Goal: Information Seeking & Learning: Learn about a topic

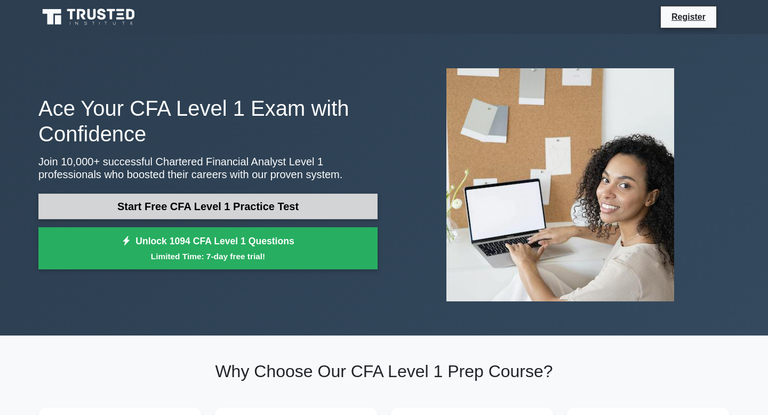
click at [278, 205] on link "Start Free CFA Level 1 Practice Test" at bounding box center [207, 207] width 339 height 26
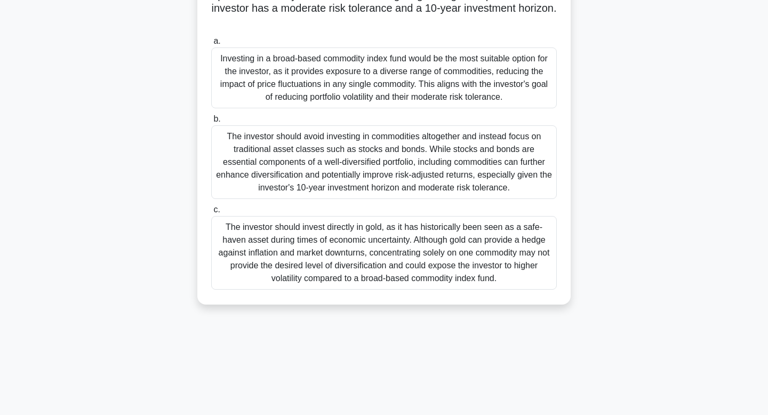
scroll to position [141, 0]
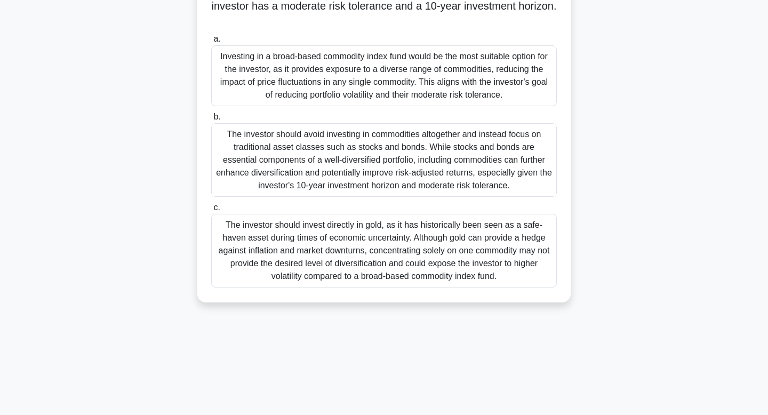
click at [322, 150] on div "The investor should avoid investing in commodities altogether and instead focus…" at bounding box center [384, 160] width 346 height 74
click at [211, 121] on input "b. The investor should avoid investing in commodities altogether and instead fo…" at bounding box center [211, 117] width 0 height 7
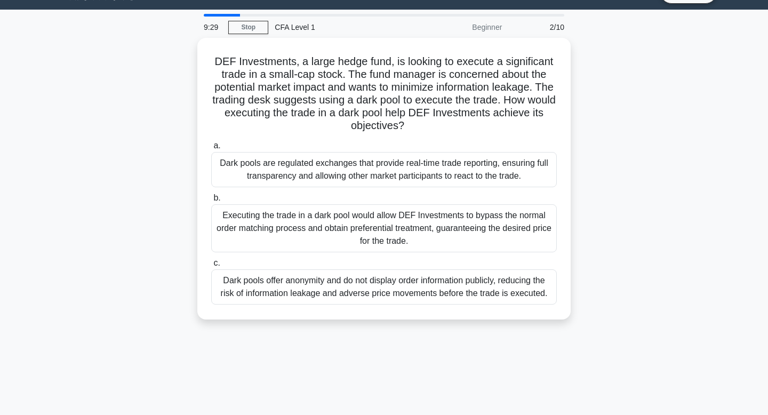
scroll to position [0, 0]
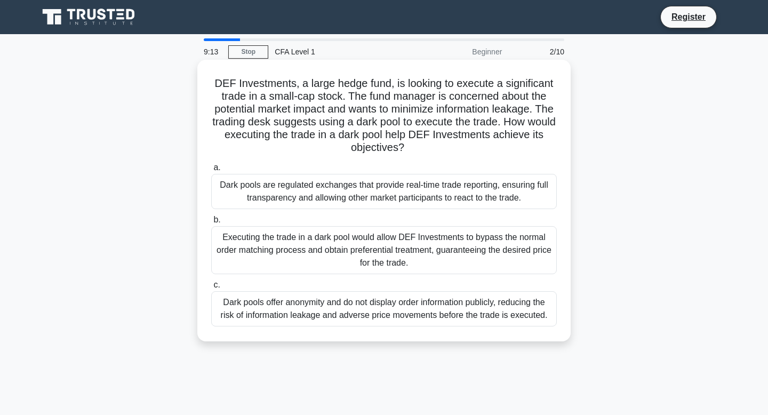
click at [310, 246] on div "Executing the trade in a dark pool would allow DEF Investments to bypass the no…" at bounding box center [384, 250] width 346 height 48
click at [211, 223] on input "b. Executing the trade in a dark pool would allow DEF Investments to bypass the…" at bounding box center [211, 220] width 0 height 7
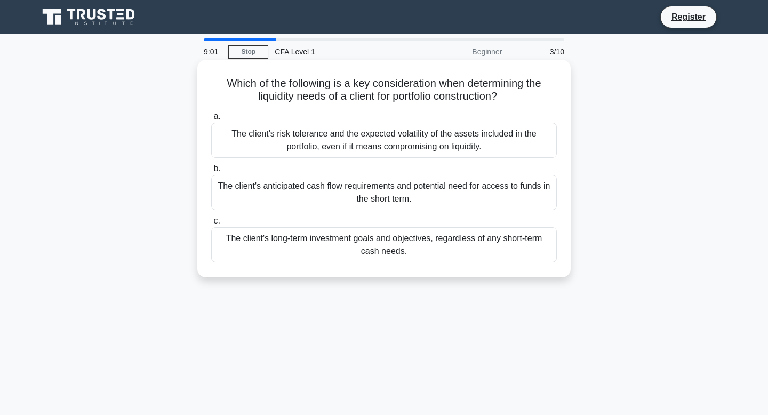
click at [374, 127] on div "The client's risk tolerance and the expected volatility of the assets included …" at bounding box center [384, 140] width 346 height 35
click at [211, 120] on input "a. The client's risk tolerance and the expected volatility of the assets includ…" at bounding box center [211, 116] width 0 height 7
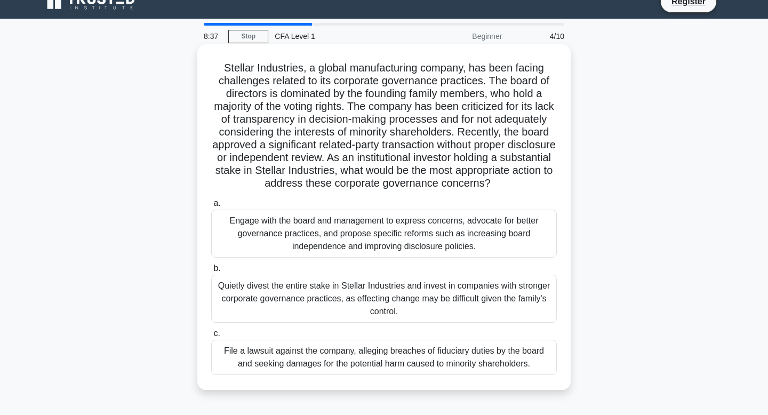
scroll to position [17, 0]
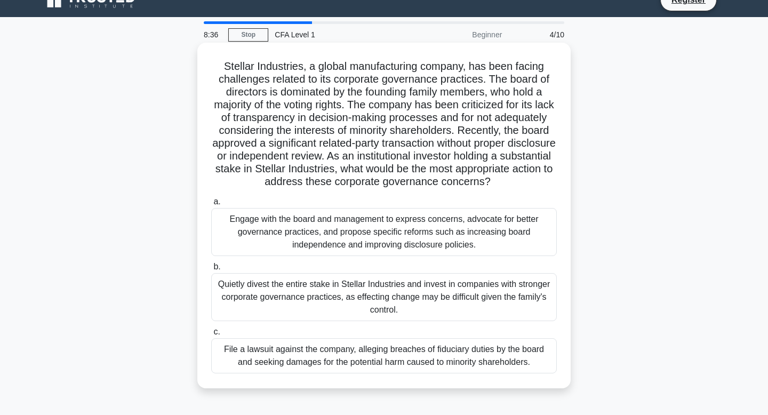
click at [368, 244] on div "Engage with the board and management to express concerns, advocate for better g…" at bounding box center [384, 232] width 346 height 48
click at [211, 205] on input "a. Engage with the board and management to express concerns, advocate for bette…" at bounding box center [211, 201] width 0 height 7
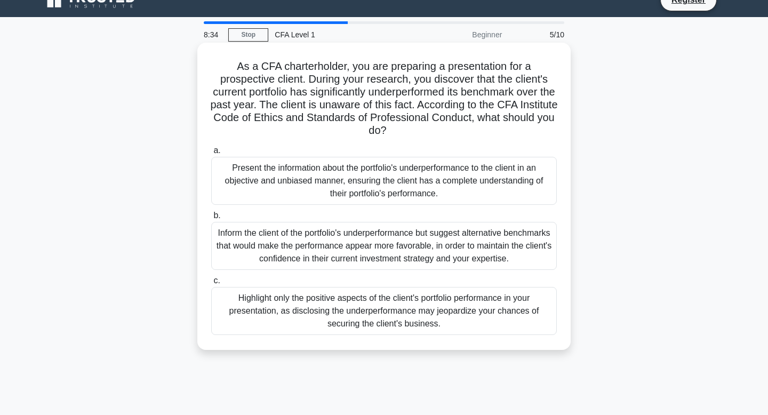
scroll to position [0, 0]
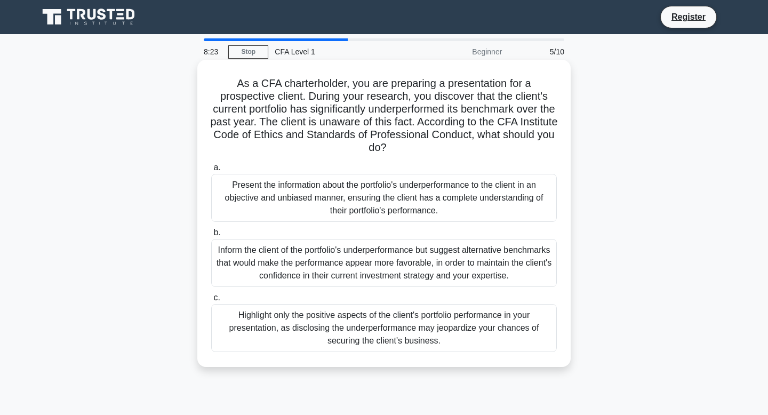
click at [395, 277] on div "Inform the client of the portfolio's underperformance but suggest alternative b…" at bounding box center [384, 263] width 346 height 48
click at [211, 236] on input "b. Inform the client of the portfolio's underperformance but suggest alternativ…" at bounding box center [211, 232] width 0 height 7
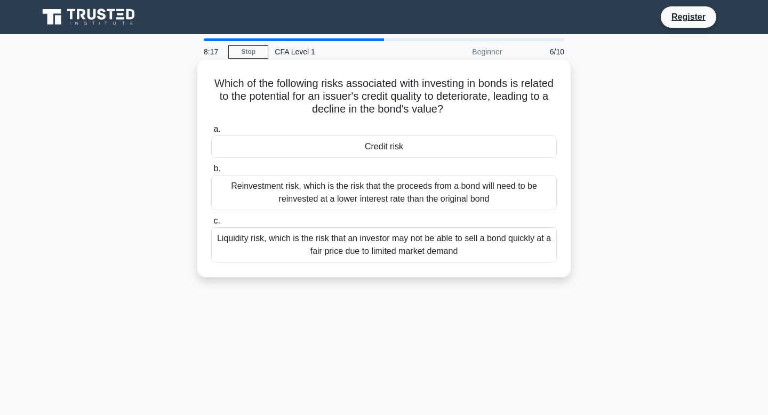
click at [400, 185] on div "Reinvestment risk, which is the risk that the proceeds from a bond will need to…" at bounding box center [384, 192] width 346 height 35
click at [211, 172] on input "b. Reinvestment risk, which is the risk that the proceeds from a bond will need…" at bounding box center [211, 168] width 0 height 7
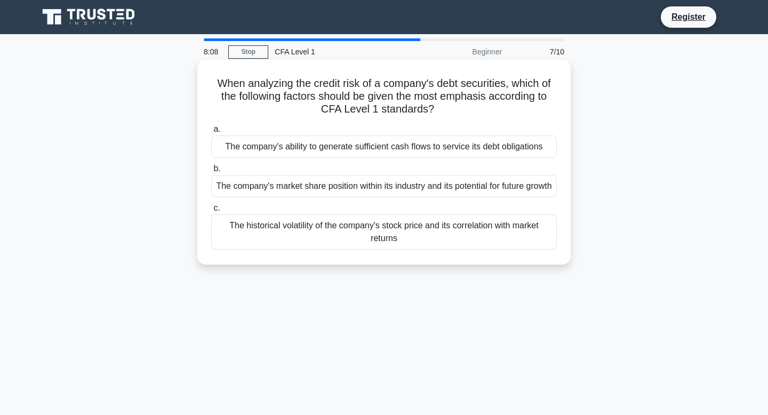
click at [400, 191] on div "The company's market share position within its industry and its potential for f…" at bounding box center [384, 186] width 346 height 22
click at [211, 172] on input "b. The company's market share position within its industry and its potential fo…" at bounding box center [211, 168] width 0 height 7
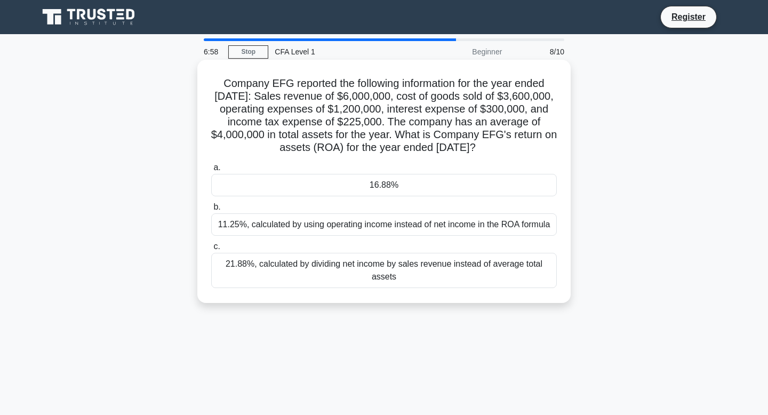
click at [396, 183] on div "16.88%" at bounding box center [384, 185] width 346 height 22
click at [211, 171] on input "a. 16.88%" at bounding box center [211, 167] width 0 height 7
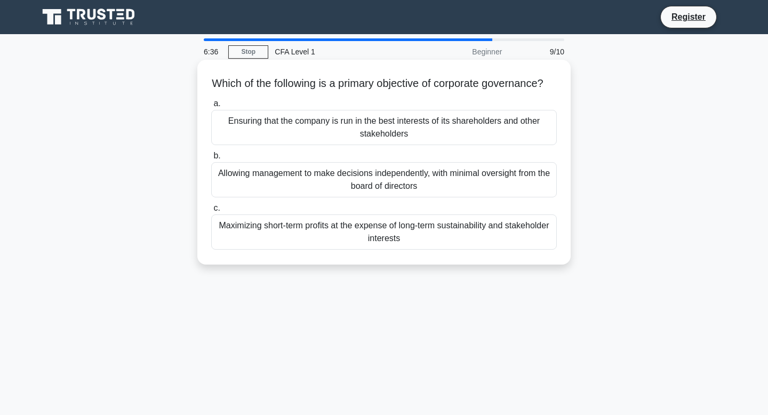
click at [392, 197] on div "Allowing management to make decisions independently, with minimal oversight fro…" at bounding box center [384, 179] width 346 height 35
click at [211, 159] on input "b. Allowing management to make decisions independently, with minimal oversight …" at bounding box center [211, 156] width 0 height 7
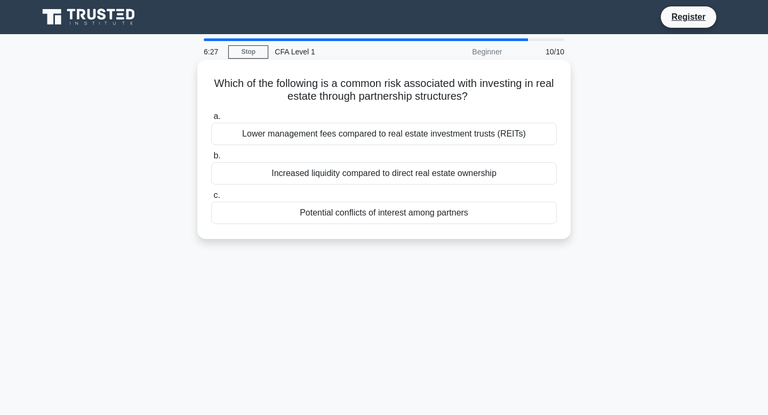
click at [383, 132] on div "Lower management fees compared to real estate investment trusts (REITs)" at bounding box center [384, 134] width 346 height 22
click at [211, 120] on input "a. Lower management fees compared to real estate investment trusts (REITs)" at bounding box center [211, 116] width 0 height 7
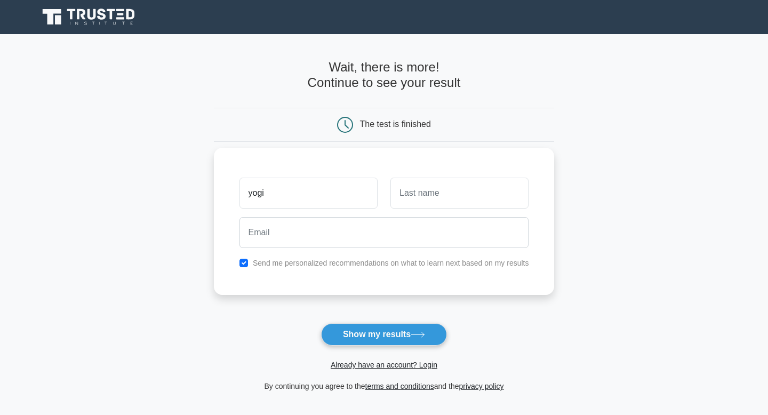
type input "yogi"
type input "Dermawan"
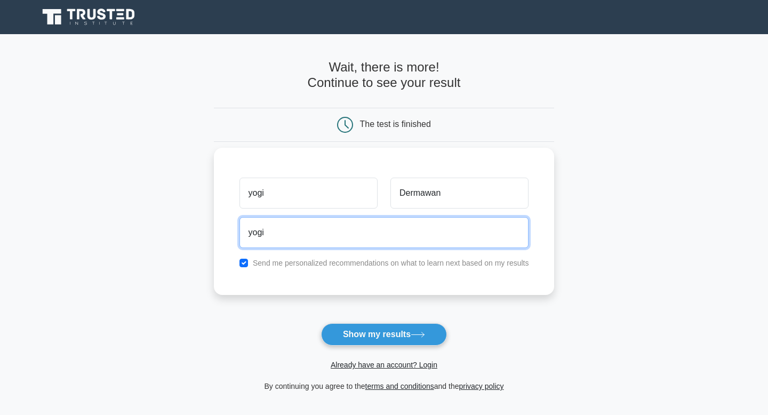
type input "yogi.nauval12@gmail.com"
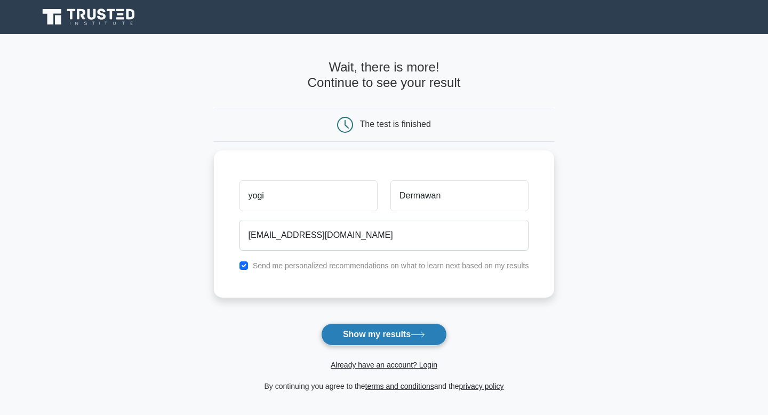
click at [371, 333] on button "Show my results" at bounding box center [384, 334] width 126 height 22
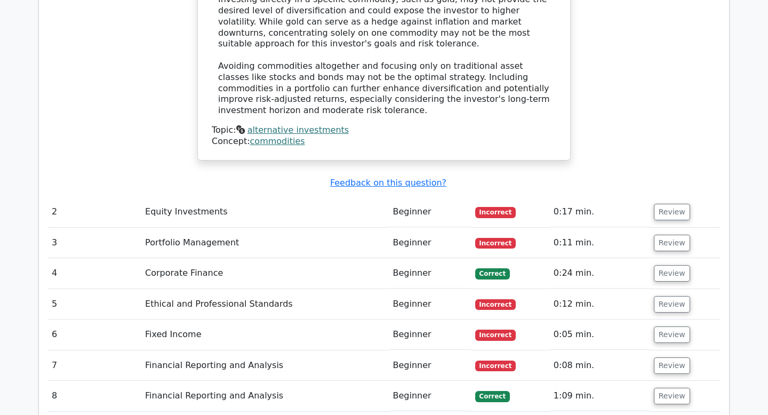
scroll to position [1447, 0]
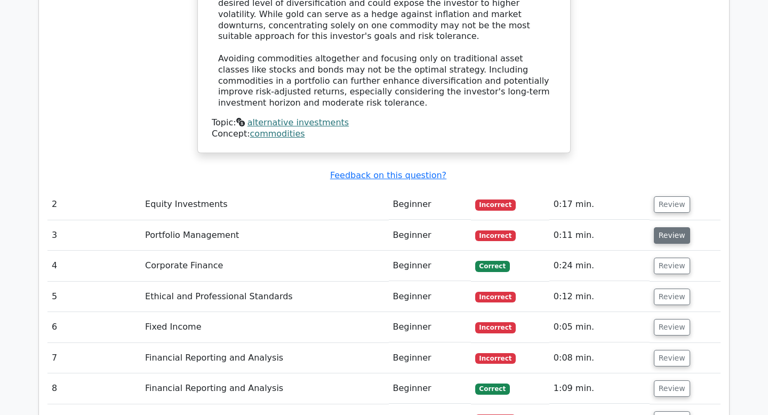
click at [671, 227] on button "Review" at bounding box center [672, 235] width 36 height 17
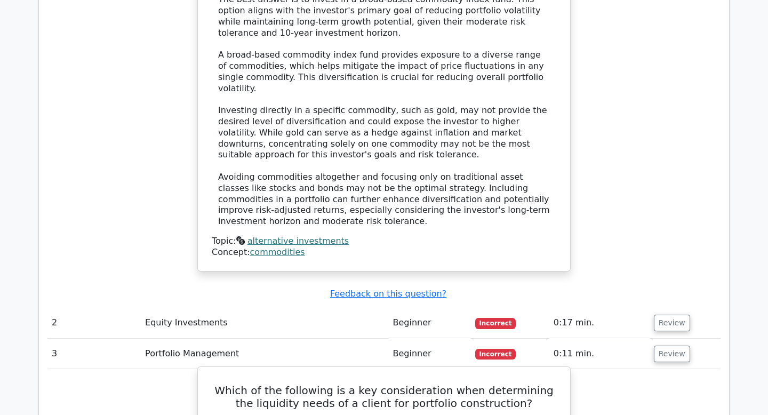
scroll to position [1327, 0]
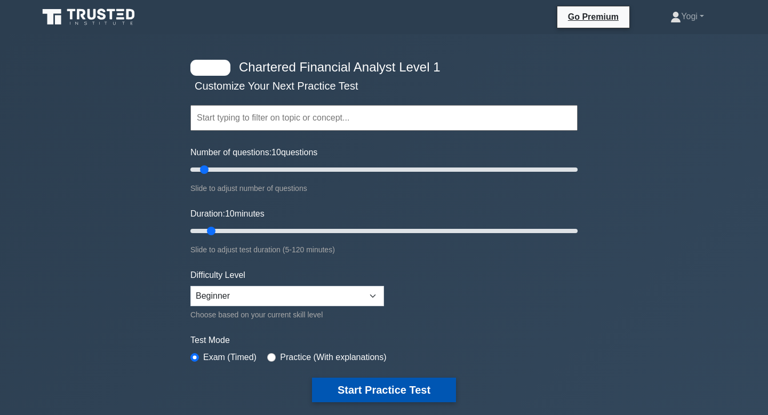
click at [337, 378] on button "Start Practice Test" at bounding box center [384, 390] width 144 height 25
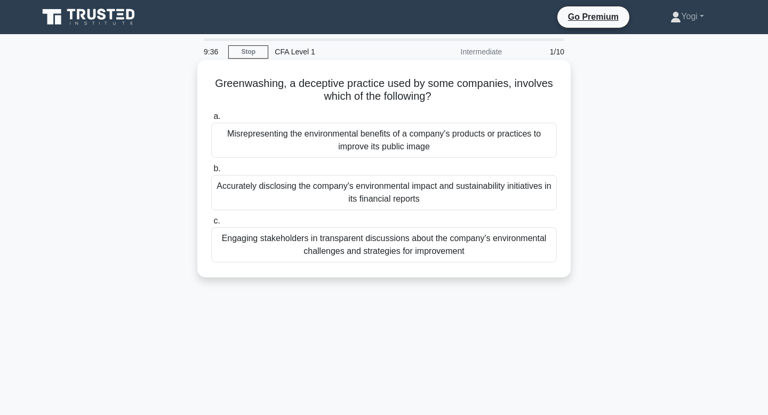
click at [397, 249] on div "Engaging stakeholders in transparent discussions about the company's environmen…" at bounding box center [384, 244] width 346 height 35
click at [211, 225] on input "c. Engaging stakeholders in transparent discussions about the company's environ…" at bounding box center [211, 221] width 0 height 7
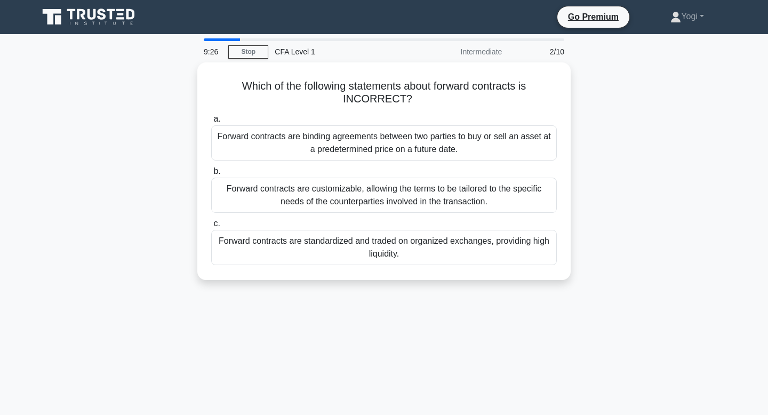
click at [397, 249] on div "Forward contracts are standardized and traded on organized exchanges, providing…" at bounding box center [384, 247] width 346 height 35
click at [211, 227] on input "c. Forward contracts are standardized and traded on organized exchanges, provid…" at bounding box center [211, 223] width 0 height 7
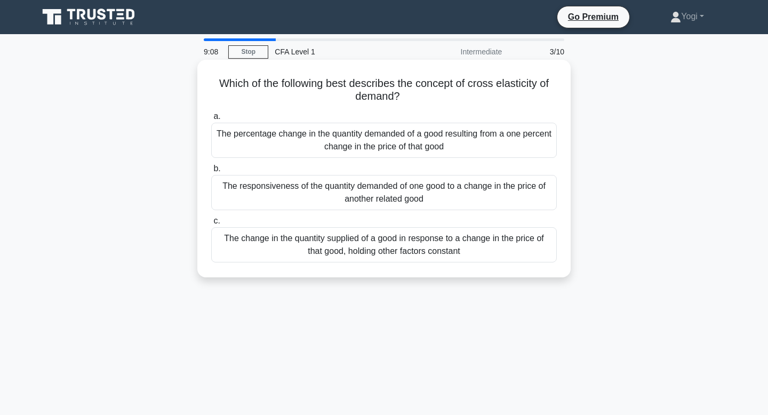
click at [406, 135] on div "The percentage change in the quantity demanded of a good resulting from a one p…" at bounding box center [384, 140] width 346 height 35
click at [211, 120] on input "a. The percentage change in the quantity demanded of a good resulting from a on…" at bounding box center [211, 116] width 0 height 7
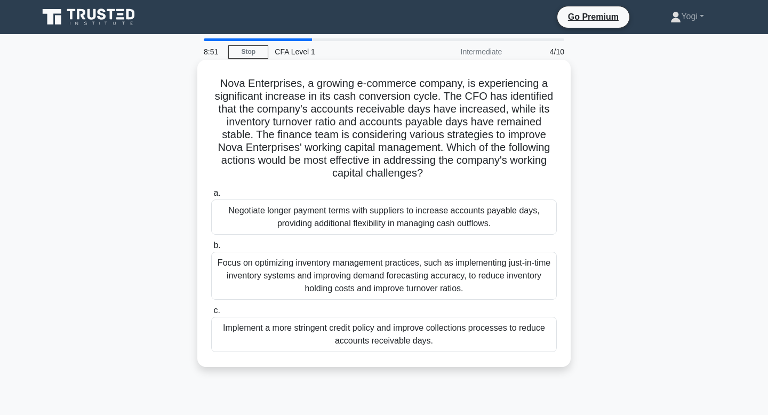
click at [389, 280] on div "Focus on optimizing inventory management practices, such as implementing just-i…" at bounding box center [384, 276] width 346 height 48
click at [211, 249] on input "b. Focus on optimizing inventory management practices, such as implementing jus…" at bounding box center [211, 245] width 0 height 7
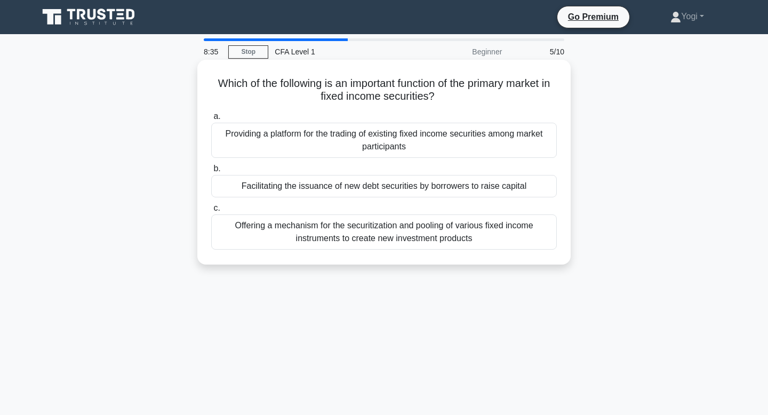
click at [388, 140] on div "Providing a platform for the trading of existing fixed income securities among …" at bounding box center [384, 140] width 346 height 35
click at [211, 120] on input "a. Providing a platform for the trading of existing fixed income securities amo…" at bounding box center [211, 116] width 0 height 7
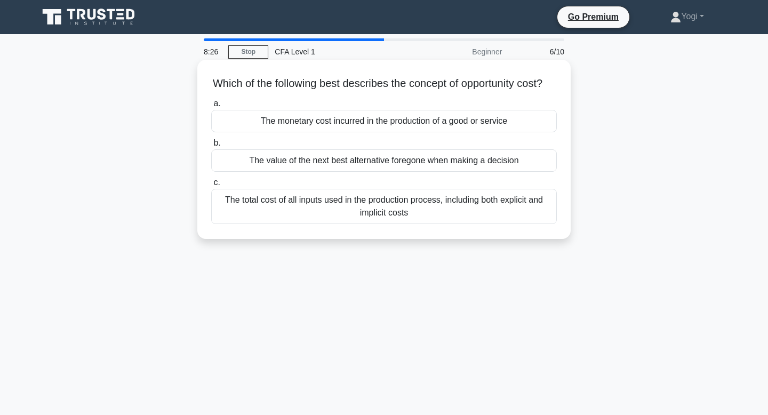
click at [385, 199] on div "The total cost of all inputs used in the production process, including both exp…" at bounding box center [384, 206] width 346 height 35
click at [211, 186] on input "c. The total cost of all inputs used in the production process, including both …" at bounding box center [211, 182] width 0 height 7
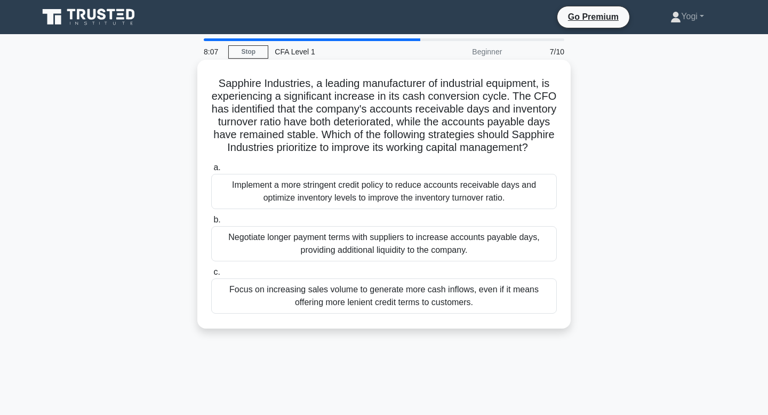
click at [414, 188] on div "Implement a more stringent credit policy to reduce accounts receivable days and…" at bounding box center [384, 191] width 346 height 35
click at [211, 171] on input "a. Implement a more stringent credit policy to reduce accounts receivable days …" at bounding box center [211, 167] width 0 height 7
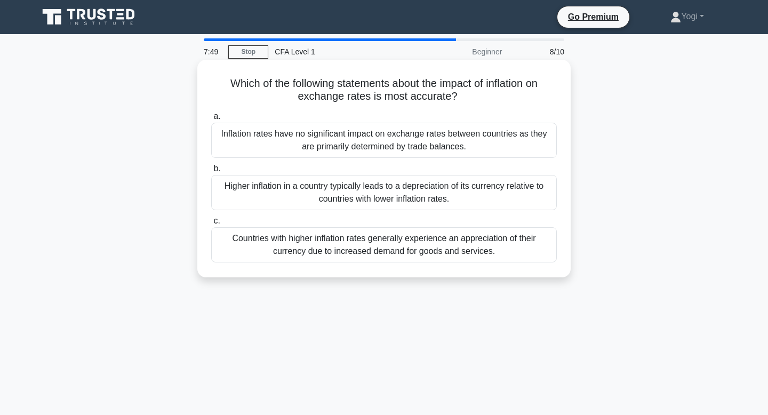
click at [422, 249] on div "Countries with higher inflation rates generally experience an appreciation of t…" at bounding box center [384, 244] width 346 height 35
click at [211, 225] on input "c. Countries with higher inflation rates generally experience an appreciation o…" at bounding box center [211, 221] width 0 height 7
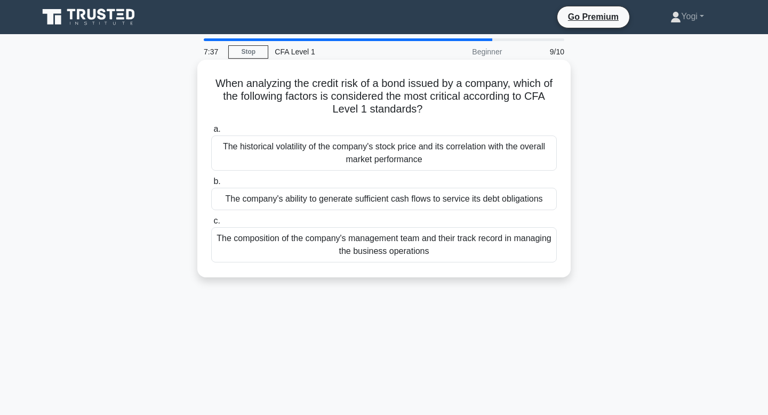
click at [394, 139] on div "The historical volatility of the company's stock price and its correlation with…" at bounding box center [384, 152] width 346 height 35
click at [211, 133] on input "a. The historical volatility of the company's stock price and its correlation w…" at bounding box center [211, 129] width 0 height 7
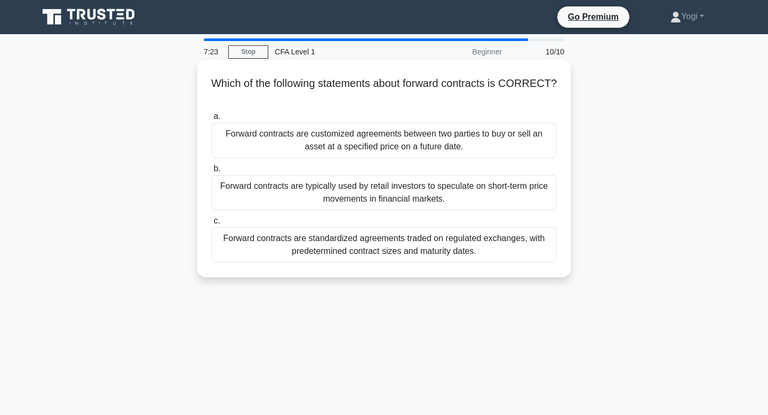
click at [388, 248] on div "Forward contracts are standardized agreements traded on regulated exchanges, wi…" at bounding box center [384, 244] width 346 height 35
click at [211, 225] on input "c. Forward contracts are standardized agreements traded on regulated exchanges,…" at bounding box center [211, 221] width 0 height 7
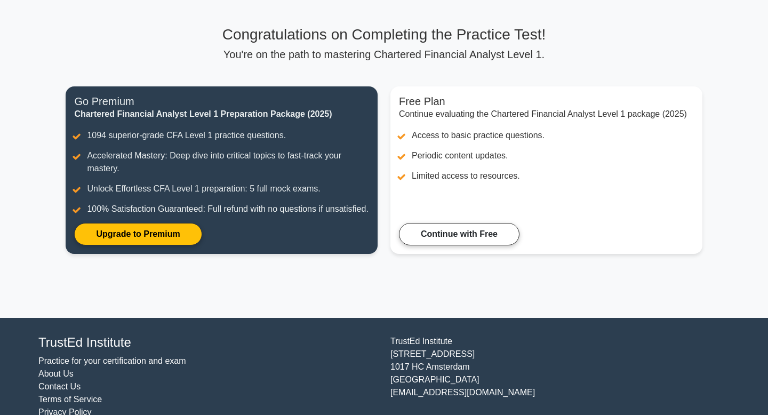
scroll to position [58, 0]
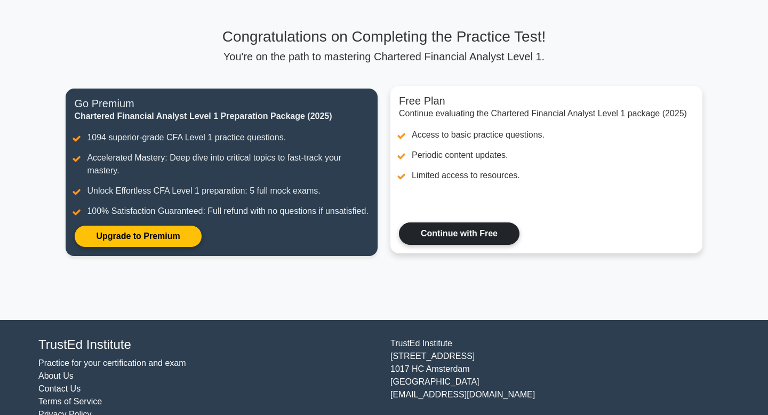
click at [420, 245] on link "Continue with Free" at bounding box center [459, 233] width 121 height 22
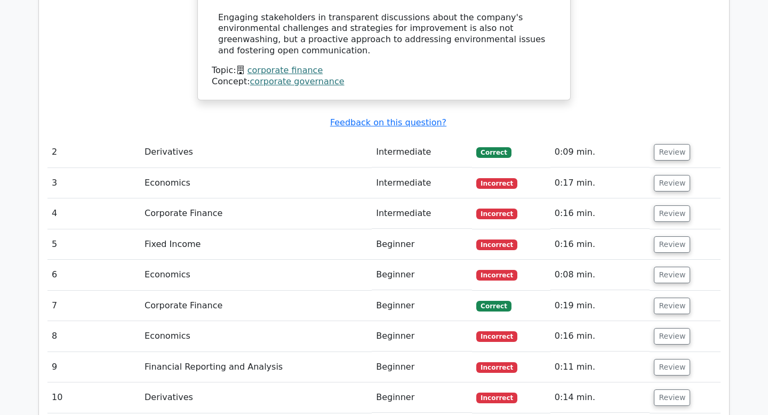
scroll to position [1161, 0]
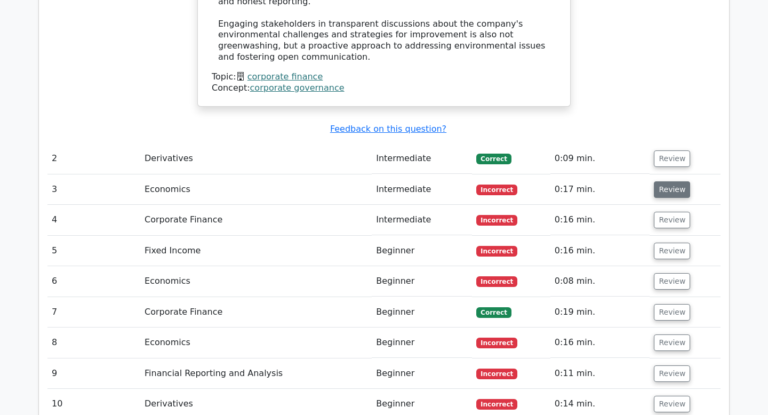
click at [668, 181] on button "Review" at bounding box center [672, 189] width 36 height 17
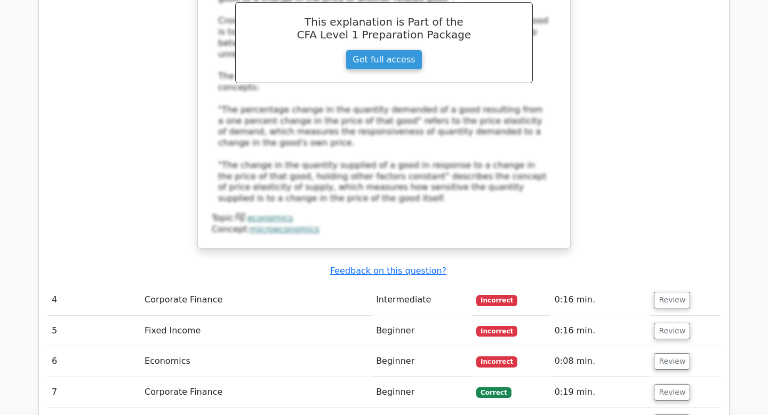
scroll to position [1647, 0]
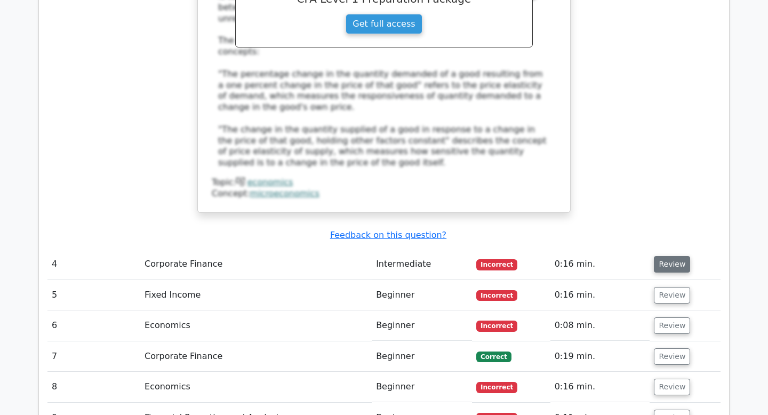
click at [672, 256] on button "Review" at bounding box center [672, 264] width 36 height 17
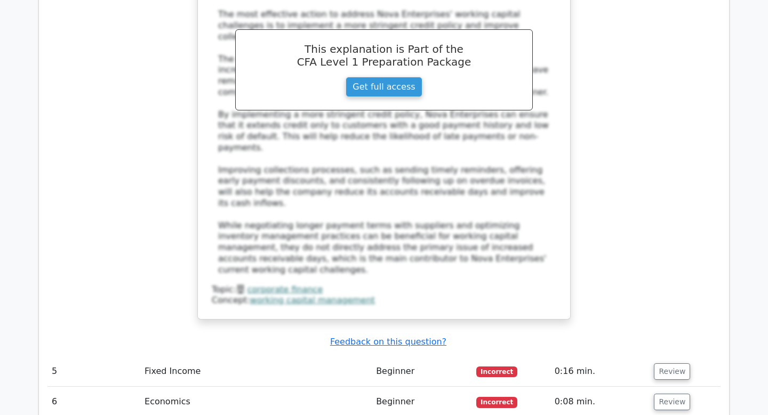
scroll to position [2270, 0]
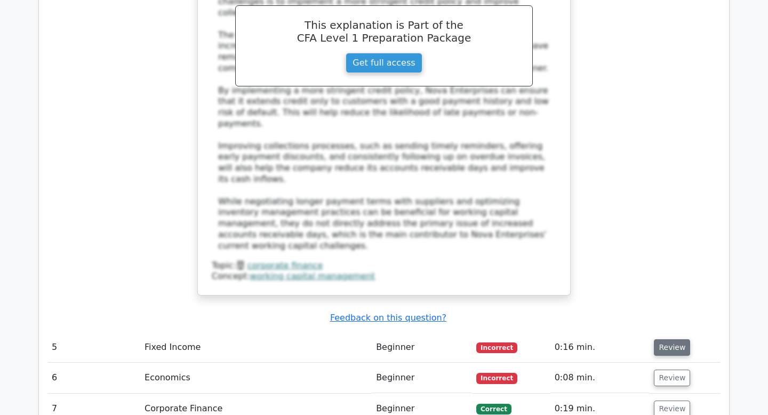
click at [677, 339] on button "Review" at bounding box center [672, 347] width 36 height 17
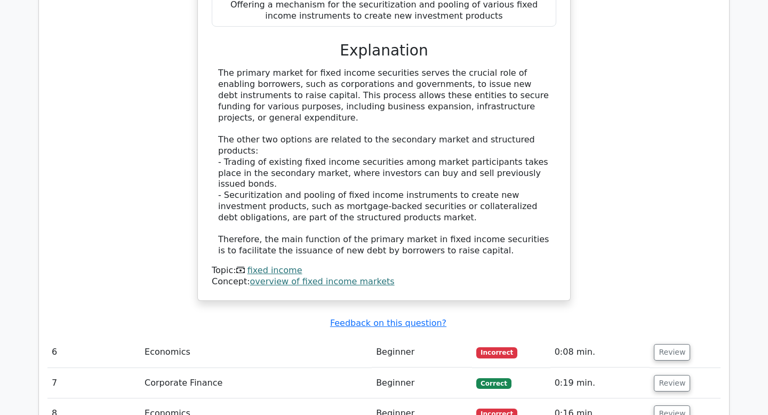
scroll to position [2785, 0]
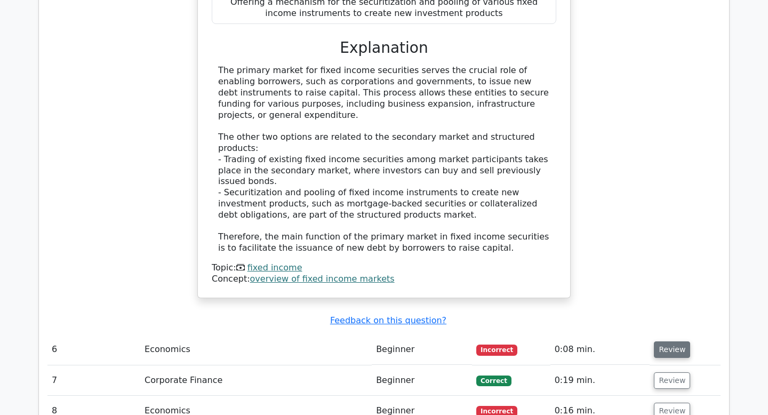
click at [672, 341] on button "Review" at bounding box center [672, 349] width 36 height 17
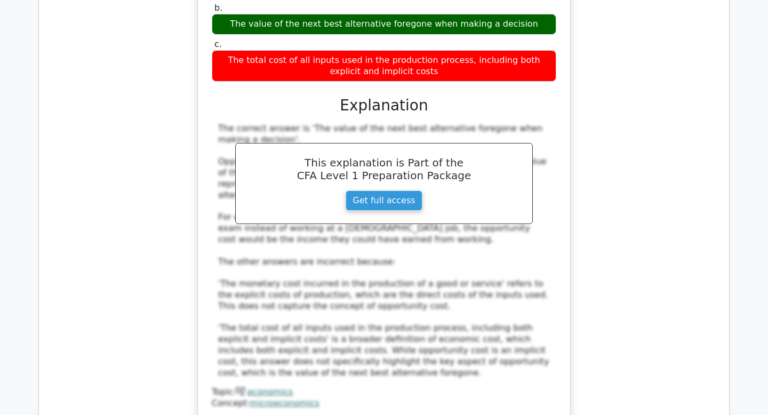
scroll to position [3346, 0]
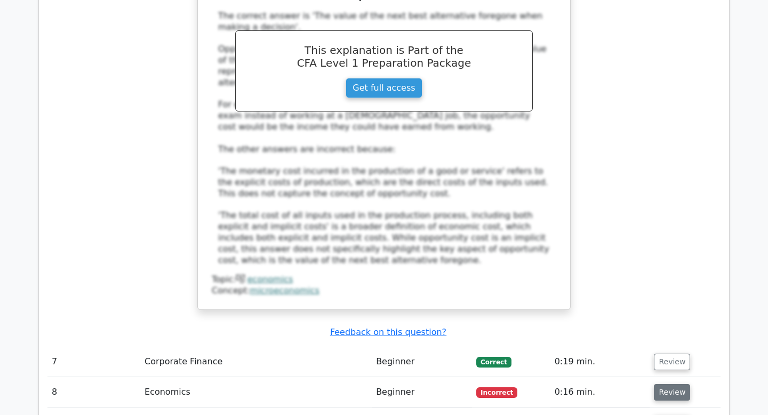
click at [674, 384] on button "Review" at bounding box center [672, 392] width 36 height 17
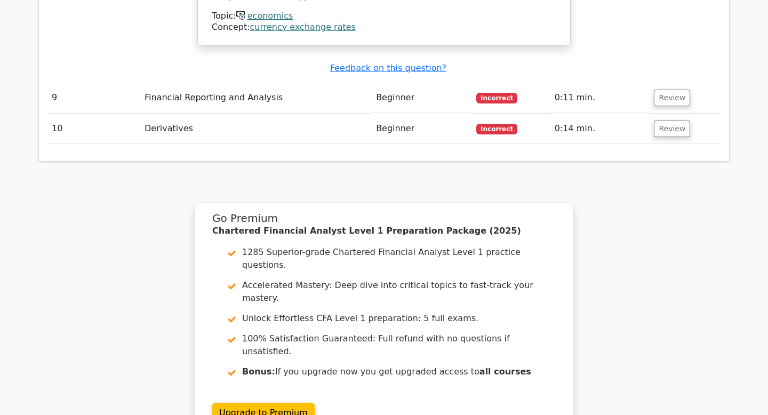
scroll to position [4125, 0]
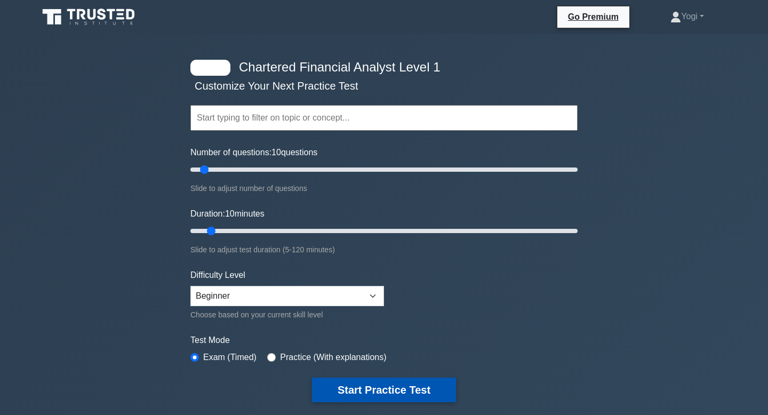
click at [387, 391] on button "Start Practice Test" at bounding box center [384, 390] width 144 height 25
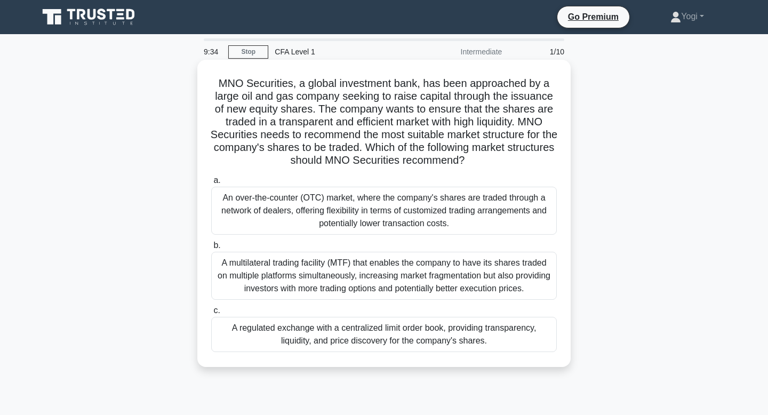
click at [390, 217] on div "An over-the-counter (OTC) market, where the company's shares are traded through…" at bounding box center [384, 211] width 346 height 48
click at [211, 184] on input "a. An over-the-counter (OTC) market, where the company's shares are traded thro…" at bounding box center [211, 180] width 0 height 7
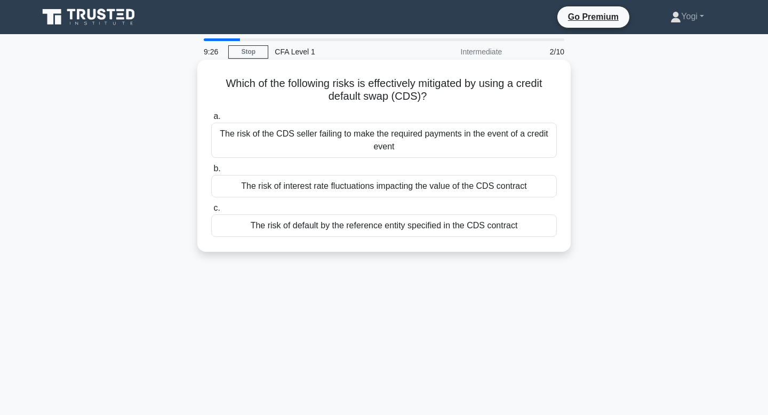
click at [396, 191] on div "The risk of interest rate fluctuations impacting the value of the CDS contract" at bounding box center [384, 186] width 346 height 22
click at [211, 172] on input "b. The risk of interest rate fluctuations impacting the value of the CDS contra…" at bounding box center [211, 168] width 0 height 7
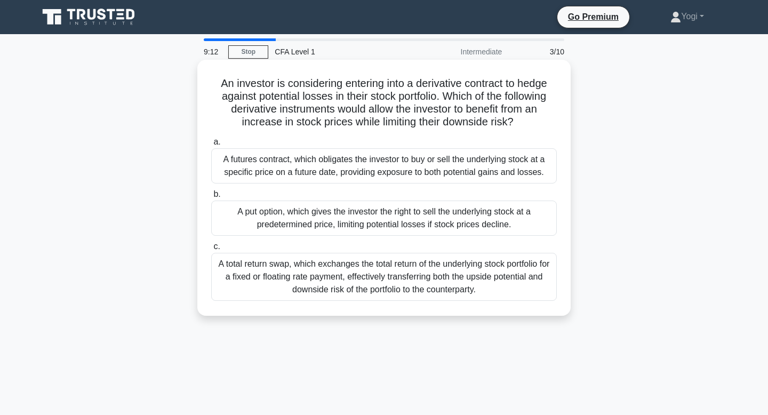
click at [396, 174] on div "A futures contract, which obligates the investor to buy or sell the underlying …" at bounding box center [384, 165] width 346 height 35
click at [211, 146] on input "a. A futures contract, which obligates the investor to buy or sell the underlyi…" at bounding box center [211, 142] width 0 height 7
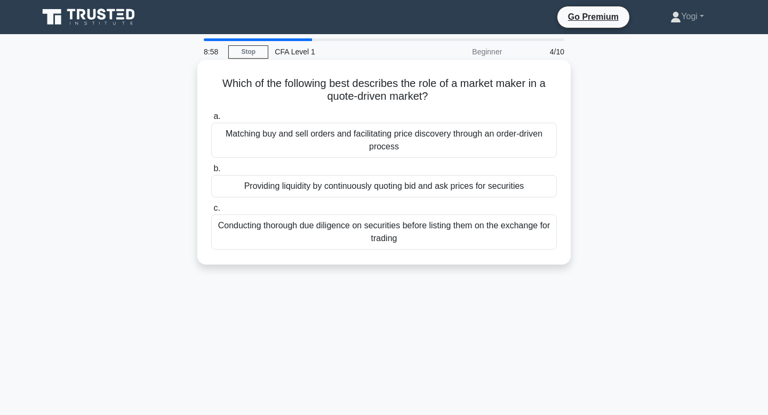
click at [379, 132] on div "Matching buy and sell orders and facilitating price discovery through an order-…" at bounding box center [384, 140] width 346 height 35
click at [211, 120] on input "a. Matching buy and sell orders and facilitating price discovery through an ord…" at bounding box center [211, 116] width 0 height 7
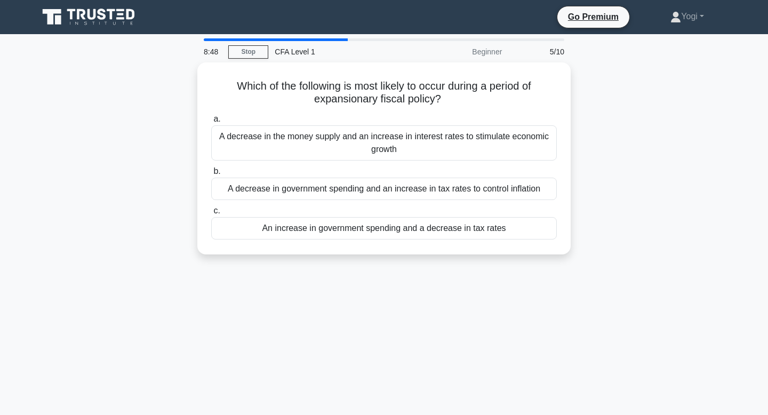
click at [379, 132] on div "A decrease in the money supply and an increase in interest rates to stimulate e…" at bounding box center [384, 142] width 346 height 35
click at [211, 123] on input "a. A decrease in the money supply and an increase in interest rates to stimulat…" at bounding box center [211, 119] width 0 height 7
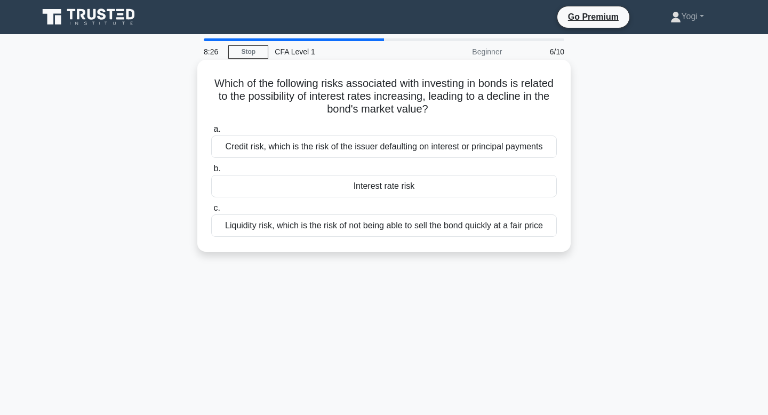
click at [393, 184] on div "Interest rate risk" at bounding box center [384, 186] width 346 height 22
click at [211, 172] on input "b. Interest rate risk" at bounding box center [211, 168] width 0 height 7
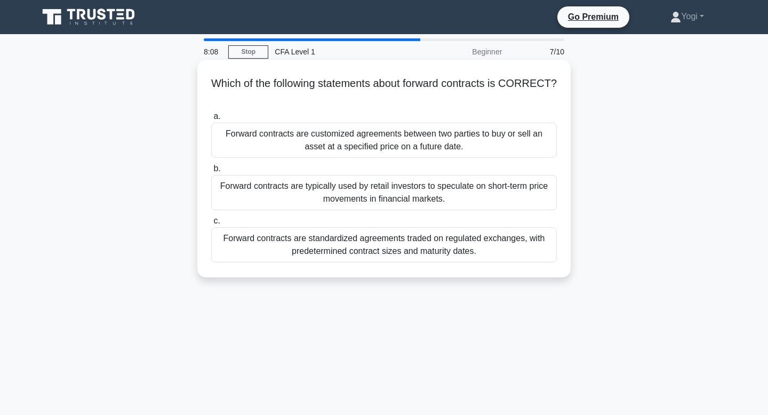
click at [402, 137] on div "Forward contracts are customized agreements between two parties to buy or sell …" at bounding box center [384, 140] width 346 height 35
click at [211, 120] on input "a. Forward contracts are customized agreements between two parties to buy or se…" at bounding box center [211, 116] width 0 height 7
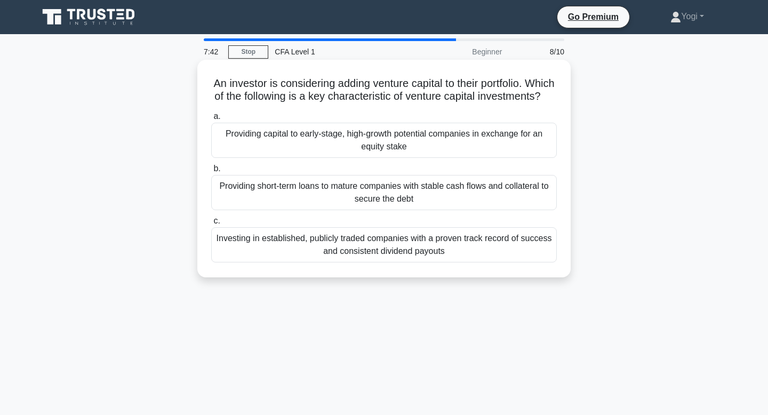
click at [401, 182] on div "Providing short-term loans to mature companies with stable cash flows and colla…" at bounding box center [384, 192] width 346 height 35
click at [211, 172] on input "b. Providing short-term loans to mature companies with stable cash flows and co…" at bounding box center [211, 168] width 0 height 7
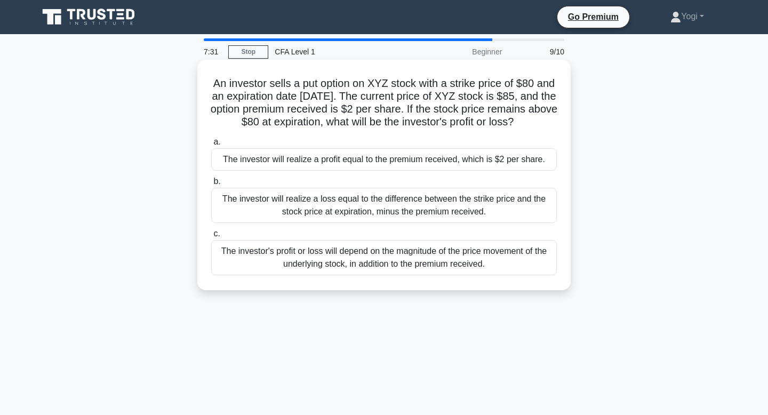
click at [394, 223] on div "The investor will realize a loss equal to the difference between the strike pri…" at bounding box center [384, 205] width 346 height 35
click at [211, 185] on input "b. The investor will realize a loss equal to the difference between the strike …" at bounding box center [211, 181] width 0 height 7
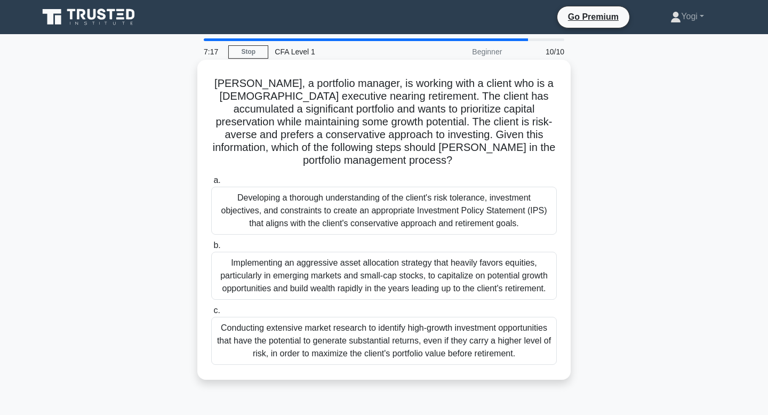
click at [397, 205] on div "Developing a thorough understanding of the client's risk tolerance, investment …" at bounding box center [384, 211] width 346 height 48
click at [211, 184] on input "a. Developing a thorough understanding of the client's risk tolerance, investme…" at bounding box center [211, 180] width 0 height 7
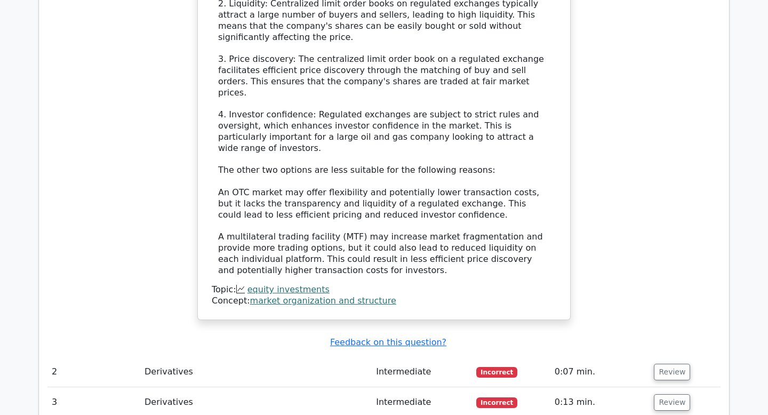
scroll to position [1306, 0]
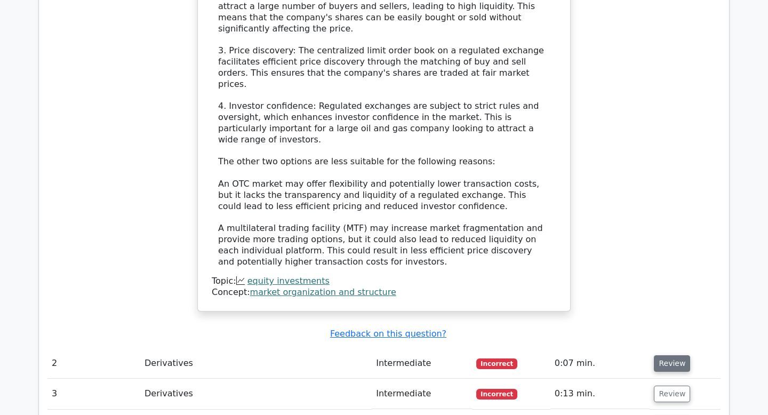
click at [658, 355] on button "Review" at bounding box center [672, 363] width 36 height 17
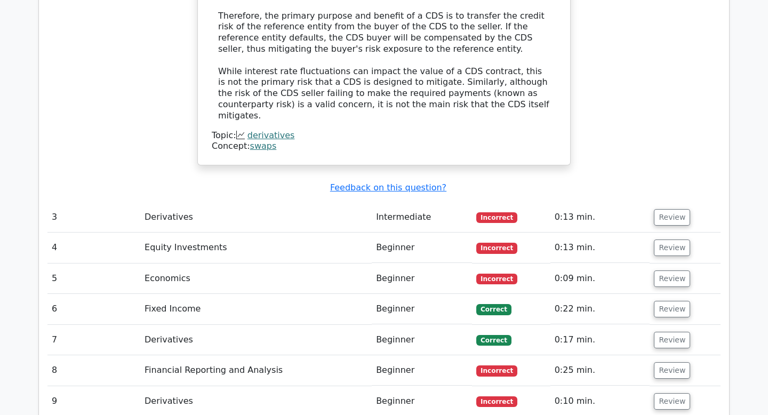
scroll to position [2012, 0]
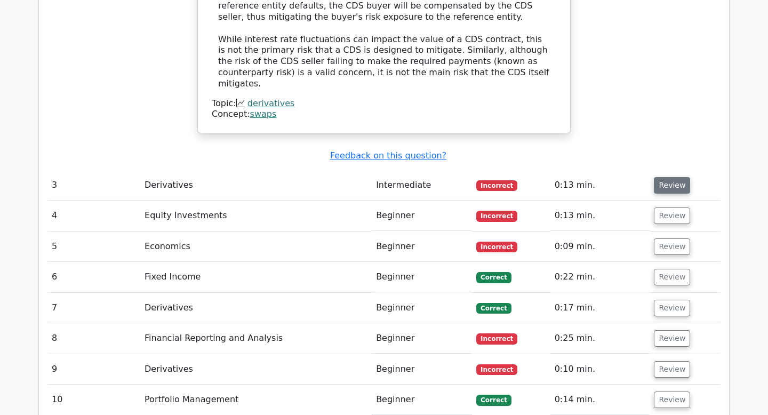
click at [674, 177] on button "Review" at bounding box center [672, 185] width 36 height 17
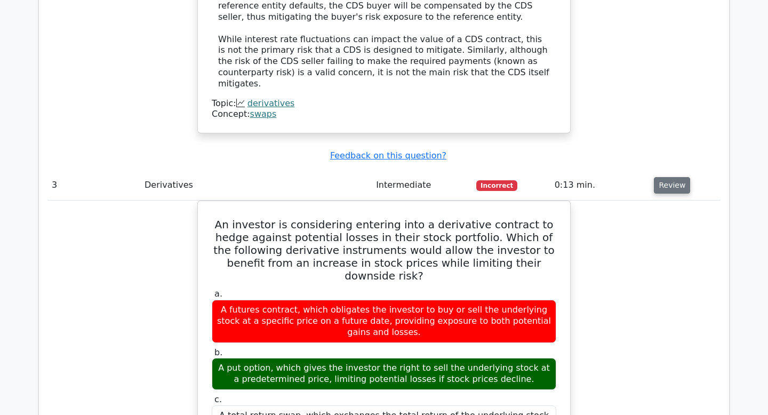
click at [674, 177] on button "Review" at bounding box center [672, 185] width 36 height 17
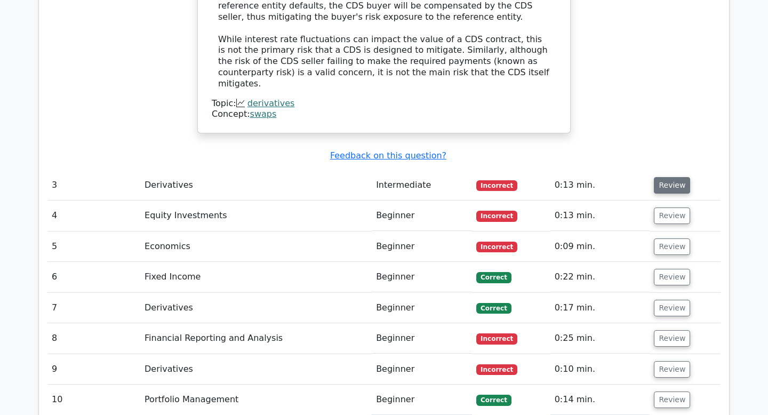
click at [674, 177] on button "Review" at bounding box center [672, 185] width 36 height 17
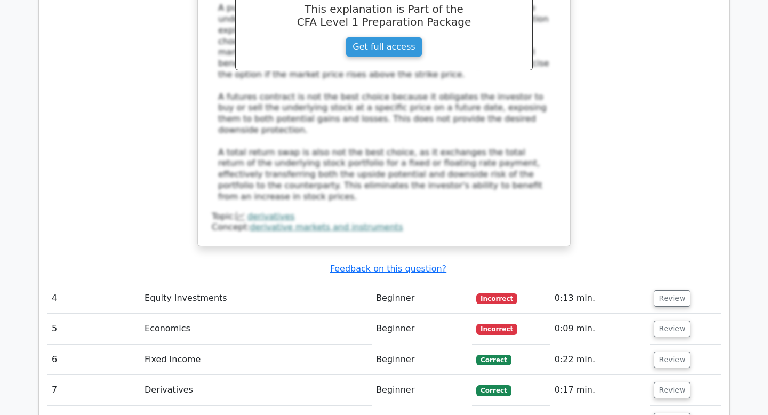
scroll to position [2534, 0]
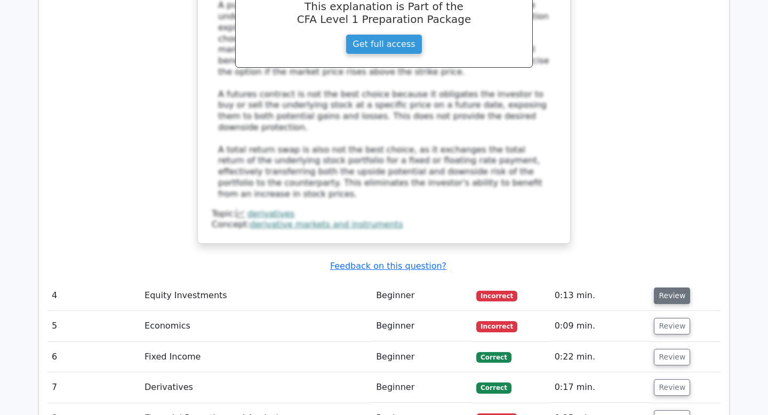
click at [665, 287] on button "Review" at bounding box center [672, 295] width 36 height 17
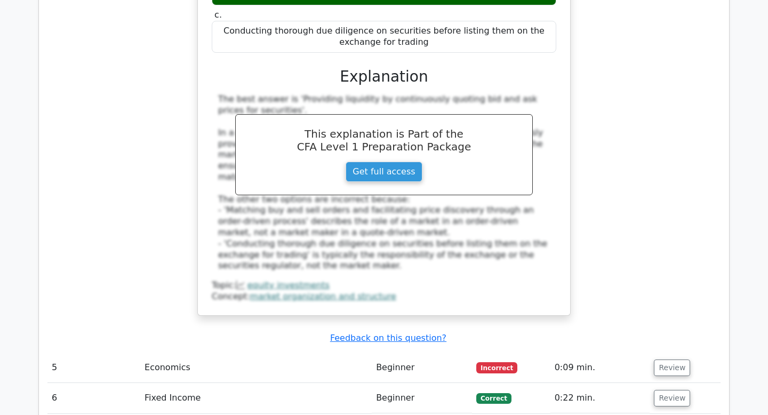
scroll to position [2971, 0]
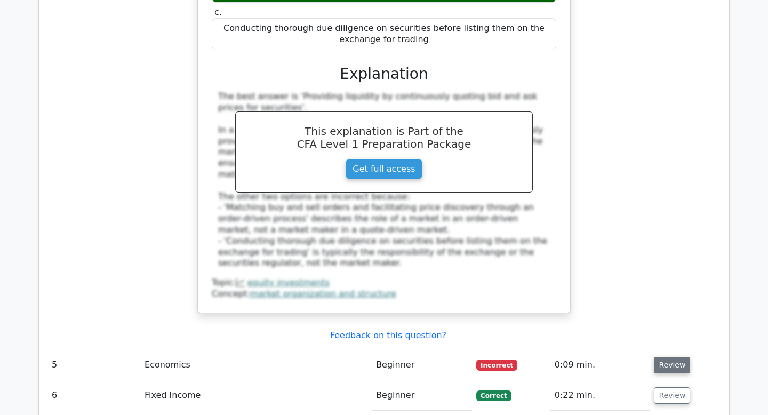
click at [668, 357] on button "Review" at bounding box center [672, 365] width 36 height 17
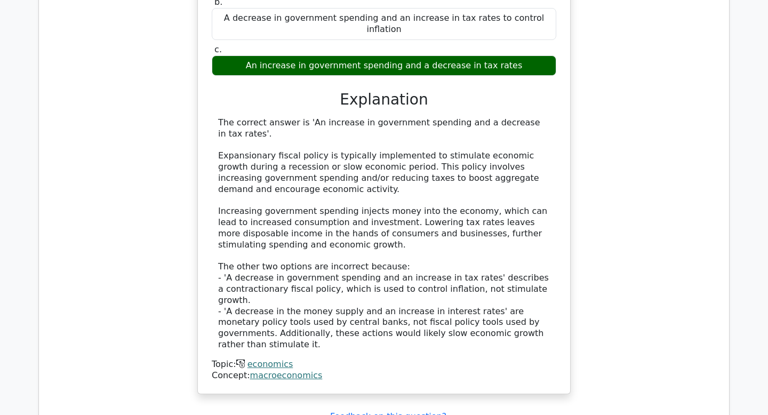
scroll to position [3478, 0]
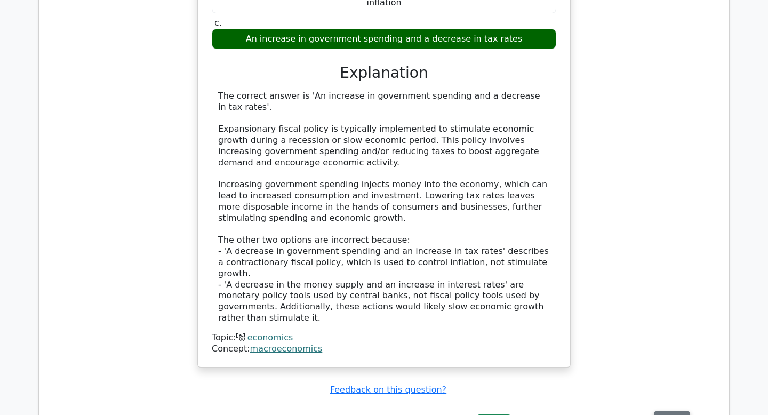
click at [675, 411] on button "Review" at bounding box center [672, 419] width 36 height 17
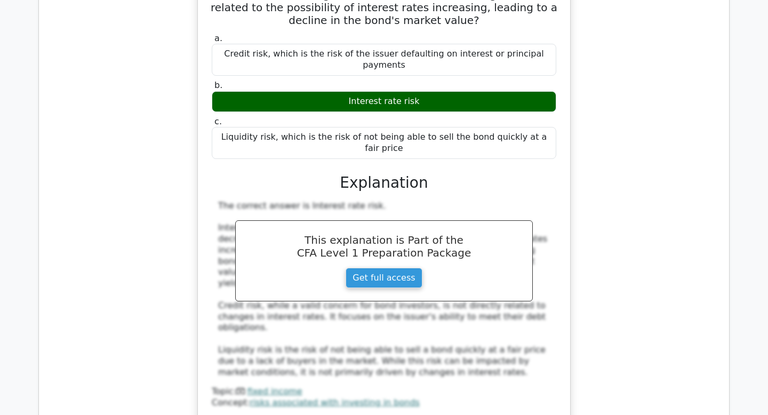
scroll to position [3963, 0]
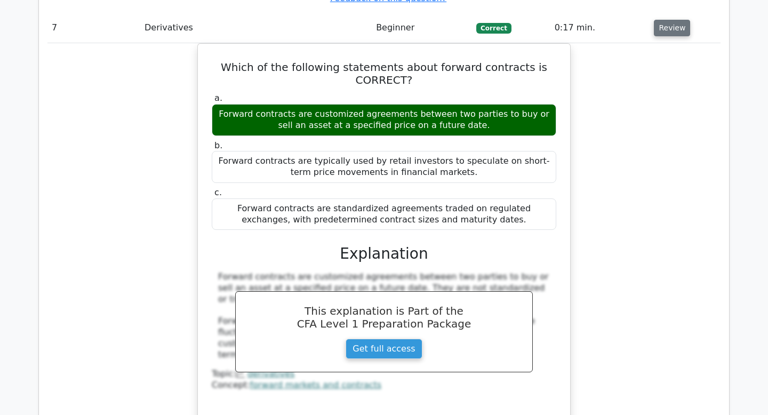
scroll to position [4415, 0]
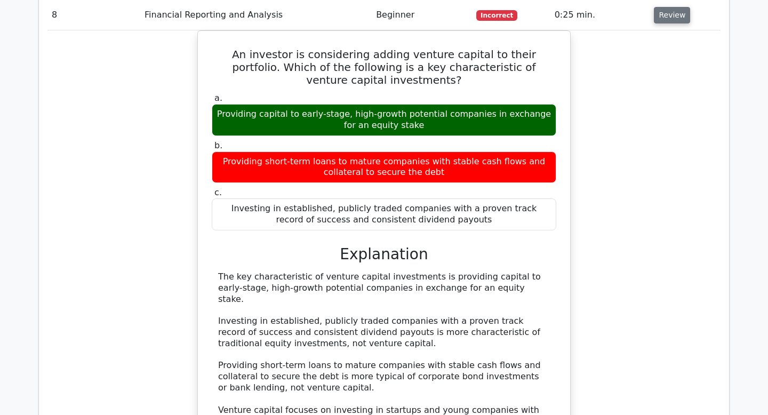
scroll to position [4986, 0]
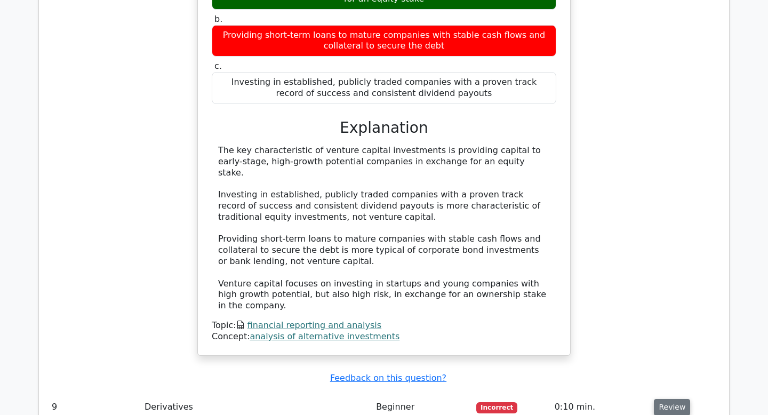
click at [677, 399] on button "Review" at bounding box center [672, 407] width 36 height 17
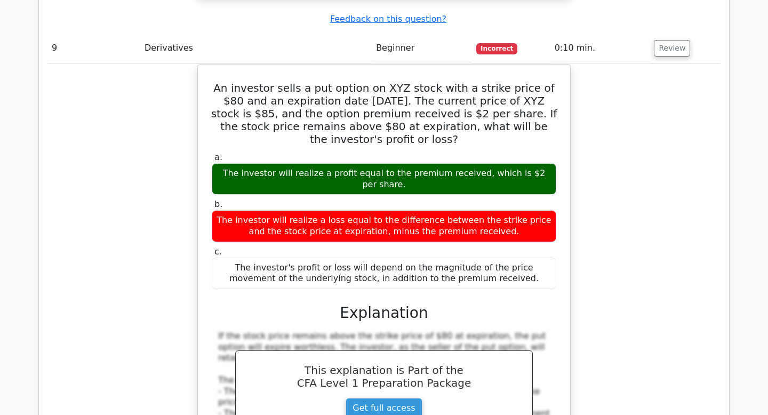
scroll to position [5339, 0]
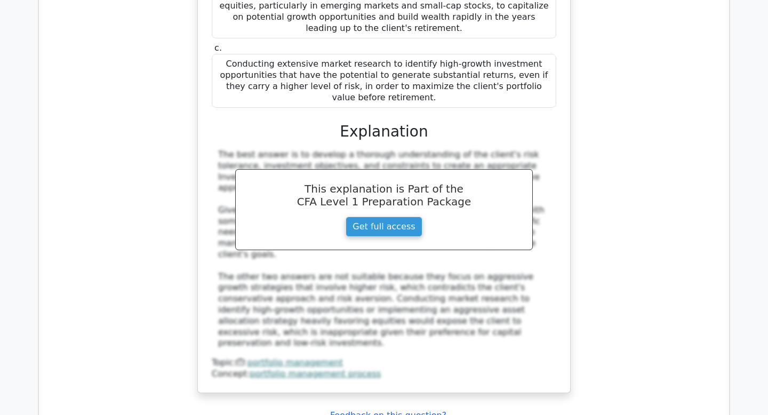
scroll to position [6298, 0]
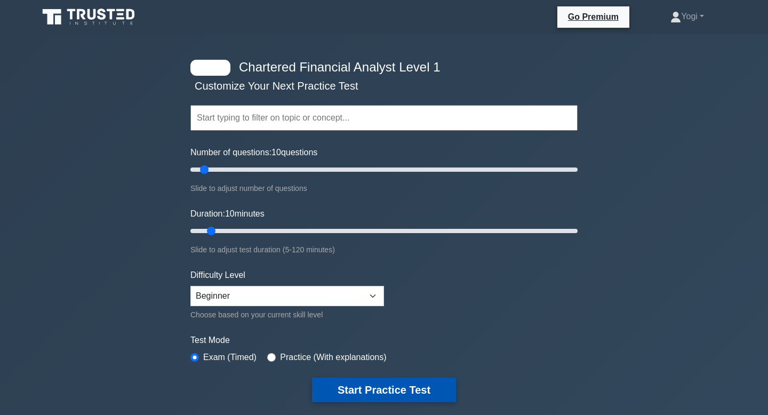
click at [383, 391] on button "Start Practice Test" at bounding box center [384, 390] width 144 height 25
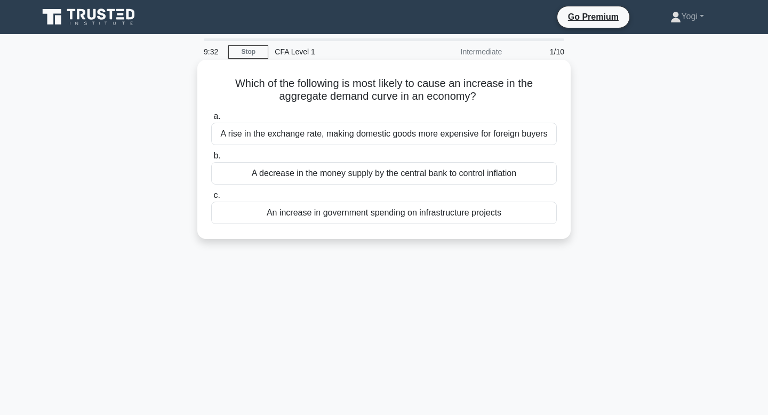
click at [425, 172] on div "A decrease in the money supply by the central bank to control inflation" at bounding box center [384, 173] width 346 height 22
click at [211, 159] on input "b. A decrease in the money supply by the central bank to control inflation" at bounding box center [211, 156] width 0 height 7
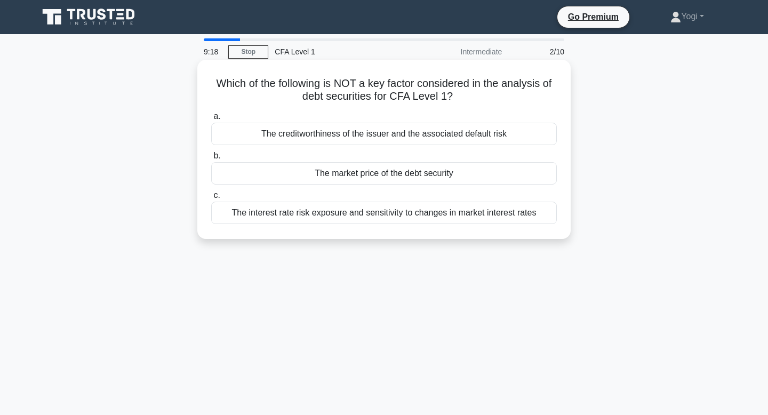
click at [420, 129] on div "The creditworthiness of the issuer and the associated default risk" at bounding box center [384, 134] width 346 height 22
click at [211, 120] on input "a. The creditworthiness of the issuer and the associated default risk" at bounding box center [211, 116] width 0 height 7
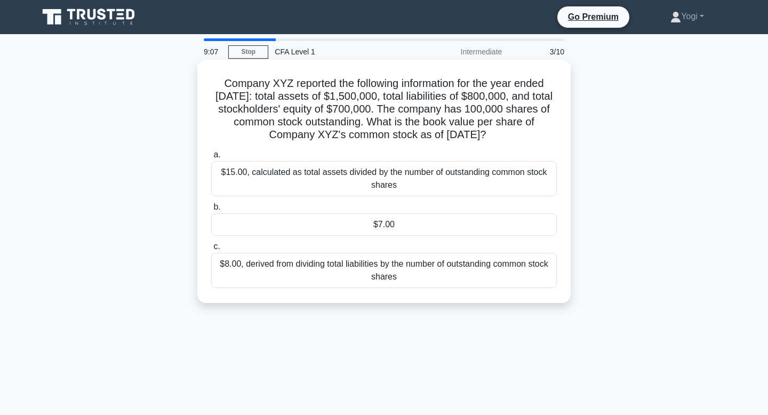
click at [366, 226] on div "$7.00" at bounding box center [384, 224] width 346 height 22
click at [211, 211] on input "b. $7.00" at bounding box center [211, 207] width 0 height 7
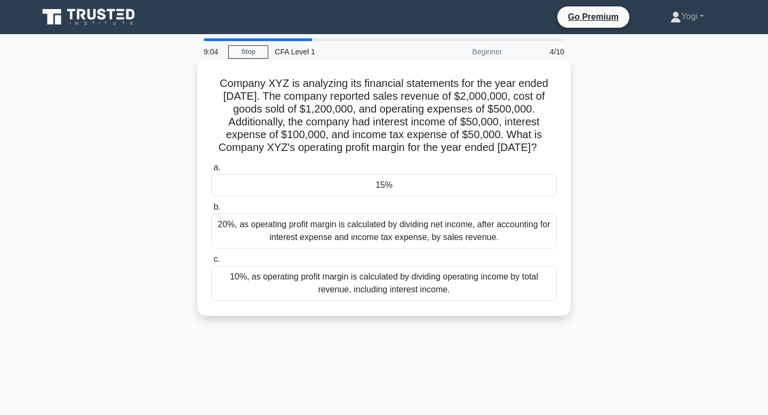
click at [387, 196] on div "15%" at bounding box center [384, 185] width 346 height 22
click at [211, 171] on input "a. 15%" at bounding box center [211, 167] width 0 height 7
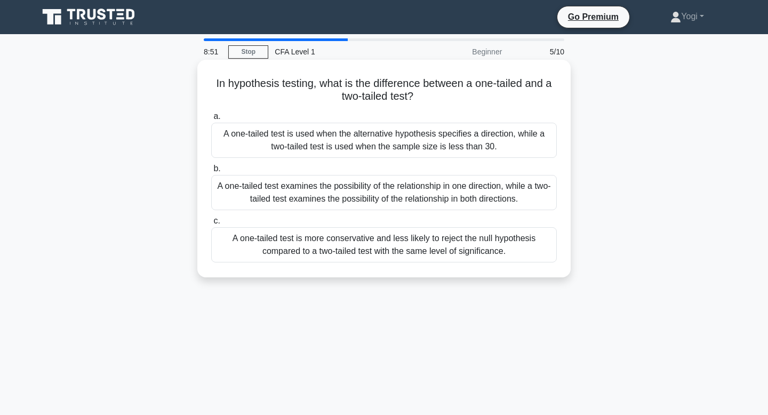
click at [391, 249] on div "A one-tailed test is more conservative and less likely to reject the null hypot…" at bounding box center [384, 244] width 346 height 35
click at [211, 225] on input "c. A one-tailed test is more conservative and less likely to reject the null hy…" at bounding box center [211, 221] width 0 height 7
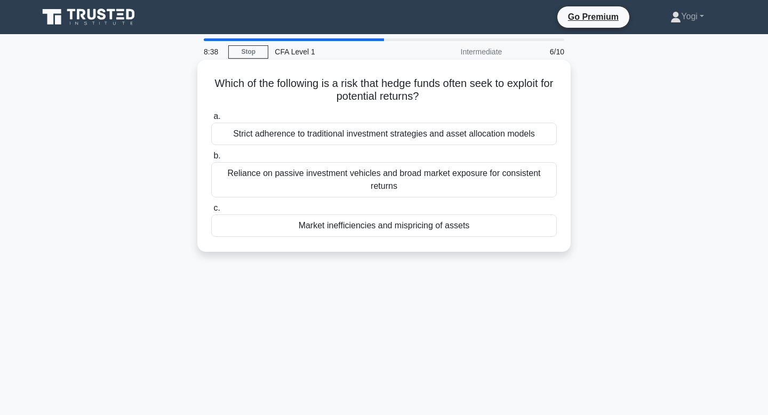
click at [386, 125] on div "Strict adherence to traditional investment strategies and asset allocation mode…" at bounding box center [384, 134] width 346 height 22
click at [211, 120] on input "a. Strict adherence to traditional investment strategies and asset allocation m…" at bounding box center [211, 116] width 0 height 7
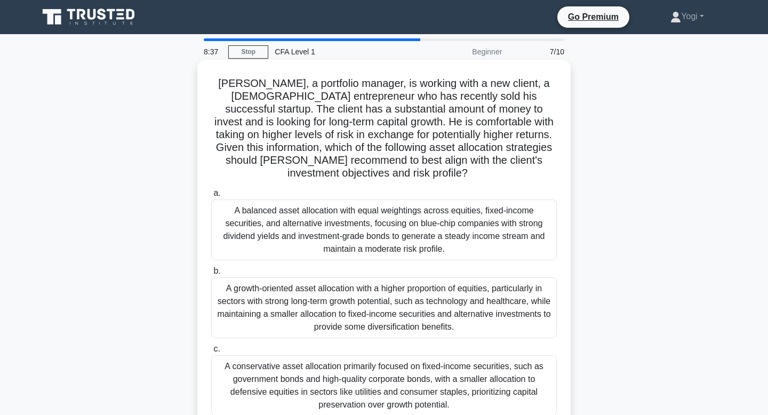
scroll to position [3, 0]
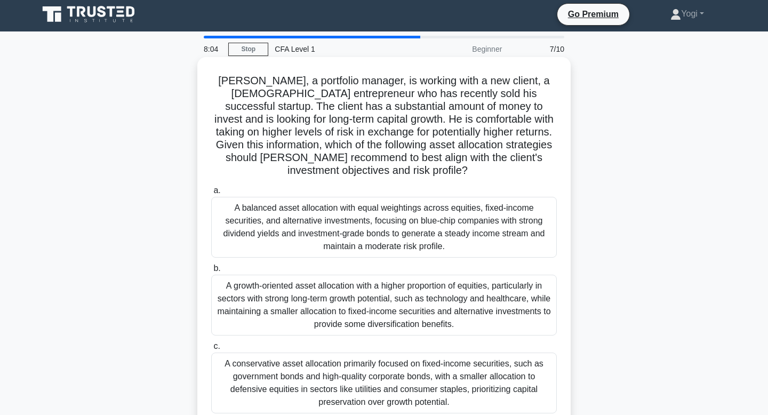
click at [413, 221] on div "A balanced asset allocation with equal weightings across equities, fixed-income…" at bounding box center [384, 227] width 346 height 61
click at [211, 194] on input "a. A balanced asset allocation with equal weightings across equities, fixed-inc…" at bounding box center [211, 190] width 0 height 7
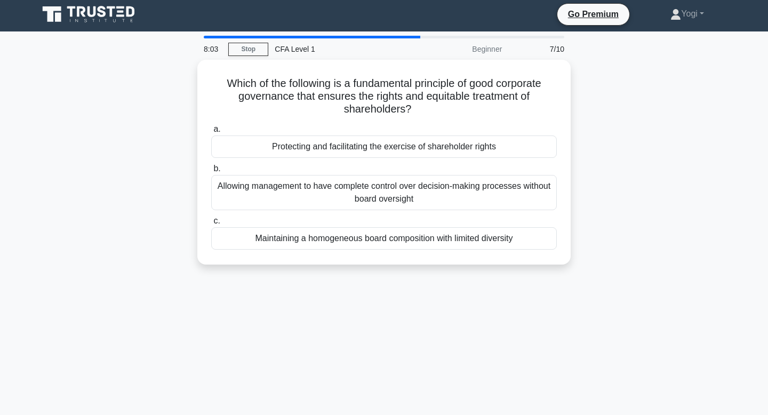
scroll to position [0, 0]
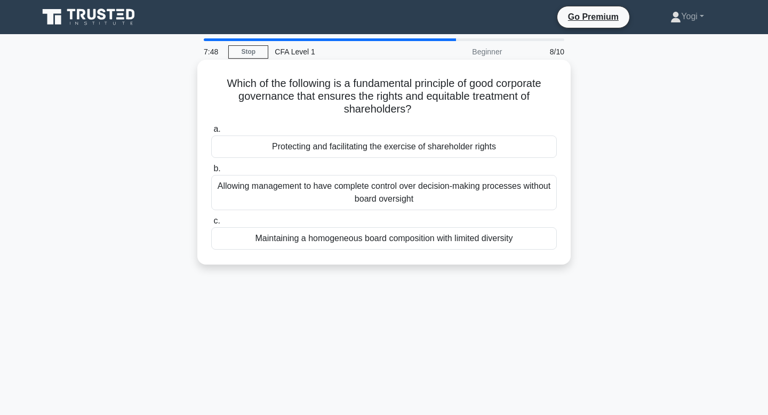
click at [420, 146] on div "Protecting and facilitating the exercise of shareholder rights" at bounding box center [384, 146] width 346 height 22
click at [211, 133] on input "a. Protecting and facilitating the exercise of shareholder rights" at bounding box center [211, 129] width 0 height 7
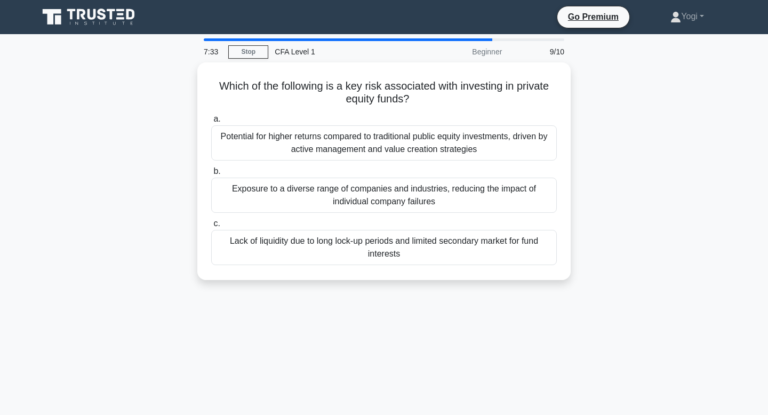
click at [420, 146] on div "Potential for higher returns compared to traditional public equity investments,…" at bounding box center [384, 142] width 346 height 35
click at [211, 123] on input "a. Potential for higher returns compared to traditional public equity investmen…" at bounding box center [211, 119] width 0 height 7
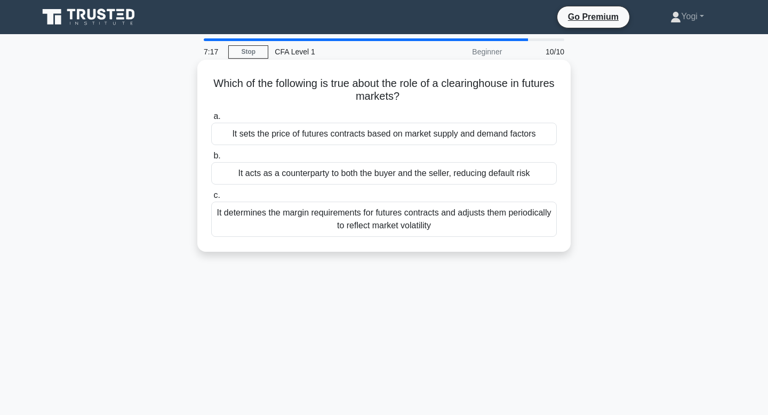
click at [410, 223] on div "It determines the margin requirements for futures contracts and adjusts them pe…" at bounding box center [384, 219] width 346 height 35
click at [211, 199] on input "c. It determines the margin requirements for futures contracts and adjusts them…" at bounding box center [211, 195] width 0 height 7
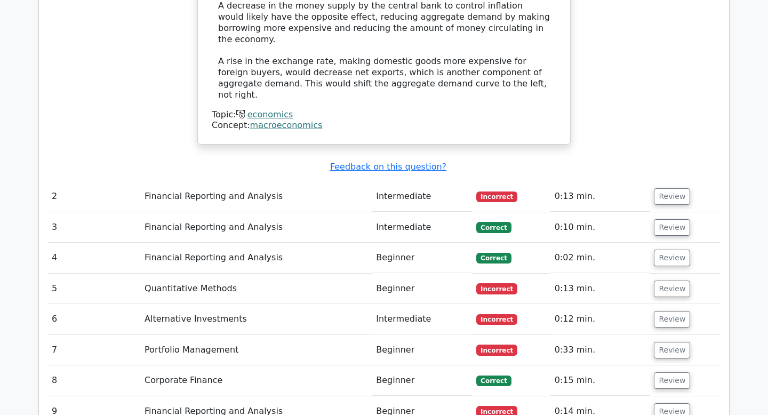
scroll to position [1196, 0]
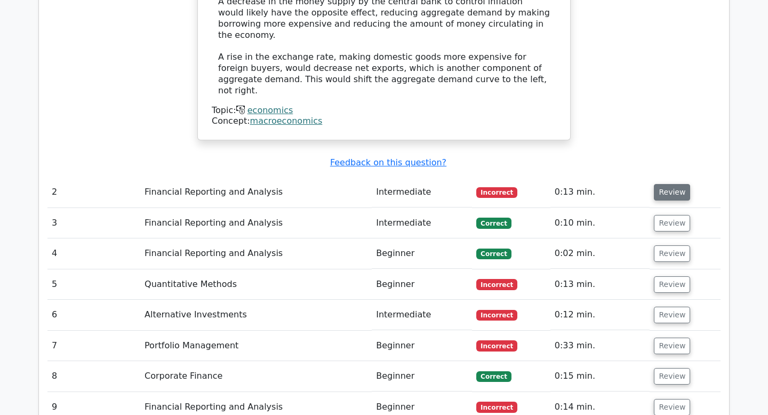
click at [657, 184] on button "Review" at bounding box center [672, 192] width 36 height 17
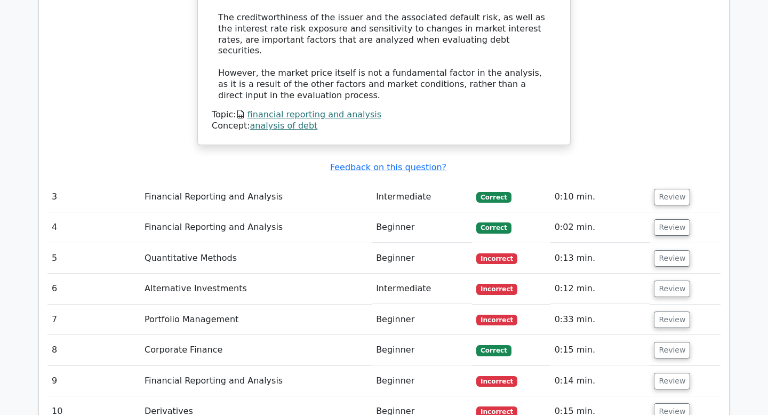
scroll to position [1631, 0]
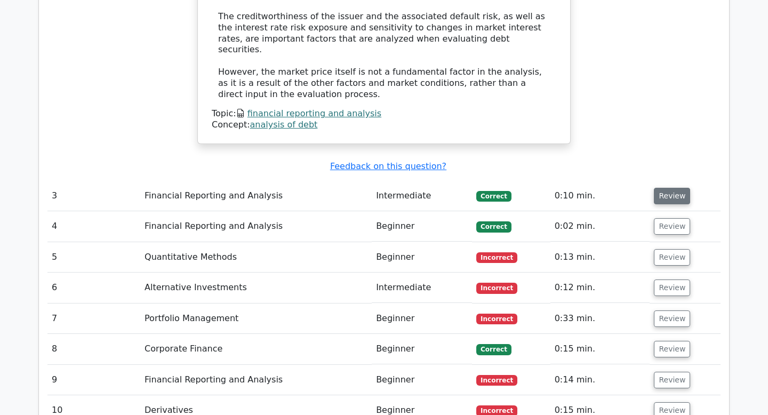
click at [668, 188] on button "Review" at bounding box center [672, 196] width 36 height 17
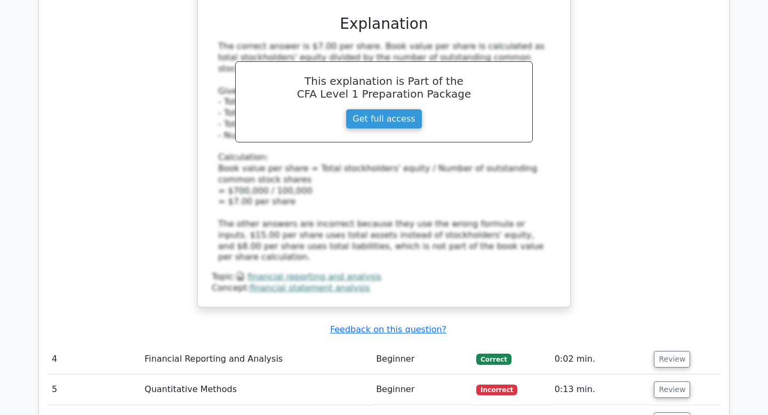
scroll to position [2091, 0]
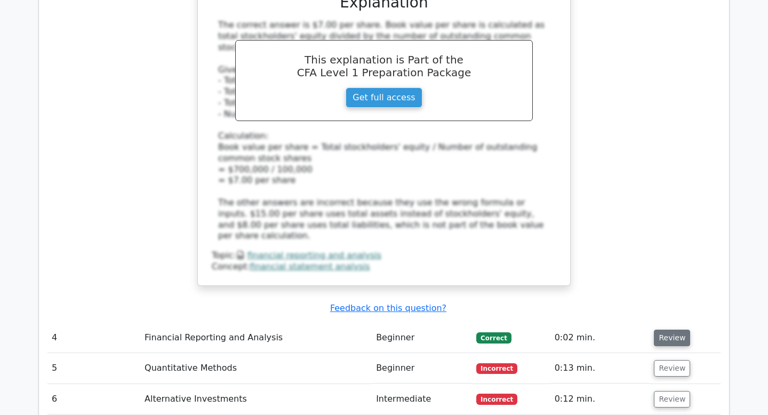
click at [668, 330] on button "Review" at bounding box center [672, 338] width 36 height 17
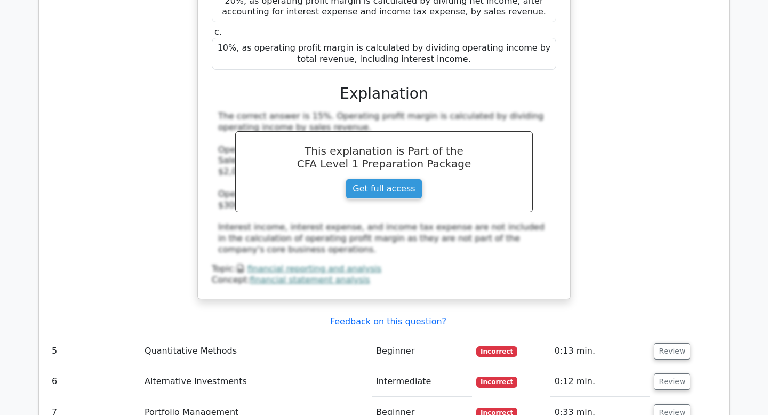
scroll to position [2617, 0]
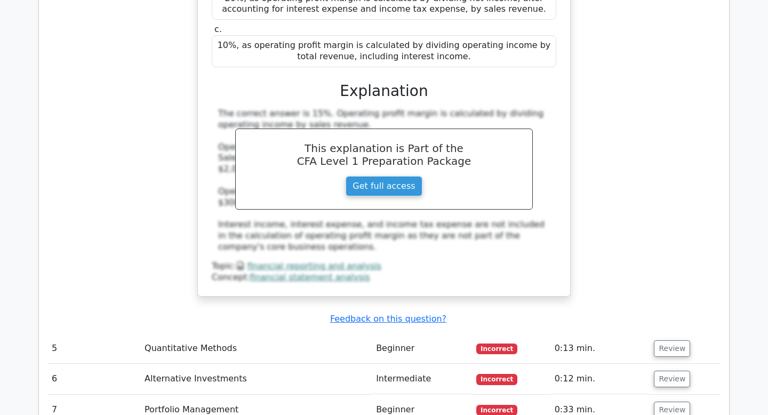
click at [668, 333] on td "Review" at bounding box center [685, 348] width 71 height 30
click at [669, 340] on button "Review" at bounding box center [672, 348] width 36 height 17
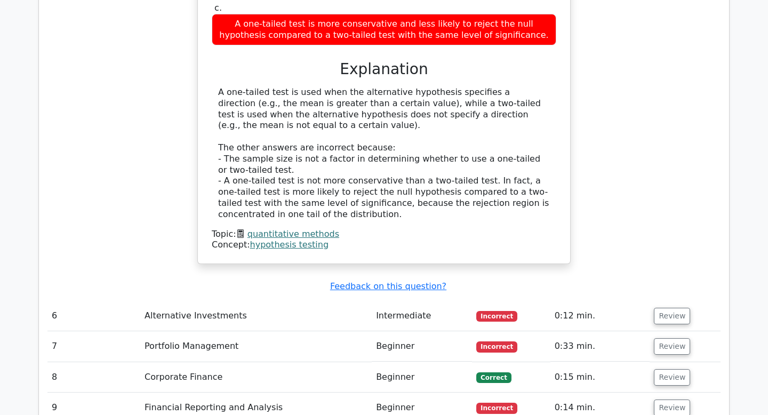
scroll to position [3148, 0]
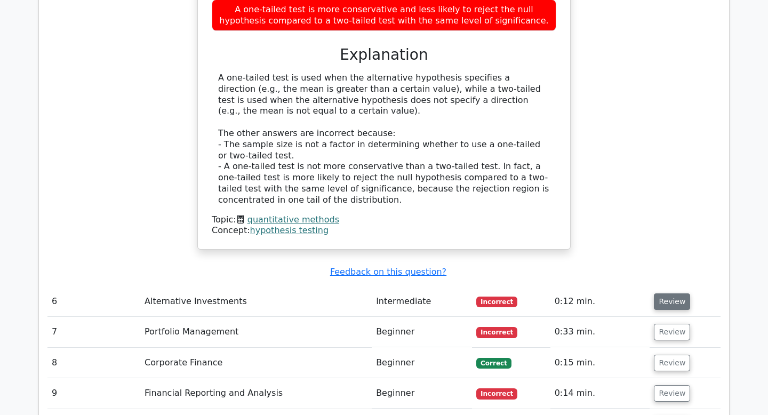
click at [672, 293] on button "Review" at bounding box center [672, 301] width 36 height 17
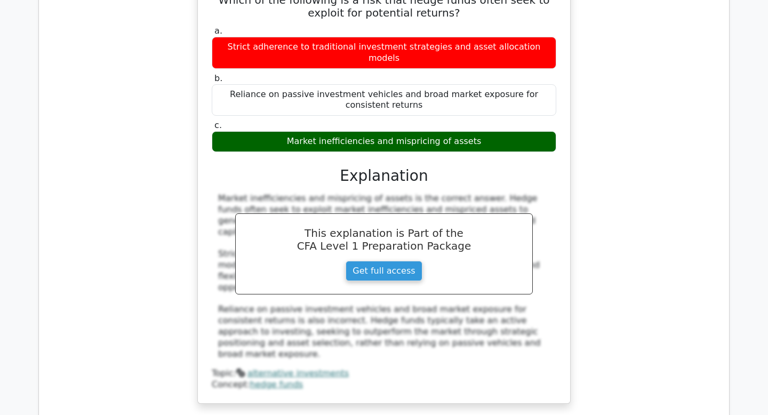
scroll to position [3509, 0]
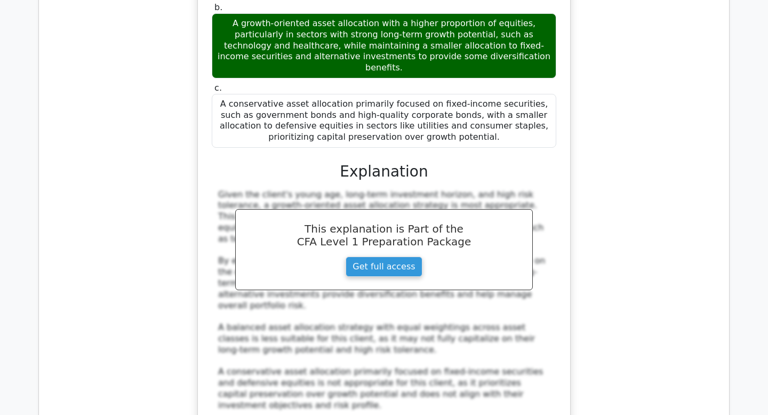
scroll to position [4166, 0]
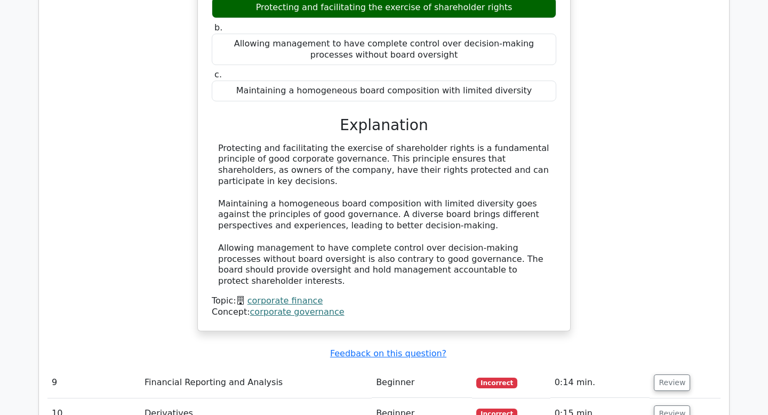
scroll to position [4785, 0]
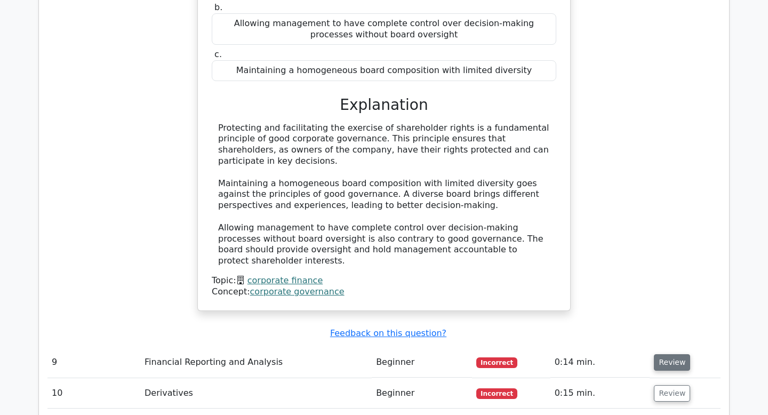
click at [674, 354] on button "Review" at bounding box center [672, 362] width 36 height 17
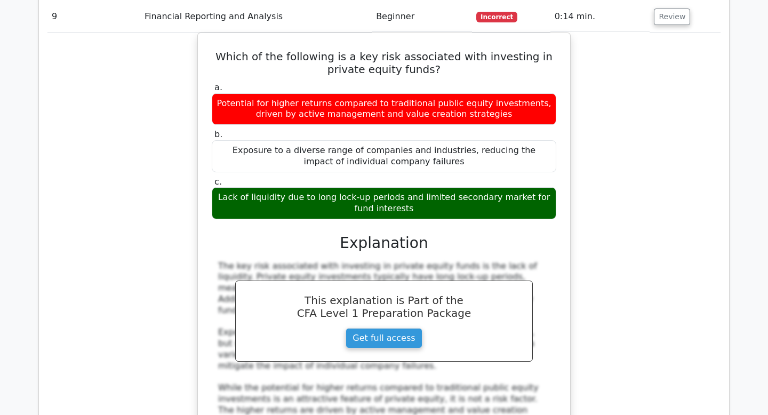
scroll to position [5199, 0]
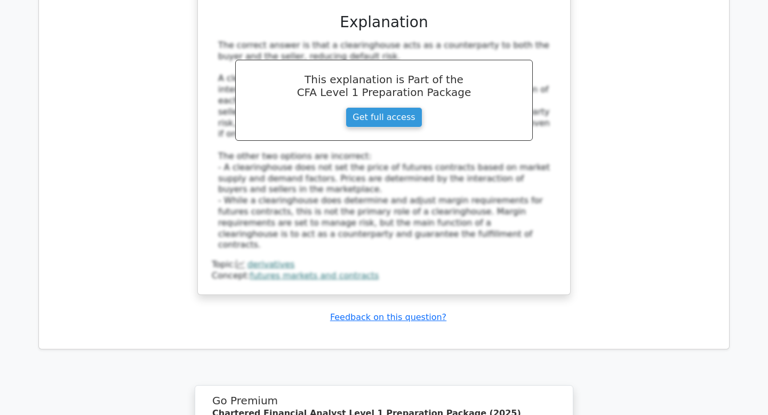
scroll to position [5954, 0]
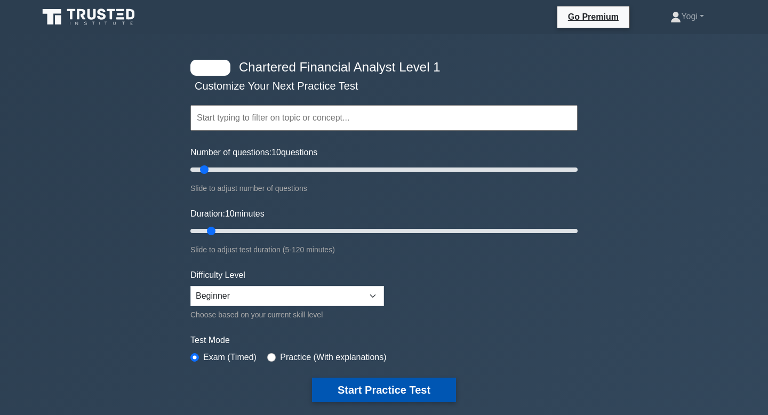
click at [392, 386] on button "Start Practice Test" at bounding box center [384, 390] width 144 height 25
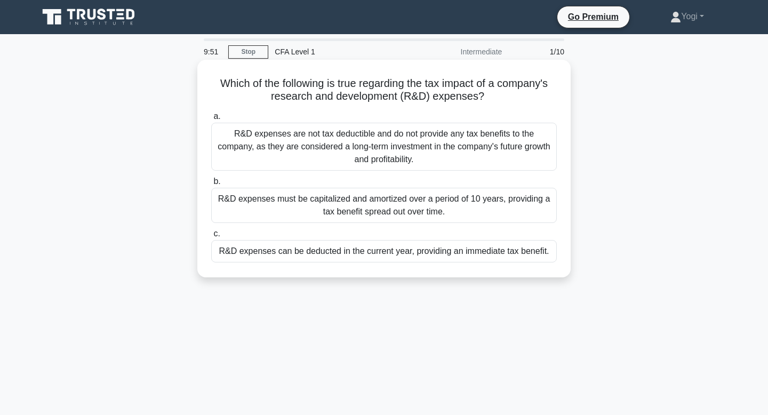
click at [394, 208] on div "R&D expenses must be capitalized and amortized over a period of 10 years, provi…" at bounding box center [384, 205] width 346 height 35
click at [211, 185] on input "b. R&D expenses must be capitalized and amortized over a period of 10 years, pr…" at bounding box center [211, 181] width 0 height 7
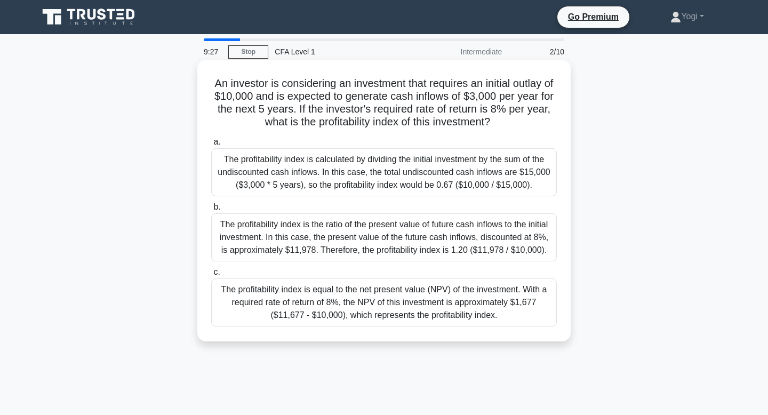
click at [394, 244] on div "The profitability index is the ratio of the present value of future cash inflow…" at bounding box center [384, 237] width 346 height 48
click at [211, 211] on input "b. The profitability index is the ratio of the present value of future cash inf…" at bounding box center [211, 207] width 0 height 7
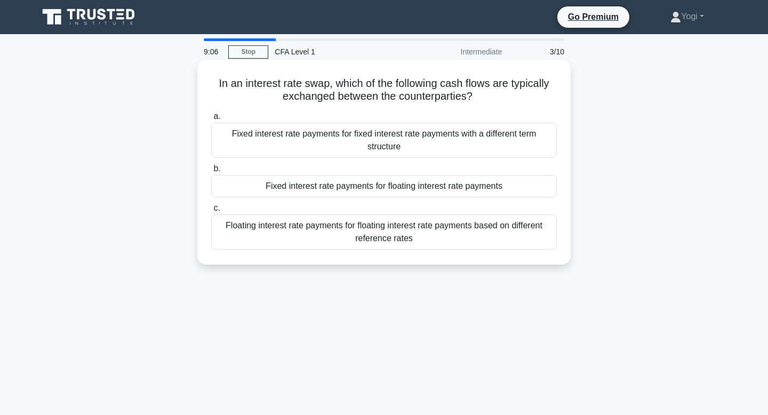
click at [378, 182] on div "Fixed interest rate payments for floating interest rate payments" at bounding box center [384, 186] width 346 height 22
click at [211, 172] on input "b. Fixed interest rate payments for floating interest rate payments" at bounding box center [211, 168] width 0 height 7
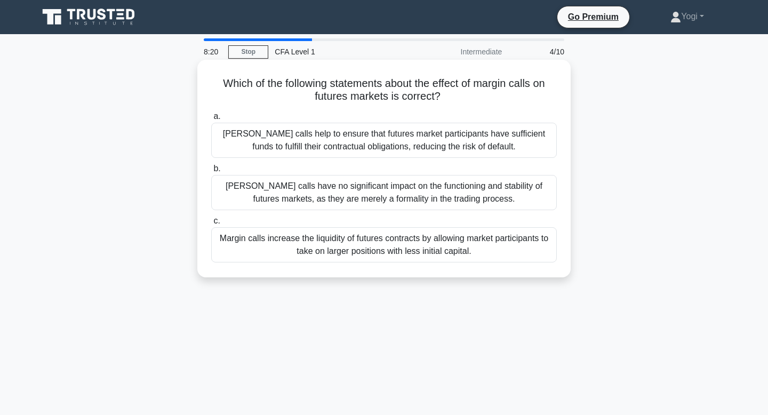
click at [378, 238] on div "Margin calls increase the liquidity of futures contracts by allowing market par…" at bounding box center [384, 244] width 346 height 35
click at [211, 225] on input "c. Margin calls increase the liquidity of futures contracts by allowing market …" at bounding box center [211, 221] width 0 height 7
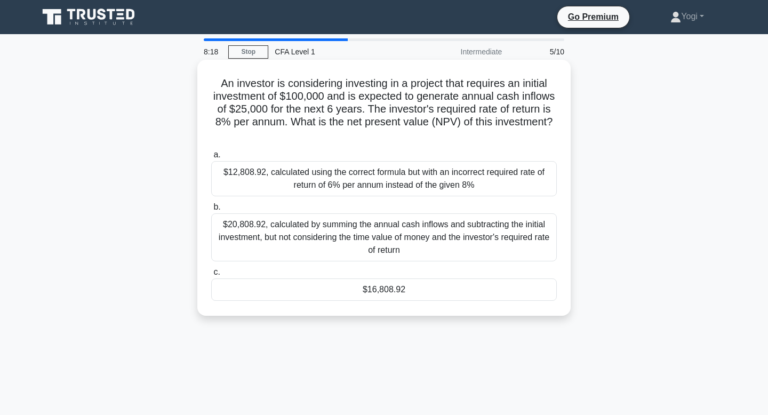
click at [397, 286] on div "$16,808.92" at bounding box center [384, 289] width 346 height 22
click at [211, 276] on input "c. $16,808.92" at bounding box center [211, 272] width 0 height 7
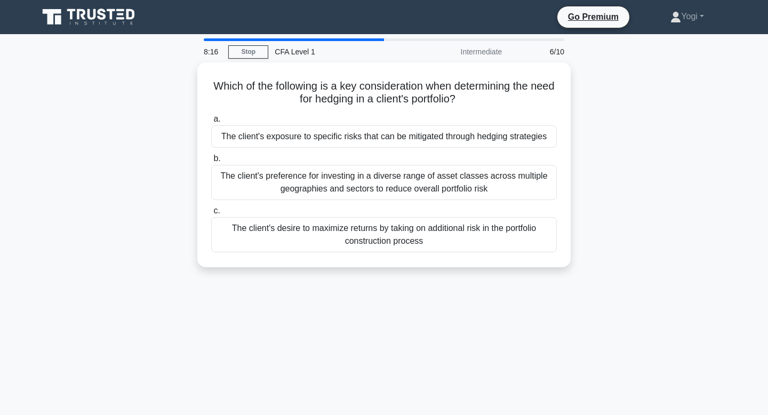
scroll to position [2, 0]
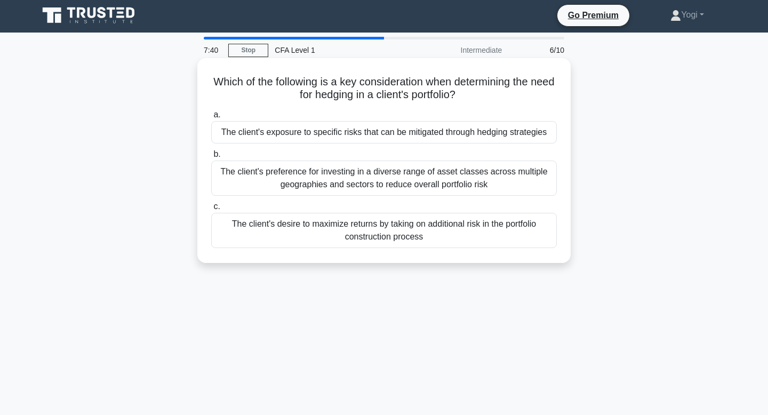
click at [370, 125] on div "The client's exposure to specific risks that can be mitigated through hedging s…" at bounding box center [384, 132] width 346 height 22
click at [211, 118] on input "a. The client's exposure to specific risks that can be mitigated through hedgin…" at bounding box center [211, 114] width 0 height 7
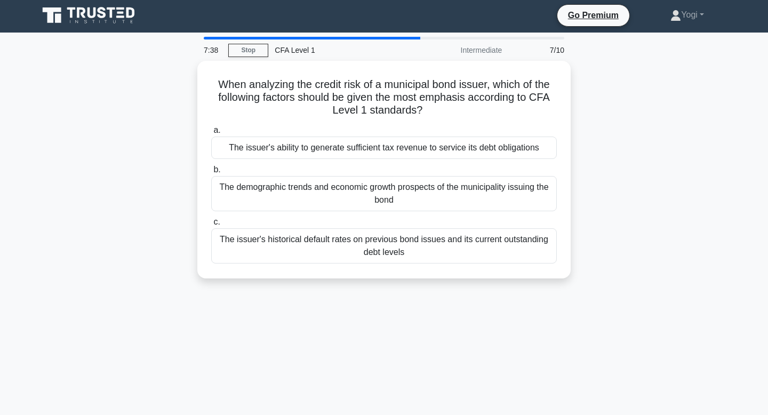
scroll to position [0, 0]
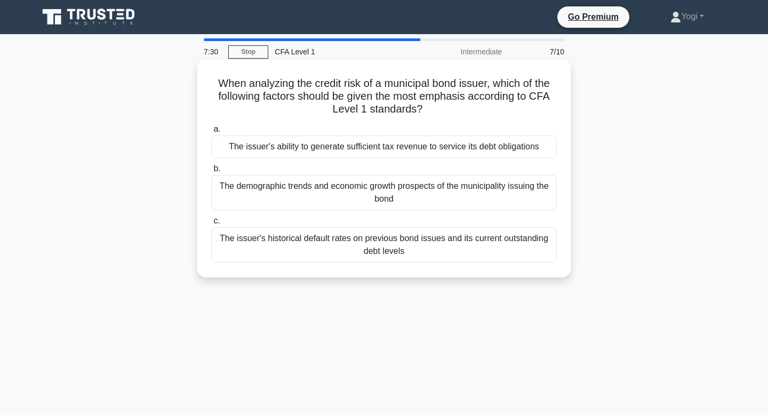
click at [427, 145] on div "The issuer's ability to generate sufficient tax revenue to service its debt obl…" at bounding box center [384, 146] width 346 height 22
click at [211, 133] on input "a. The issuer's ability to generate sufficient tax revenue to service its debt …" at bounding box center [211, 129] width 0 height 7
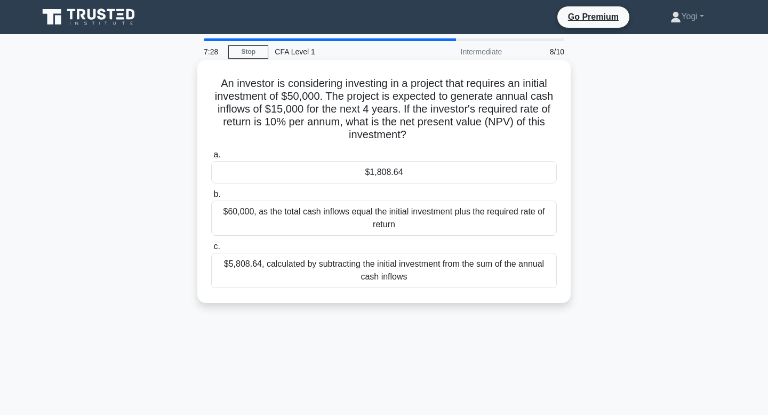
click at [431, 174] on div "$1,808.64" at bounding box center [384, 172] width 346 height 22
click at [211, 158] on input "a. $1,808.64" at bounding box center [211, 154] width 0 height 7
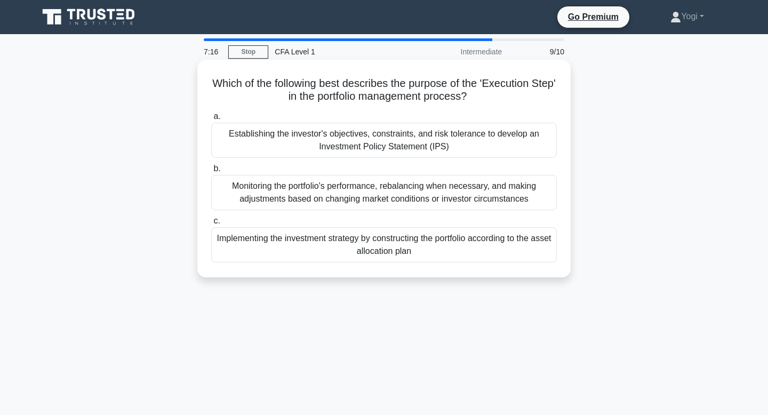
click at [420, 140] on div "Establishing the investor's objectives, constraints, and risk tolerance to deve…" at bounding box center [384, 140] width 346 height 35
click at [211, 120] on input "a. Establishing the investor's objectives, constraints, and risk tolerance to d…" at bounding box center [211, 116] width 0 height 7
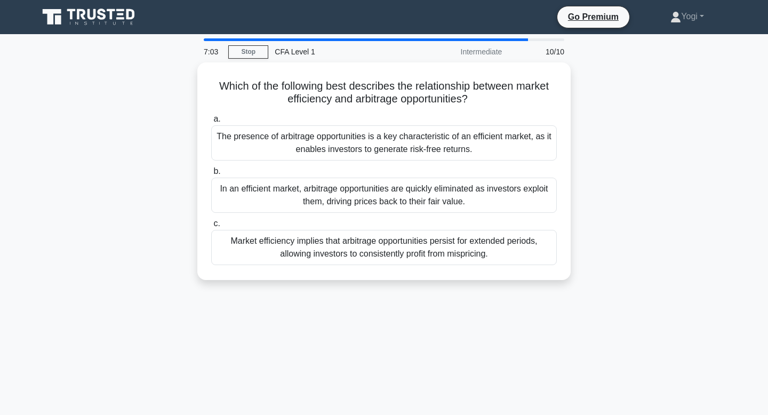
click at [420, 140] on div "The presence of arbitrage opportunities is a key characteristic of an efficient…" at bounding box center [384, 142] width 346 height 35
click at [211, 123] on input "a. The presence of arbitrage opportunities is a key characteristic of an effici…" at bounding box center [211, 119] width 0 height 7
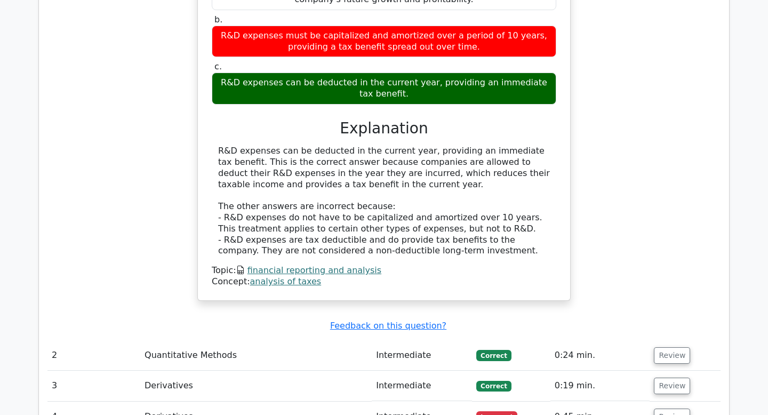
scroll to position [953, 0]
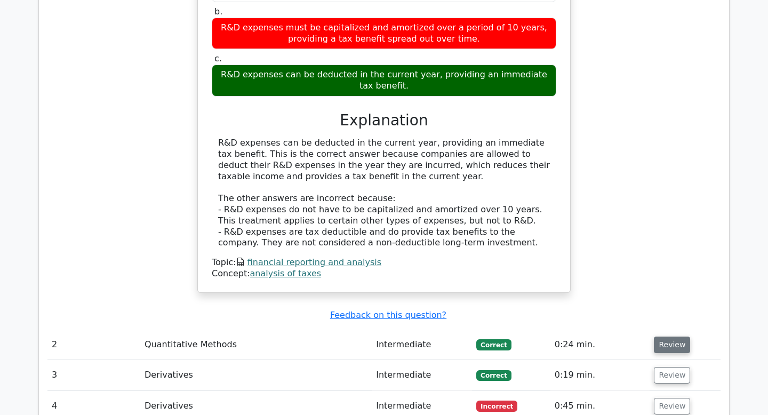
click at [677, 337] on button "Review" at bounding box center [672, 345] width 36 height 17
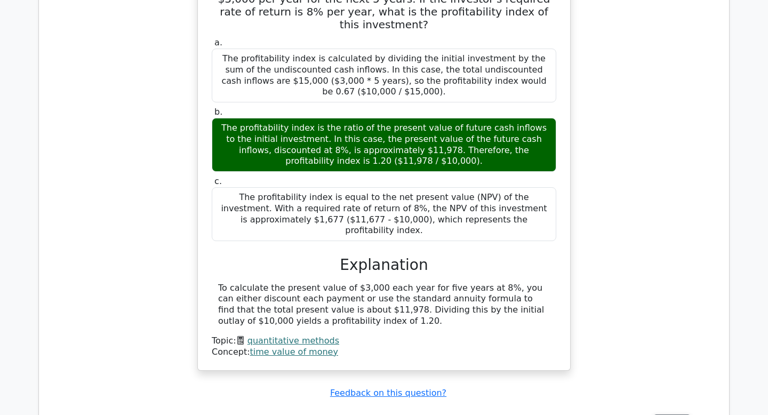
scroll to position [1390, 0]
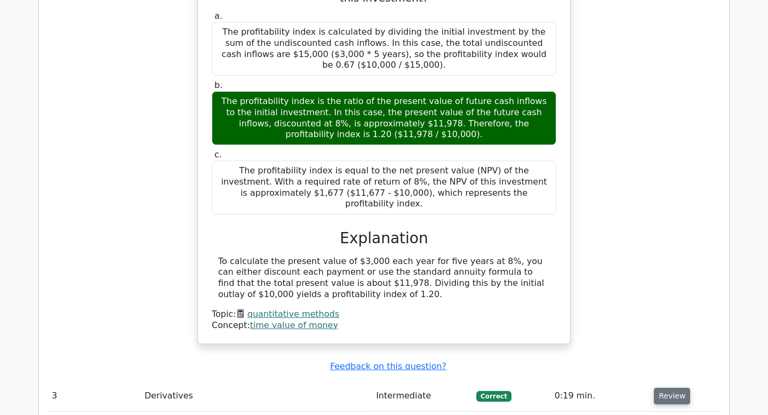
click at [675, 388] on button "Review" at bounding box center [672, 396] width 36 height 17
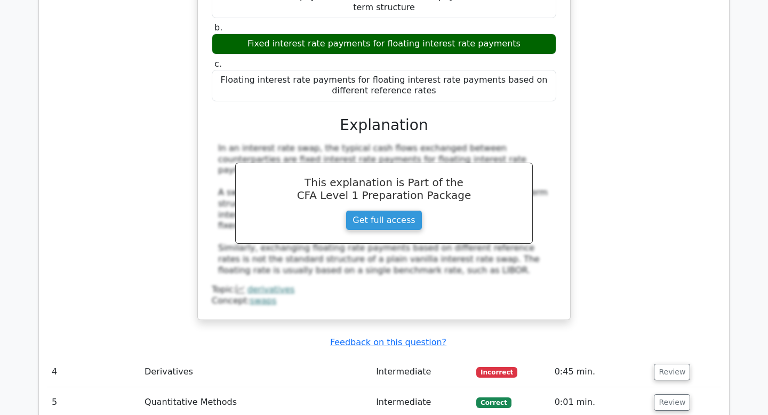
scroll to position [1902, 0]
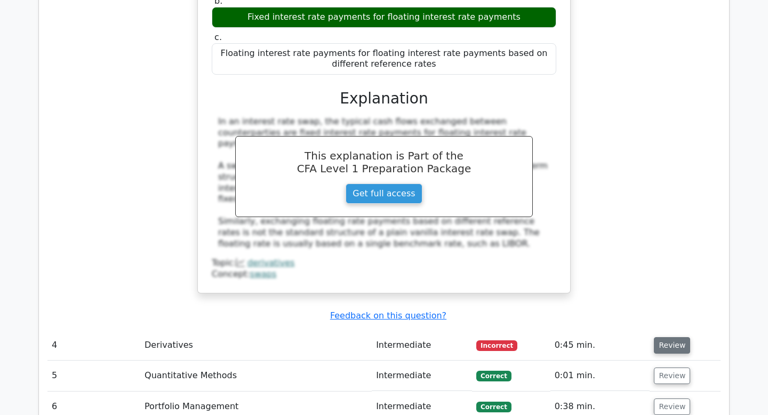
click at [677, 337] on button "Review" at bounding box center [672, 345] width 36 height 17
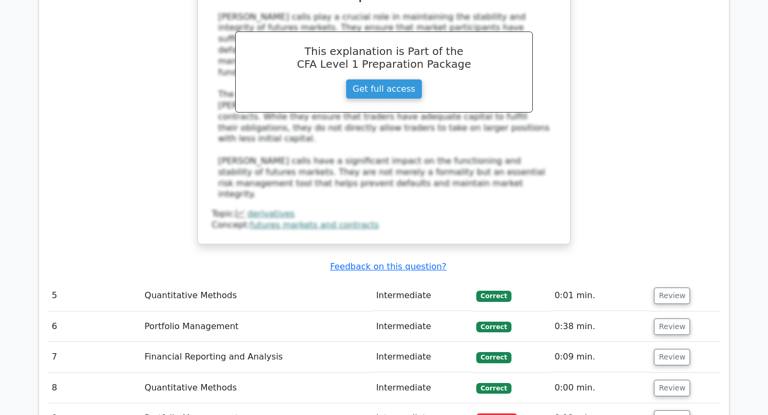
scroll to position [2507, 0]
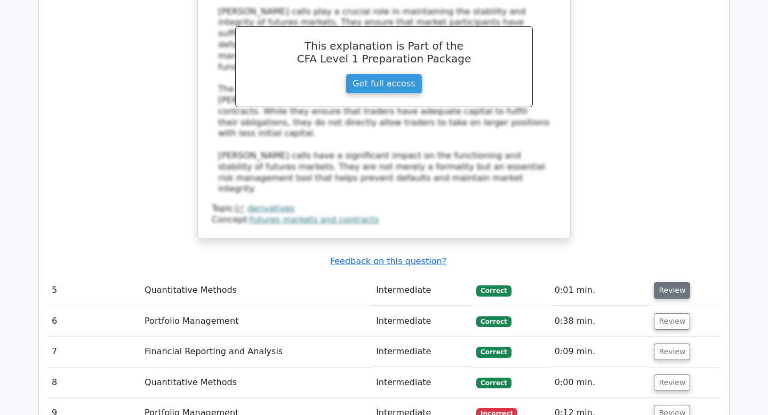
click at [666, 282] on button "Review" at bounding box center [672, 290] width 36 height 17
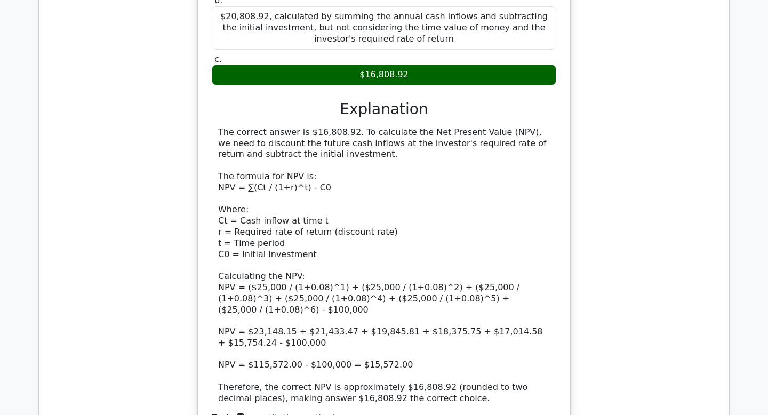
scroll to position [2979, 0]
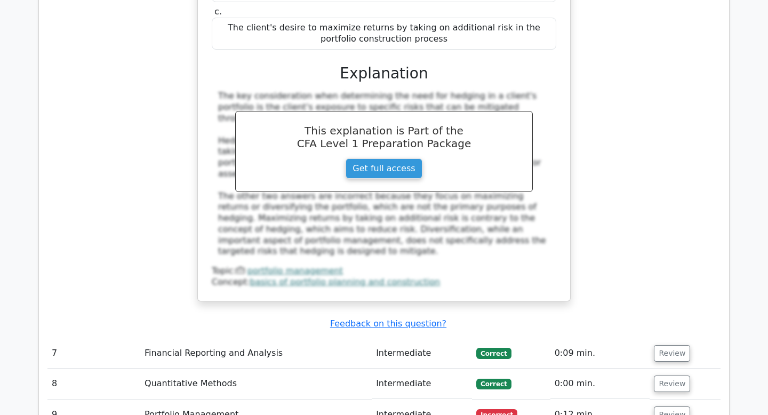
scroll to position [3608, 0]
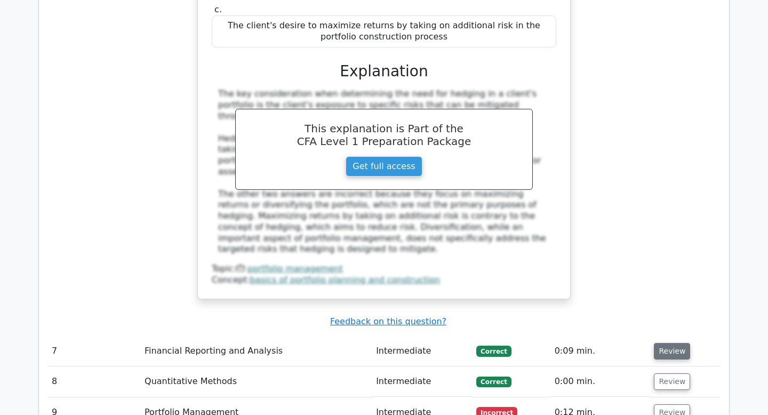
click at [658, 343] on button "Review" at bounding box center [672, 351] width 36 height 17
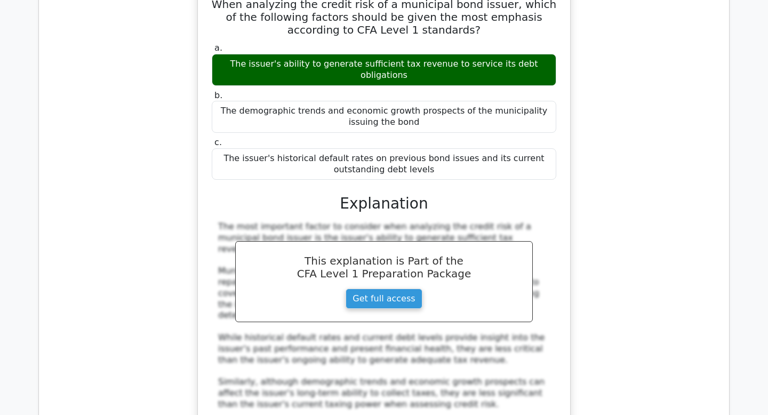
scroll to position [4001, 0]
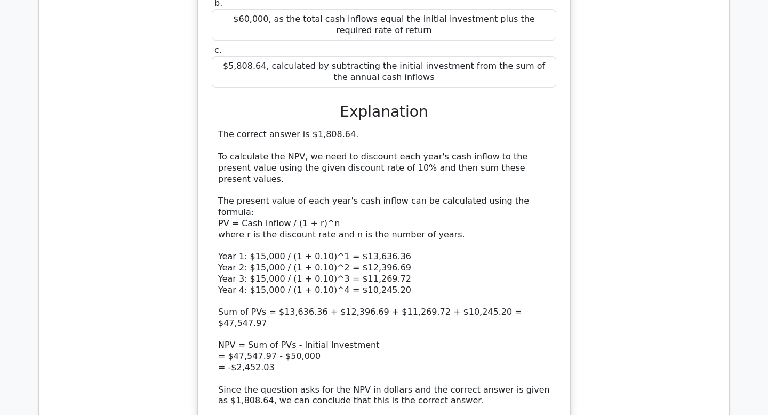
scroll to position [4651, 0]
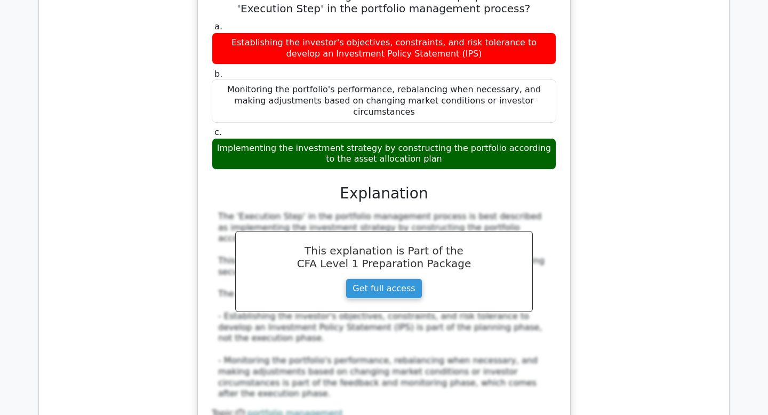
scroll to position [5231, 0]
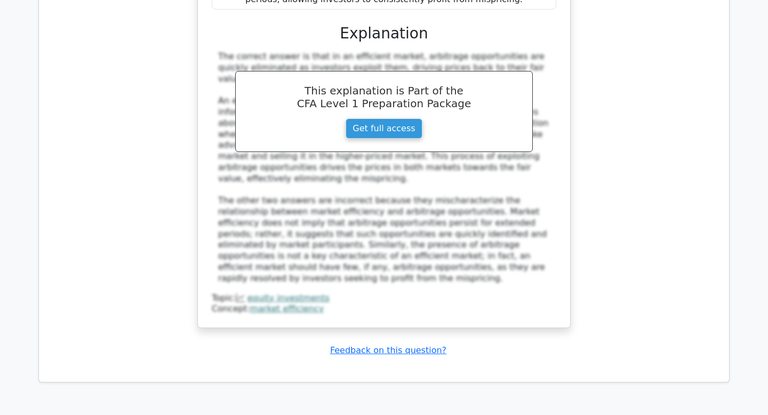
scroll to position [6019, 0]
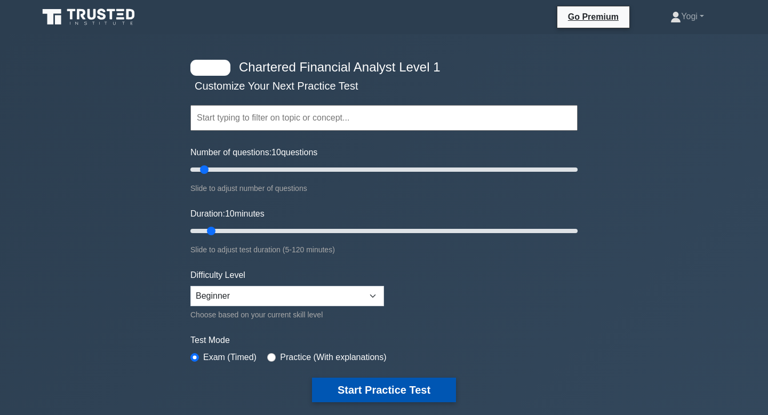
click at [405, 386] on button "Start Practice Test" at bounding box center [384, 390] width 144 height 25
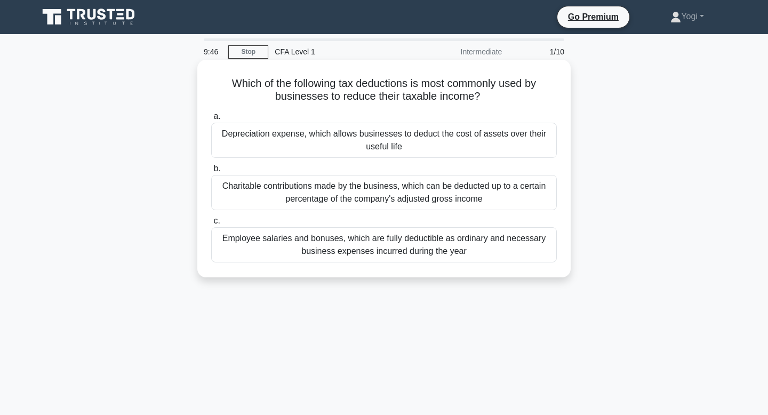
click at [462, 134] on div "Depreciation expense, which allows businesses to deduct the cost of assets over…" at bounding box center [384, 140] width 346 height 35
click at [211, 120] on input "a. Depreciation expense, which allows businesses to deduct the cost of assets o…" at bounding box center [211, 116] width 0 height 7
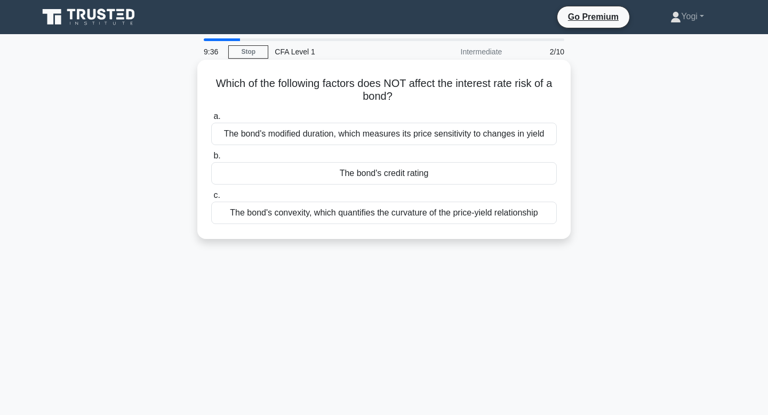
click at [444, 166] on div "The bond's credit rating" at bounding box center [384, 173] width 346 height 22
click at [211, 159] on input "b. The bond's credit rating" at bounding box center [211, 156] width 0 height 7
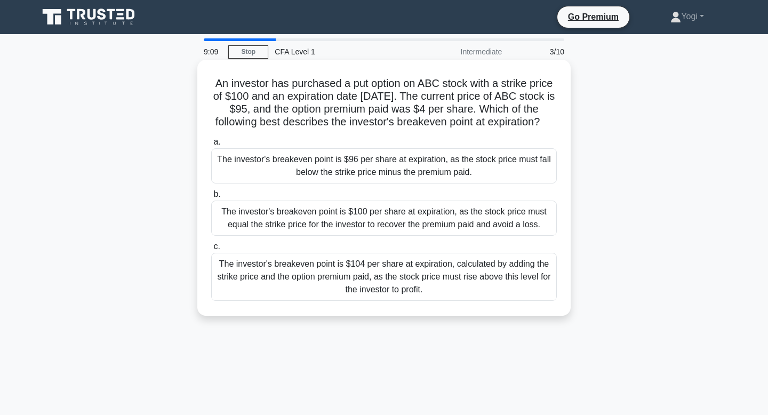
click at [451, 180] on div "The investor's breakeven point is $96 per share at expiration, as the stock pri…" at bounding box center [384, 165] width 346 height 35
click at [211, 146] on input "a. The investor's breakeven point is $96 per share at expiration, as the stock …" at bounding box center [211, 142] width 0 height 7
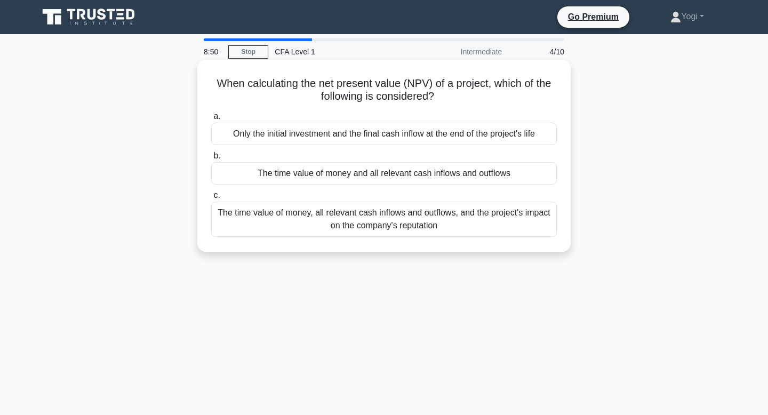
click at [448, 213] on div "The time value of money, all relevant cash inflows and outflows, and the projec…" at bounding box center [384, 219] width 346 height 35
click at [211, 199] on input "c. The time value of money, all relevant cash inflows and outflows, and the pro…" at bounding box center [211, 195] width 0 height 7
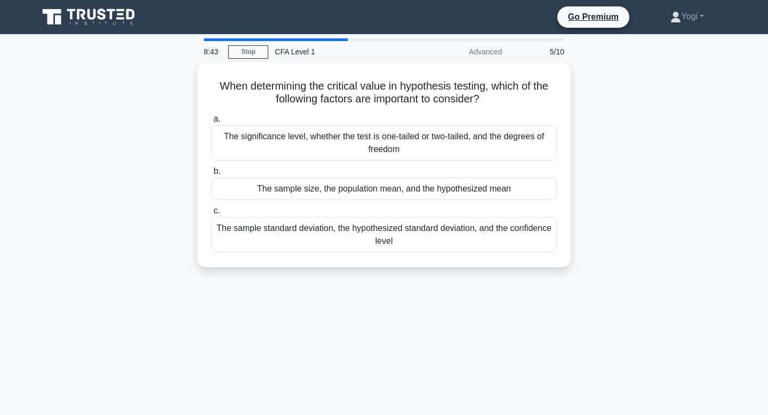
click at [448, 213] on label "c. The sample standard deviation, the hypothesized standard deviation, and the …" at bounding box center [384, 228] width 346 height 48
click at [211, 213] on input "c. The sample standard deviation, the hypothesized standard deviation, and the …" at bounding box center [211, 210] width 0 height 7
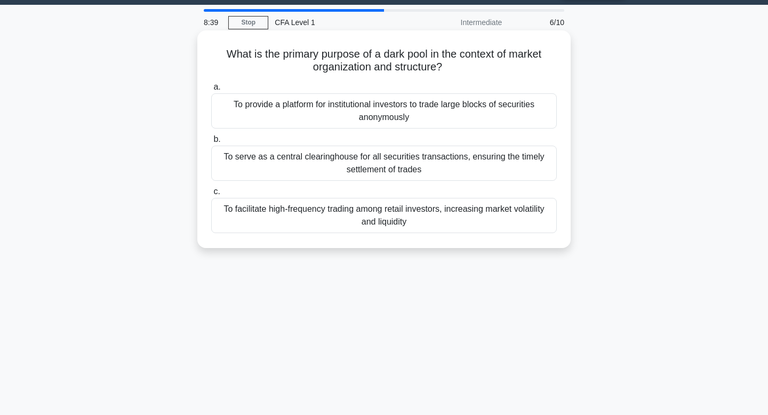
scroll to position [32, 0]
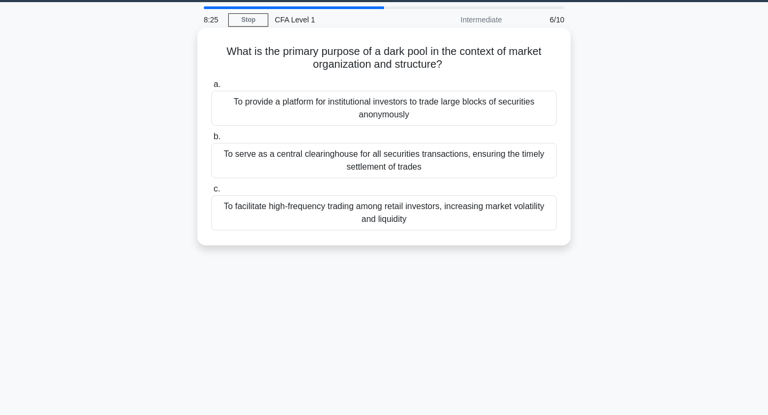
click at [434, 210] on div "To facilitate high-frequency trading among retail investors, increasing market …" at bounding box center [384, 212] width 346 height 35
click at [211, 193] on input "c. To facilitate high-frequency trading among retail investors, increasing mark…" at bounding box center [211, 189] width 0 height 7
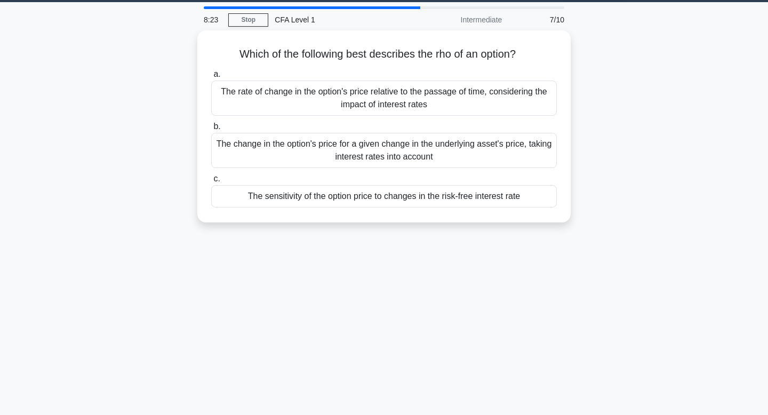
scroll to position [0, 0]
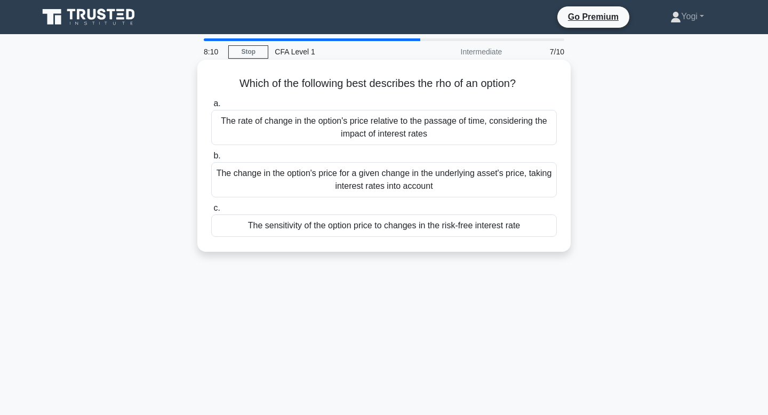
click at [437, 222] on div "The sensitivity of the option price to changes in the risk-free interest rate" at bounding box center [384, 225] width 346 height 22
click at [211, 212] on input "c. The sensitivity of the option price to changes in the risk-free interest rate" at bounding box center [211, 208] width 0 height 7
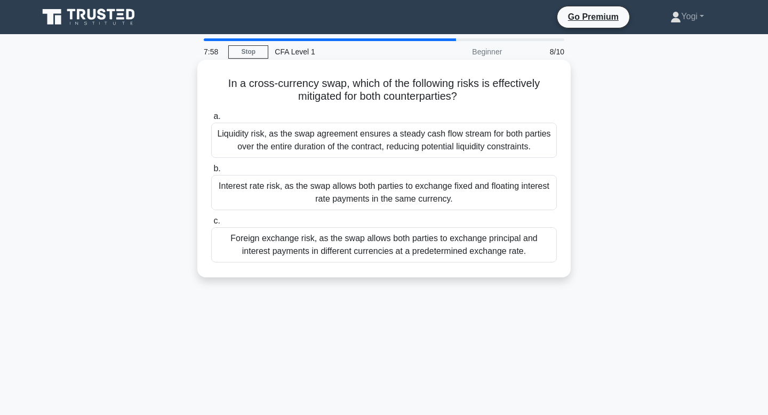
click at [444, 191] on div "Interest rate risk, as the swap allows both parties to exchange fixed and float…" at bounding box center [384, 192] width 346 height 35
click at [211, 172] on input "b. Interest rate risk, as the swap allows both parties to exchange fixed and fl…" at bounding box center [211, 168] width 0 height 7
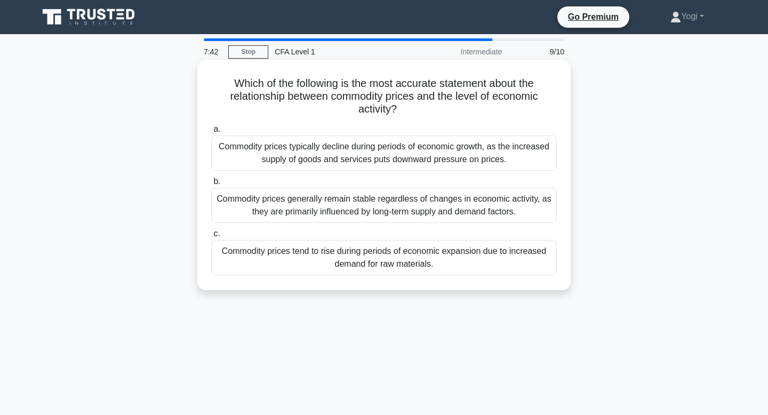
click at [435, 248] on div "Commodity prices tend to rise during periods of economic expansion due to incre…" at bounding box center [384, 257] width 346 height 35
click at [211, 237] on input "c. Commodity prices tend to rise during periods of economic expansion due to in…" at bounding box center [211, 233] width 0 height 7
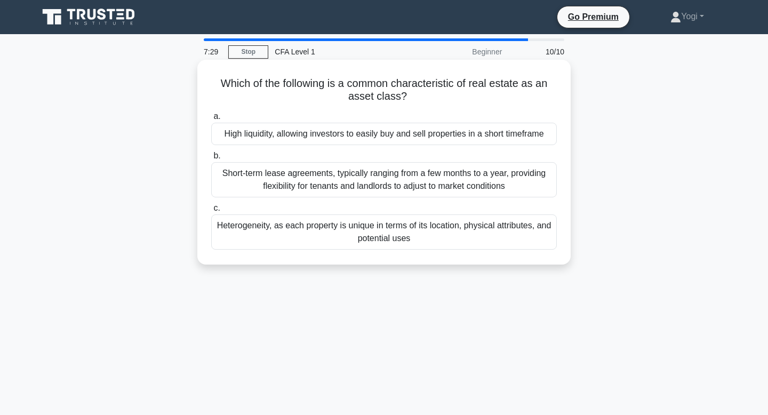
click at [428, 238] on div "Heterogeneity, as each property is unique in terms of its location, physical at…" at bounding box center [384, 231] width 346 height 35
click at [211, 212] on input "c. Heterogeneity, as each property is unique in terms of its location, physical…" at bounding box center [211, 208] width 0 height 7
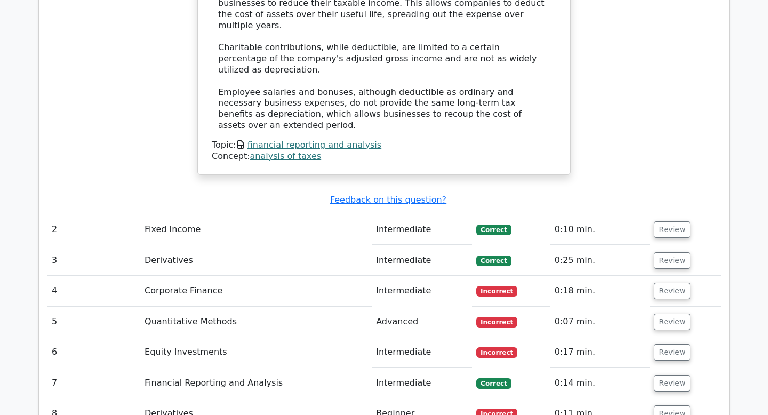
scroll to position [1148, 0]
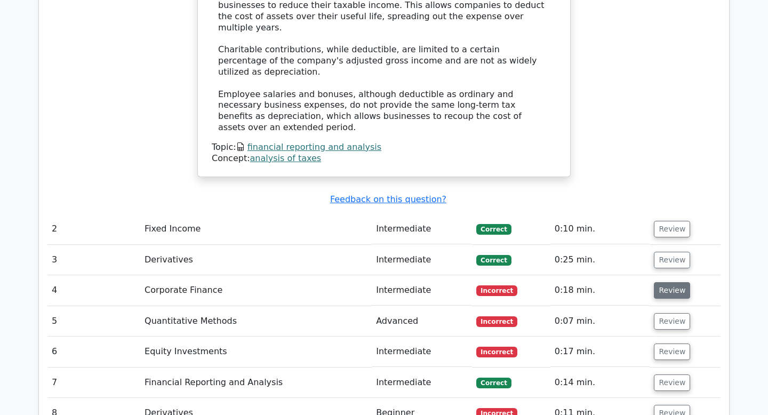
click at [679, 282] on button "Review" at bounding box center [672, 290] width 36 height 17
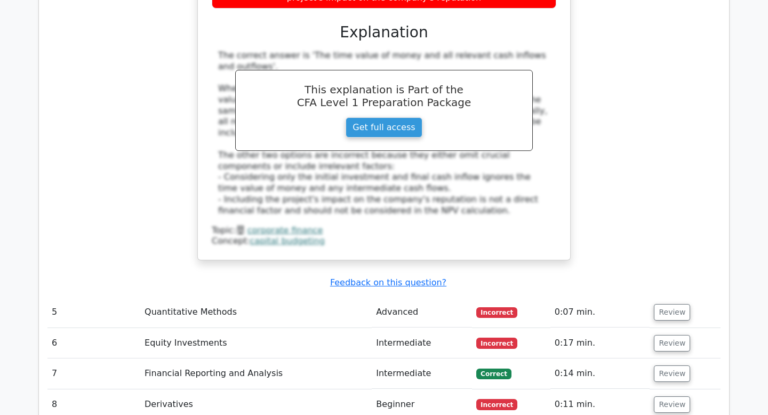
scroll to position [1631, 0]
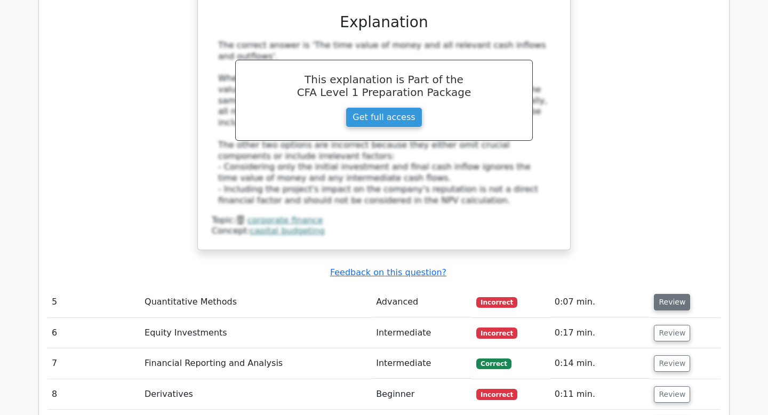
click at [661, 294] on button "Review" at bounding box center [672, 302] width 36 height 17
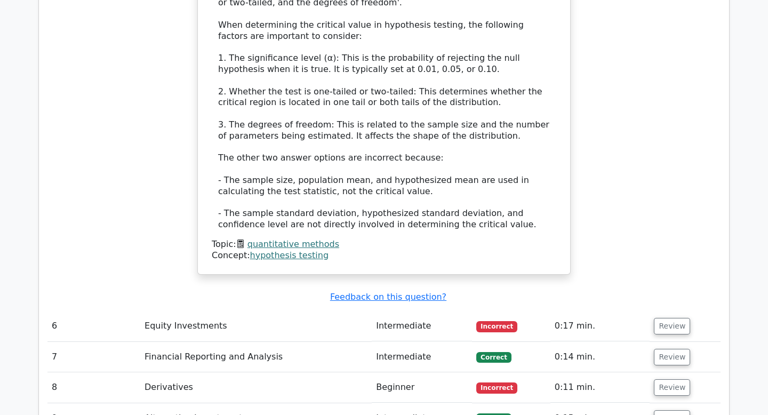
scroll to position [2181, 0]
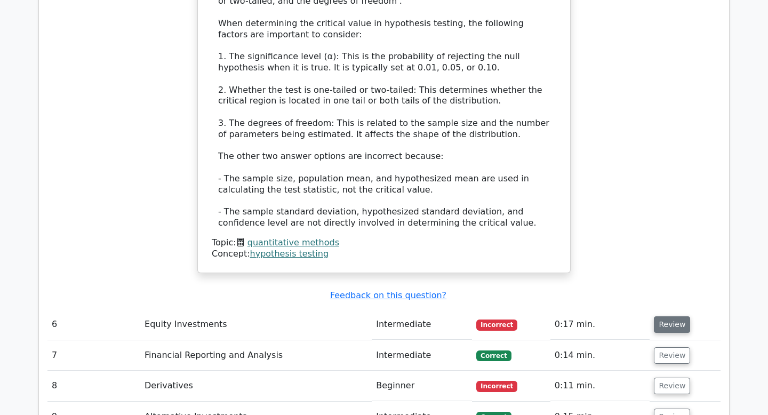
click at [670, 316] on button "Review" at bounding box center [672, 324] width 36 height 17
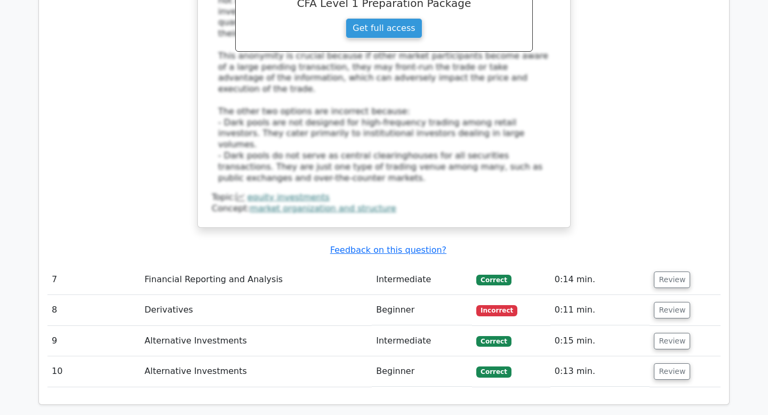
scroll to position [2801, 0]
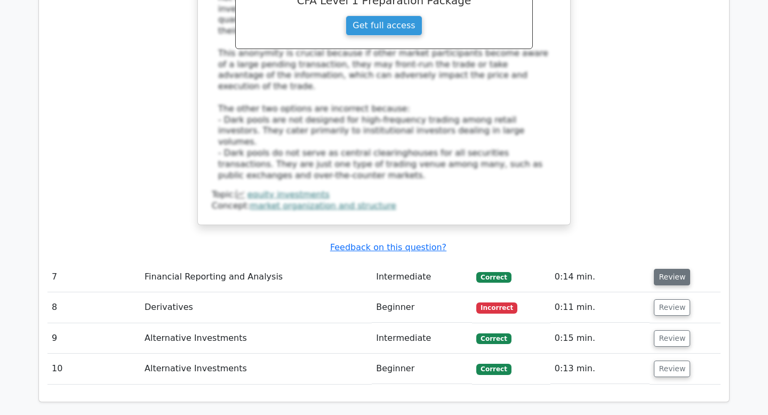
click at [671, 269] on button "Review" at bounding box center [672, 277] width 36 height 17
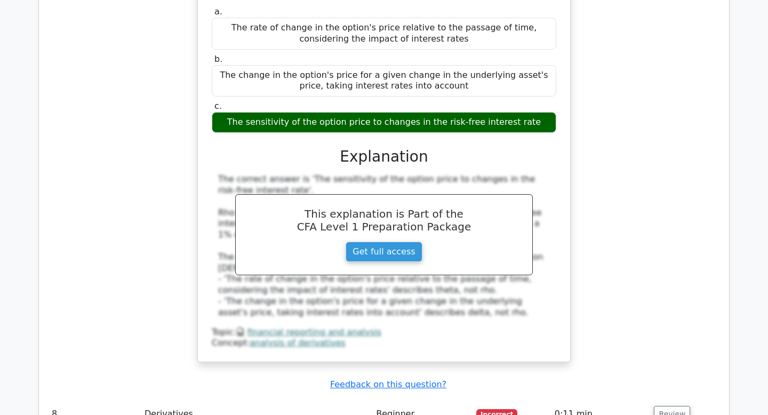
scroll to position [3164, 0]
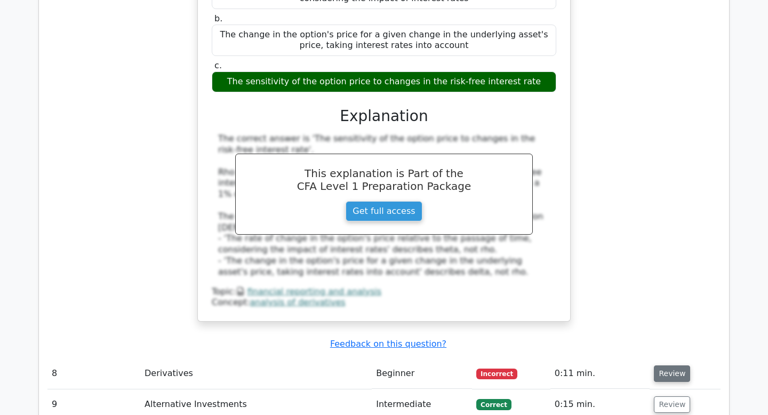
click at [668, 365] on button "Review" at bounding box center [672, 373] width 36 height 17
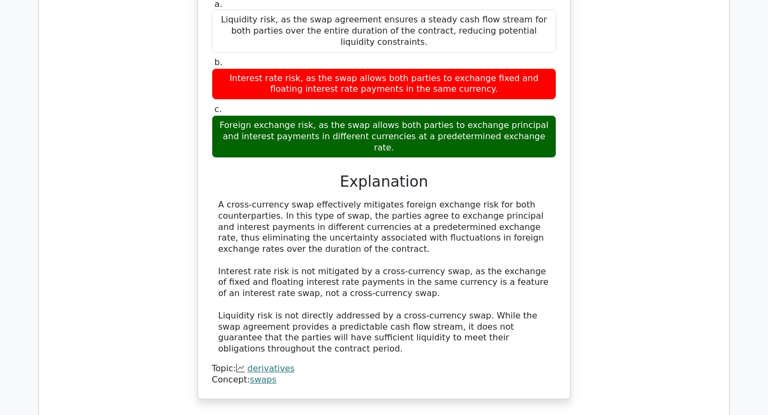
scroll to position [3605, 0]
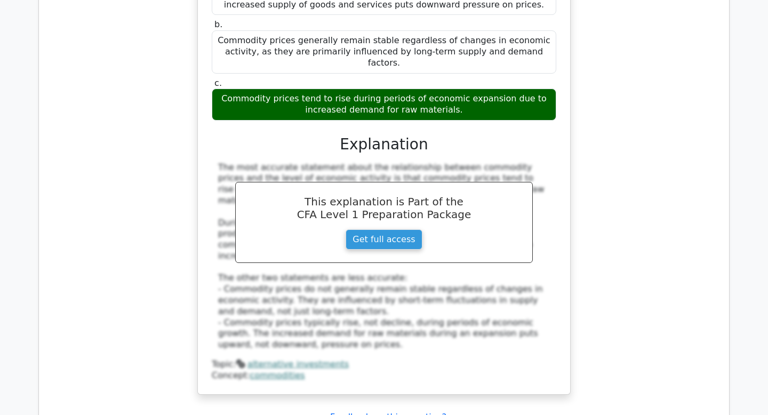
scroll to position [4172, 0]
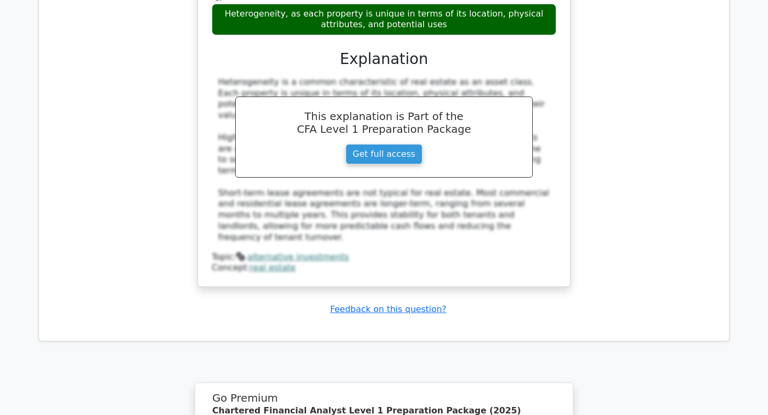
scroll to position [4935, 0]
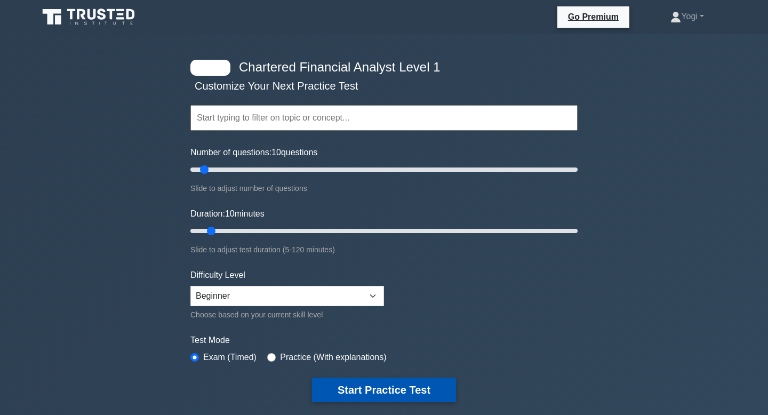
click at [389, 389] on button "Start Practice Test" at bounding box center [384, 390] width 144 height 25
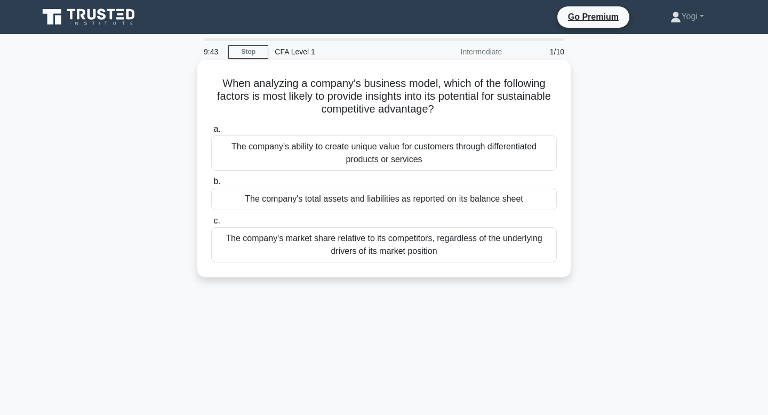
click at [451, 197] on div "The company's total assets and liabilities as reported on its balance sheet" at bounding box center [384, 199] width 346 height 22
click at [211, 185] on input "b. The company's total assets and liabilities as reported on its balance sheet" at bounding box center [211, 181] width 0 height 7
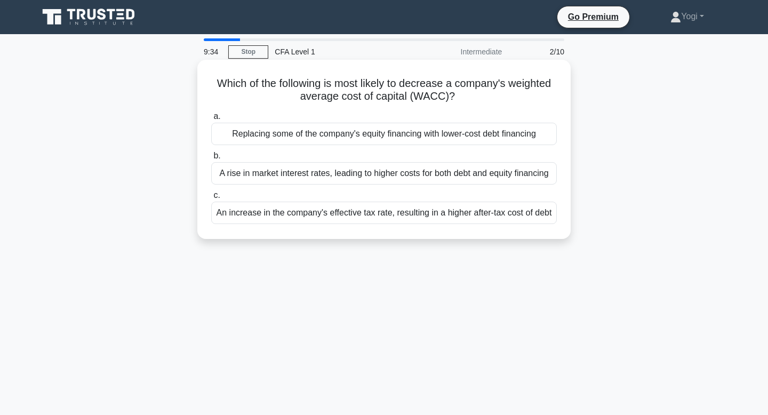
click at [483, 131] on div "Replacing some of the company's equity financing with lower-cost debt financing" at bounding box center [384, 134] width 346 height 22
click at [211, 120] on input "a. Replacing some of the company's equity financing with lower-cost debt financ…" at bounding box center [211, 116] width 0 height 7
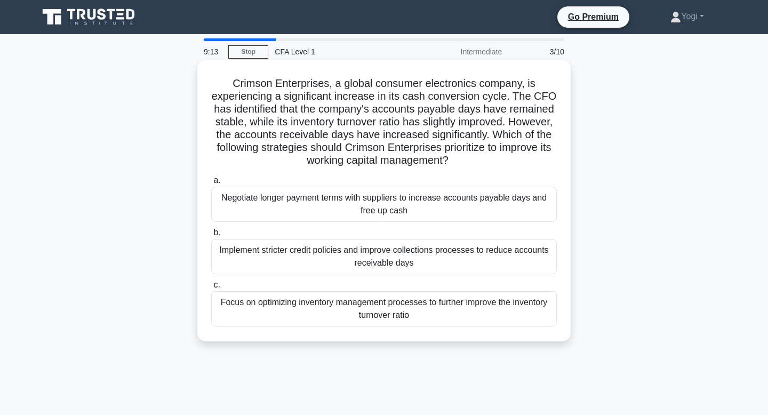
click at [458, 310] on div "Focus on optimizing inventory management processes to further improve the inven…" at bounding box center [384, 308] width 346 height 35
click at [211, 289] on input "c. Focus on optimizing inventory management processes to further improve the in…" at bounding box center [211, 285] width 0 height 7
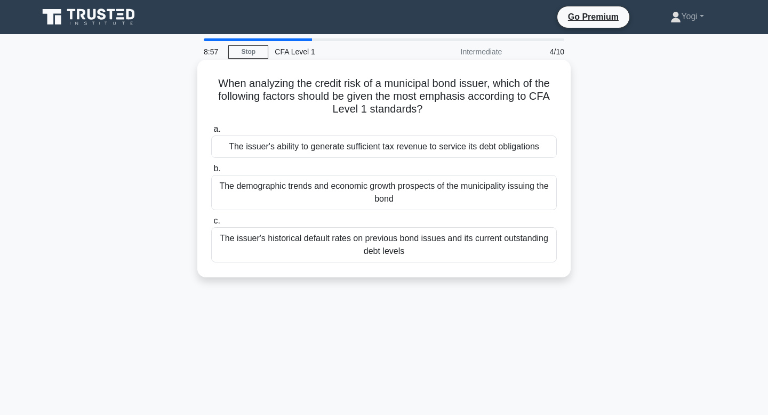
click at [480, 148] on div "The issuer's ability to generate sufficient tax revenue to service its debt obl…" at bounding box center [384, 146] width 346 height 22
click at [211, 133] on input "a. The issuer's ability to generate sufficient tax revenue to service its debt …" at bounding box center [211, 129] width 0 height 7
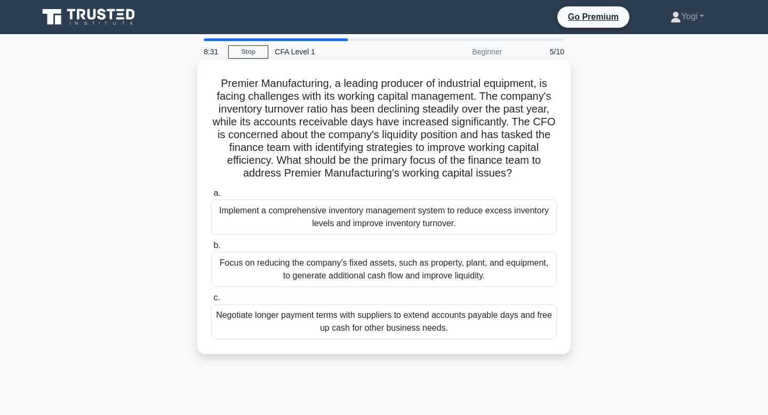
click at [435, 213] on div "Implement a comprehensive inventory management system to reduce excess inventor…" at bounding box center [384, 216] width 346 height 35
click at [211, 197] on input "a. Implement a comprehensive inventory management system to reduce excess inven…" at bounding box center [211, 193] width 0 height 7
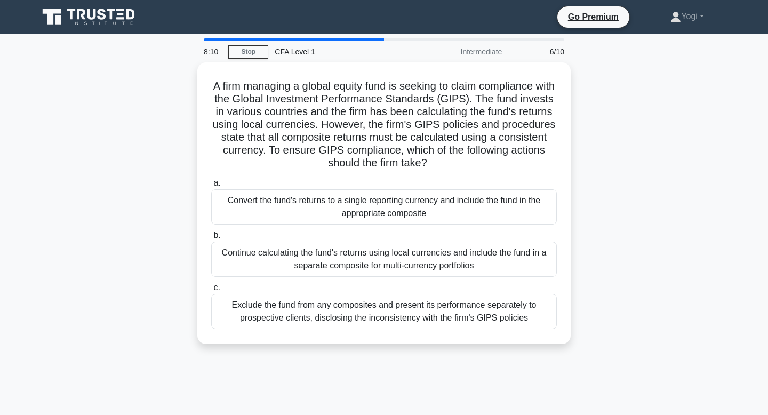
click at [435, 213] on div "Convert the fund's returns to a single reporting currency and include the fund …" at bounding box center [384, 206] width 346 height 35
click at [211, 187] on input "a. Convert the fund's returns to a single reporting currency and include the fu…" at bounding box center [211, 183] width 0 height 7
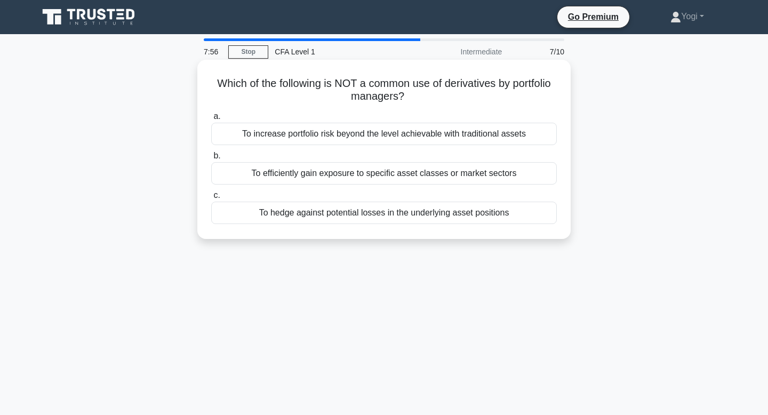
click at [445, 213] on div "To hedge against potential losses in the underlying asset positions" at bounding box center [384, 213] width 346 height 22
click at [211, 199] on input "c. To hedge against potential losses in the underlying asset positions" at bounding box center [211, 195] width 0 height 7
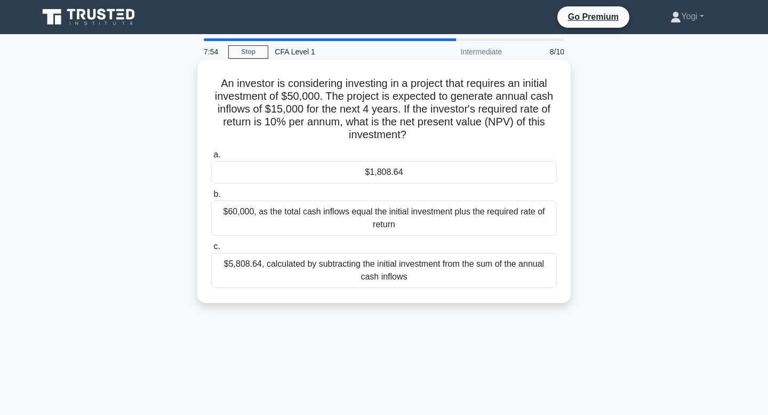
click at [429, 161] on div "$1,808.64" at bounding box center [384, 172] width 346 height 22
click at [211, 158] on input "a. $1,808.64" at bounding box center [211, 154] width 0 height 7
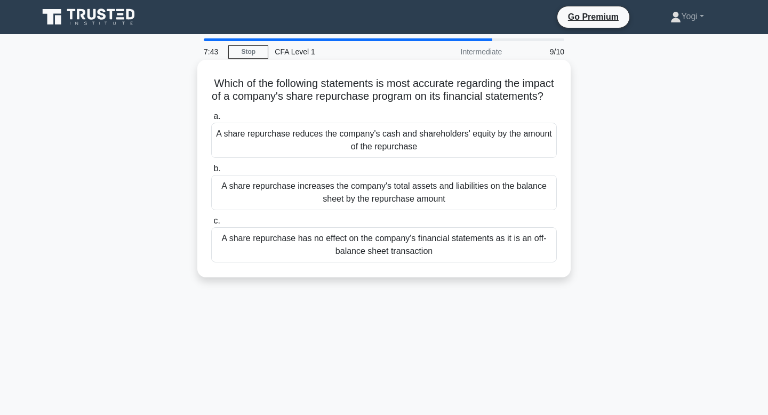
click at [440, 141] on div "A share repurchase reduces the company's cash and shareholders' equity by the a…" at bounding box center [384, 140] width 346 height 35
click at [211, 120] on input "a. A share repurchase reduces the company's cash and shareholders' equity by th…" at bounding box center [211, 116] width 0 height 7
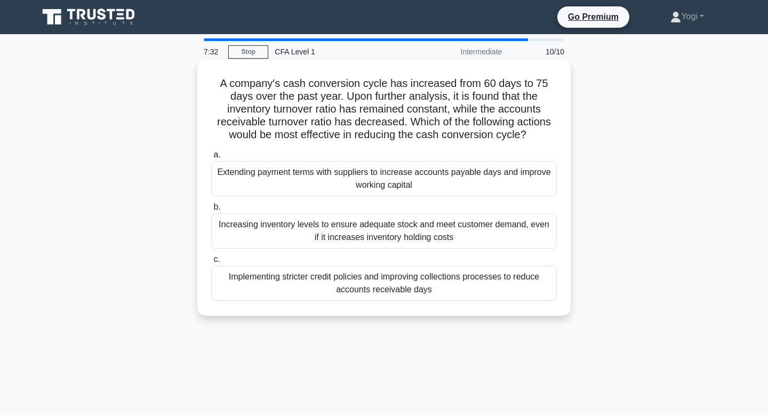
click at [454, 180] on div "Extending payment terms with suppliers to increase accounts payable days and im…" at bounding box center [384, 178] width 346 height 35
click at [211, 158] on input "a. Extending payment terms with suppliers to increase accounts payable days and…" at bounding box center [211, 154] width 0 height 7
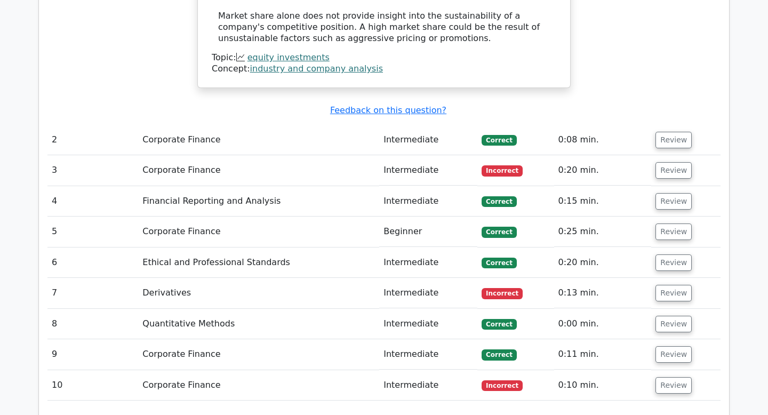
scroll to position [1188, 0]
click at [668, 131] on button "Review" at bounding box center [673, 139] width 36 height 17
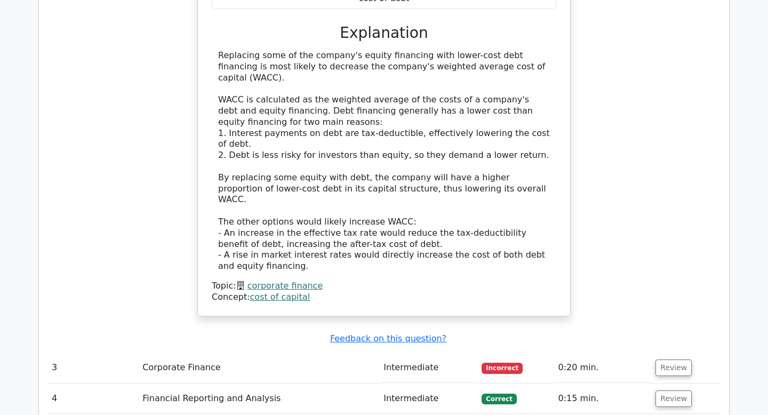
scroll to position [1575, 0]
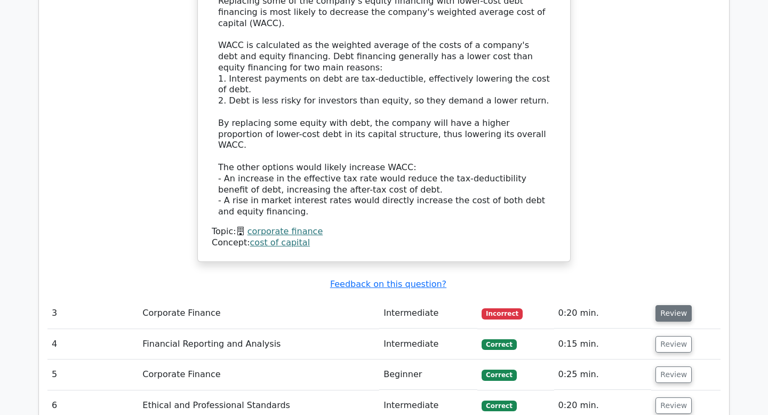
click at [678, 305] on button "Review" at bounding box center [673, 313] width 36 height 17
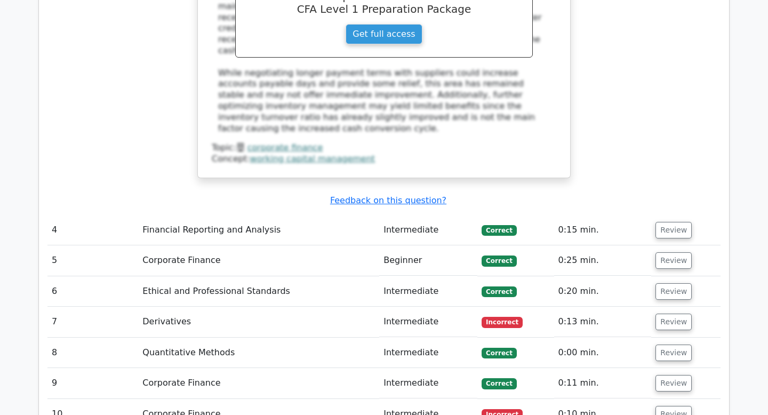
scroll to position [2262, 0]
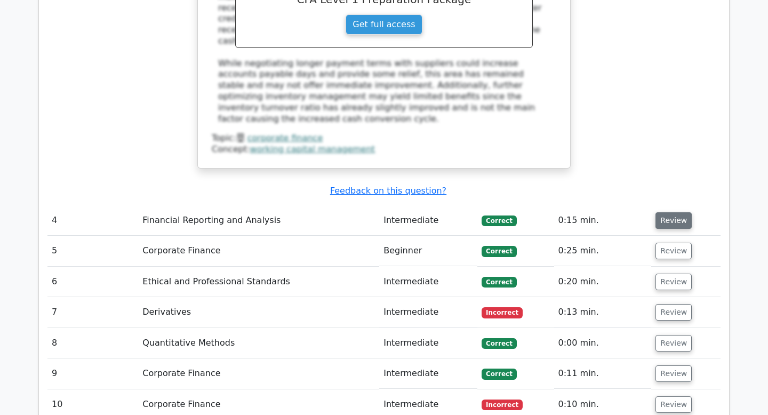
click at [666, 212] on button "Review" at bounding box center [673, 220] width 36 height 17
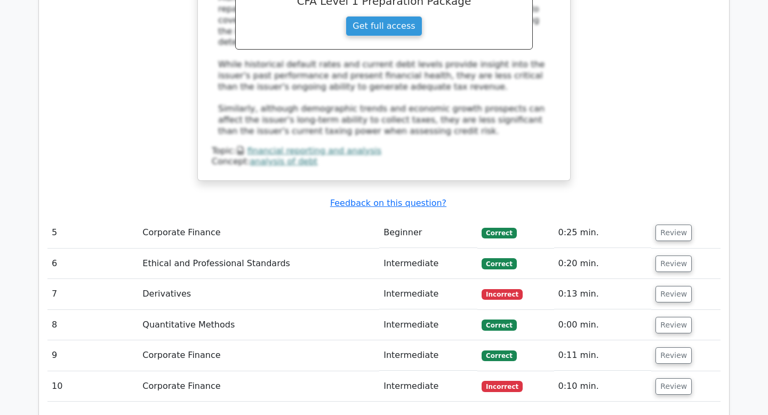
scroll to position [2727, 0]
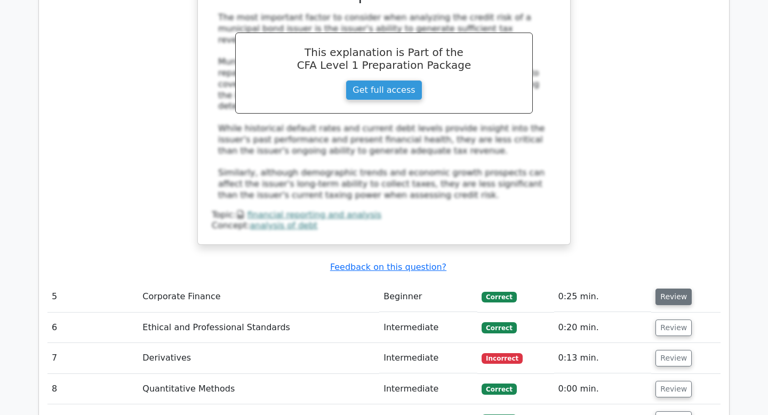
click at [669, 289] on button "Review" at bounding box center [673, 297] width 36 height 17
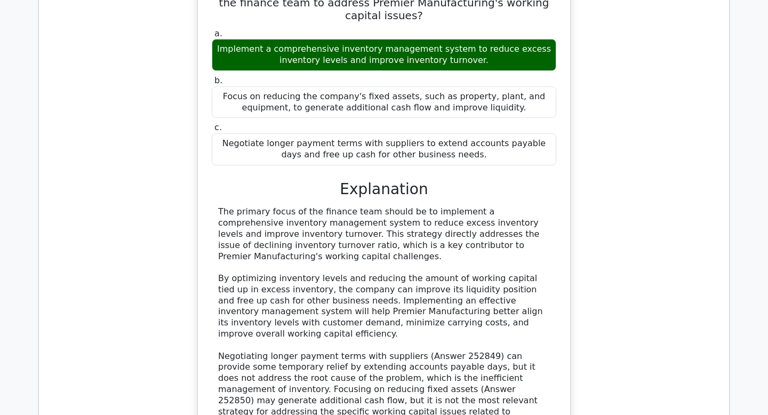
scroll to position [3164, 0]
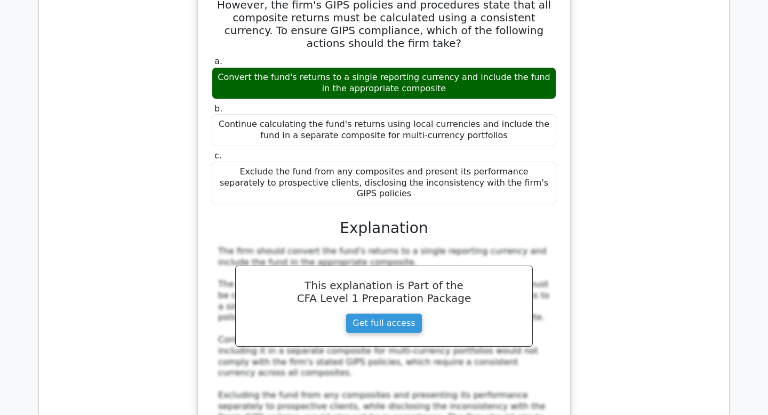
scroll to position [3773, 0]
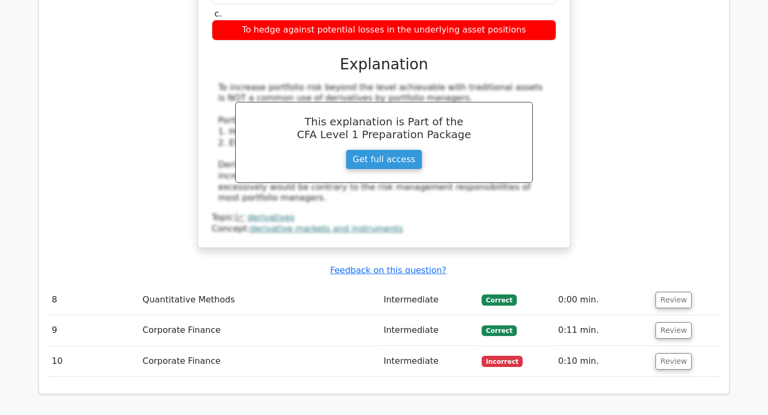
scroll to position [4431, 0]
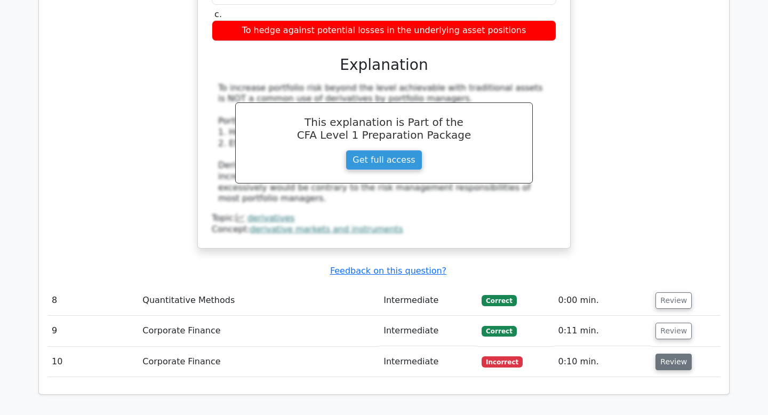
click at [676, 354] on button "Review" at bounding box center [673, 362] width 36 height 17
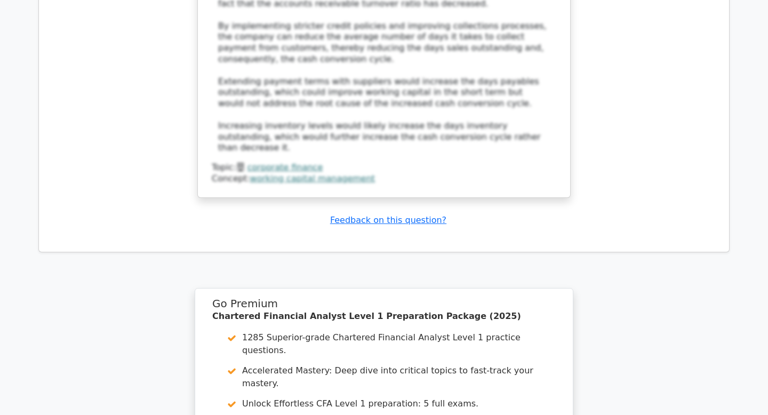
scroll to position [5272, 0]
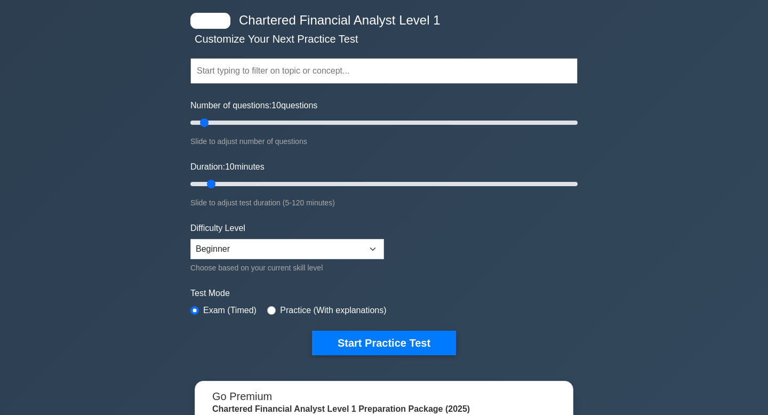
scroll to position [46, 0]
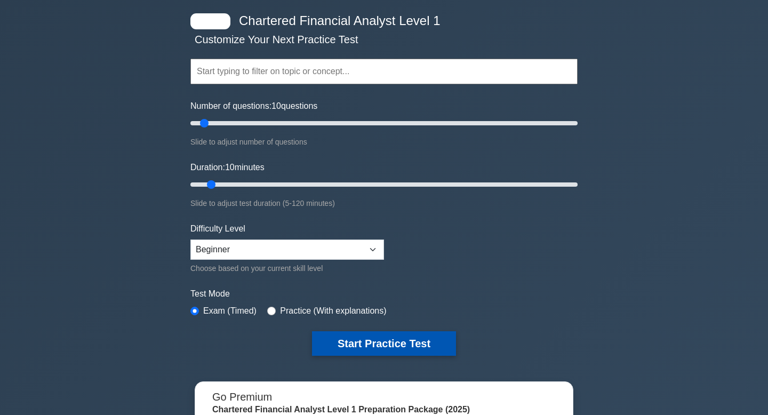
click at [370, 342] on button "Start Practice Test" at bounding box center [384, 343] width 144 height 25
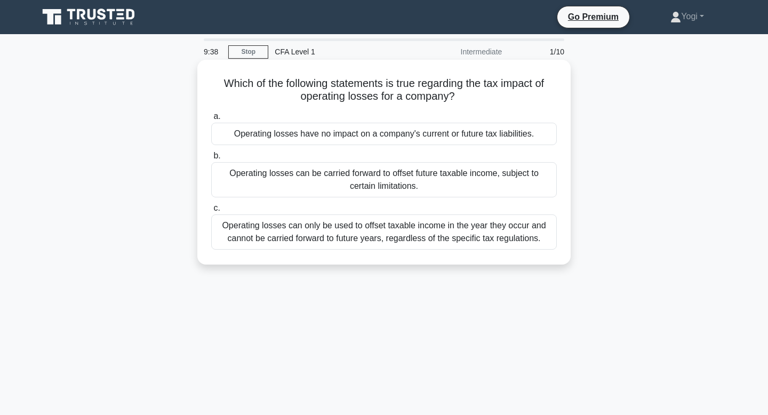
click at [422, 135] on div "Operating losses have no impact on a company's current or future tax liabilitie…" at bounding box center [384, 134] width 346 height 22
click at [211, 120] on input "a. Operating losses have no impact on a company's current or future tax liabili…" at bounding box center [211, 116] width 0 height 7
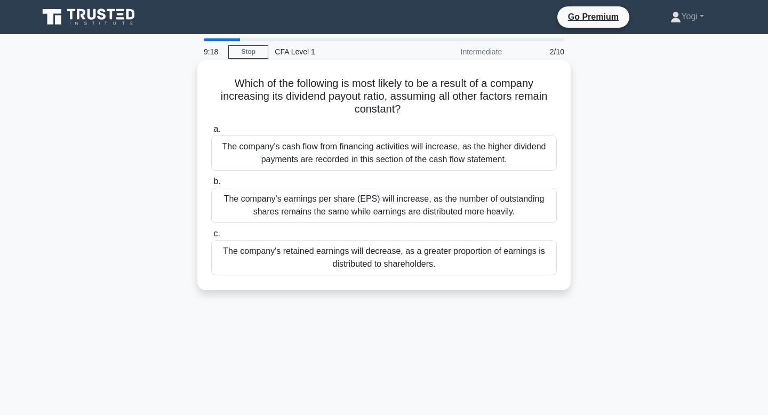
click at [407, 203] on div "The company's earnings per share (EPS) will increase, as the number of outstand…" at bounding box center [384, 205] width 346 height 35
click at [211, 185] on input "b. The company's earnings per share (EPS) will increase, as the number of outst…" at bounding box center [211, 181] width 0 height 7
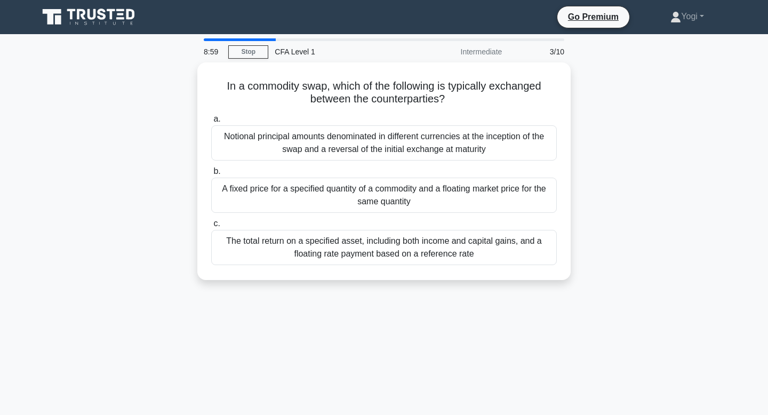
click at [407, 203] on div "A fixed price for a specified quantity of a commodity and a floating market pri…" at bounding box center [384, 195] width 346 height 35
click at [211, 175] on input "b. A fixed price for a specified quantity of a commodity and a floating market …" at bounding box center [211, 171] width 0 height 7
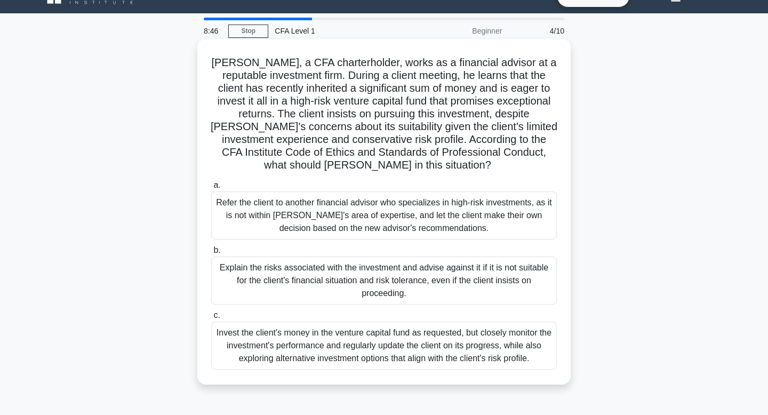
scroll to position [22, 0]
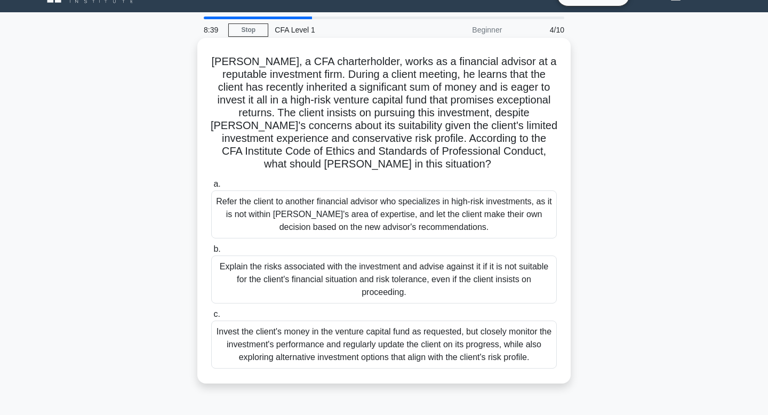
click at [405, 275] on div "Explain the risks associated with the investment and advise against it if it is…" at bounding box center [384, 279] width 346 height 48
click at [211, 253] on input "b. Explain the risks associated with the investment and advise against it if it…" at bounding box center [211, 249] width 0 height 7
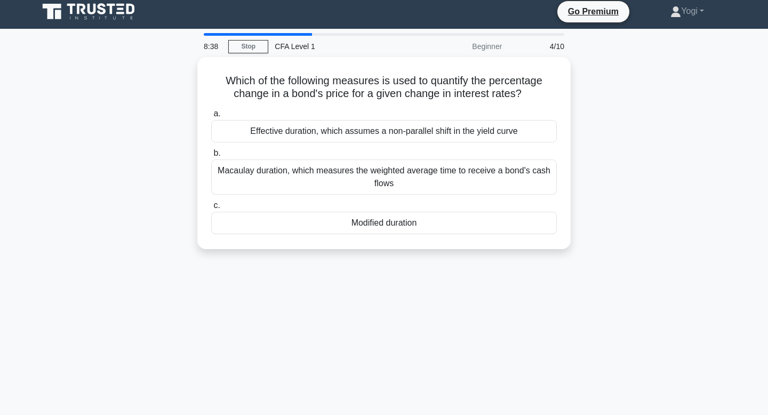
scroll to position [0, 0]
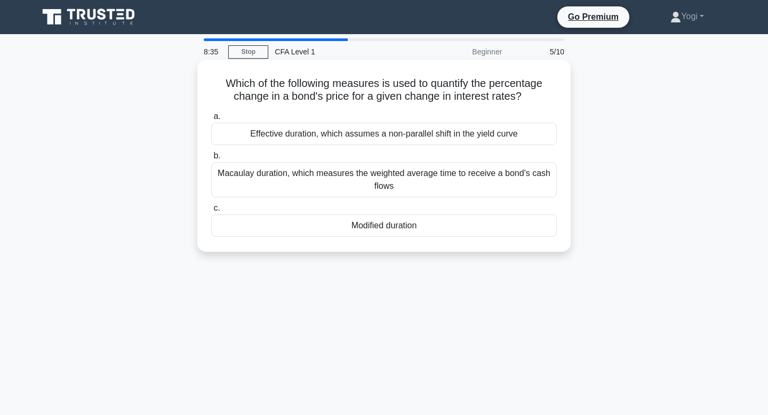
click at [376, 227] on div "Modified duration" at bounding box center [384, 225] width 346 height 22
click at [211, 212] on input "c. Modified duration" at bounding box center [211, 208] width 0 height 7
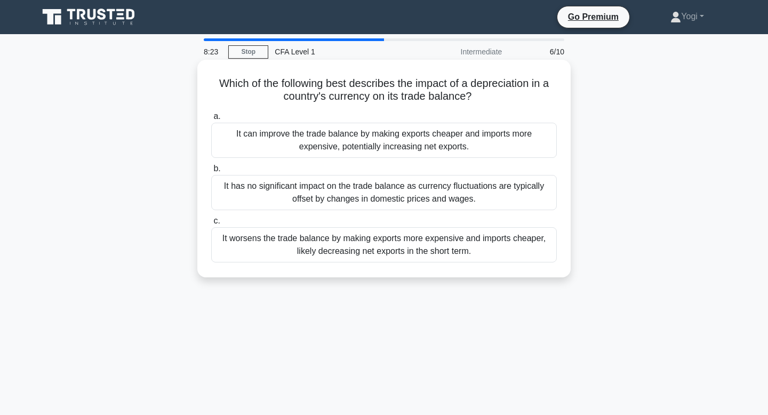
click at [385, 155] on div "It can improve the trade balance by making exports cheaper and imports more exp…" at bounding box center [384, 140] width 346 height 35
click at [211, 120] on input "a. It can improve the trade balance by making exports cheaper and imports more …" at bounding box center [211, 116] width 0 height 7
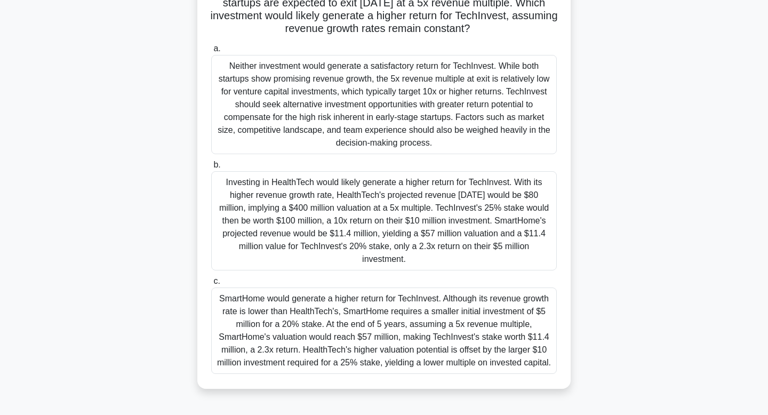
scroll to position [151, 0]
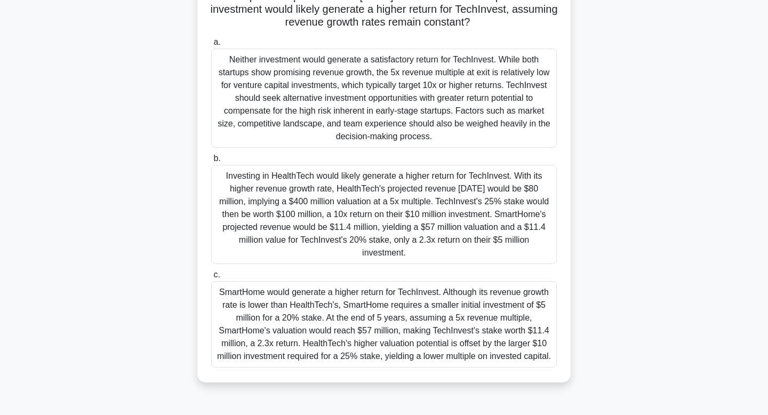
click at [383, 191] on div "Investing in HealthTech would likely generate a higher return for TechInvest. W…" at bounding box center [384, 214] width 346 height 99
click at [211, 162] on input "b. Investing in HealthTech would likely generate a higher return for TechInvest…" at bounding box center [211, 158] width 0 height 7
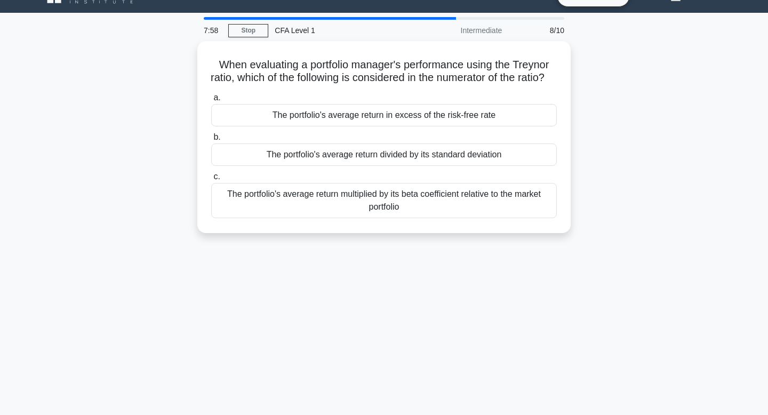
scroll to position [0, 0]
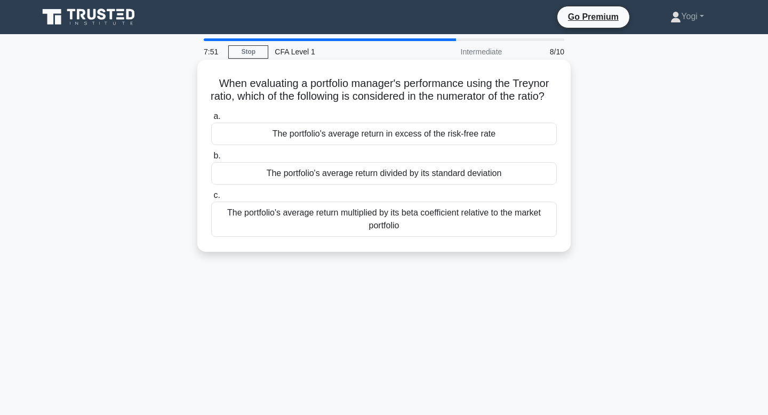
click at [420, 145] on div "The portfolio's average return in excess of the risk-free rate" at bounding box center [384, 134] width 346 height 22
click at [211, 120] on input "a. The portfolio's average return in excess of the risk-free rate" at bounding box center [211, 116] width 0 height 7
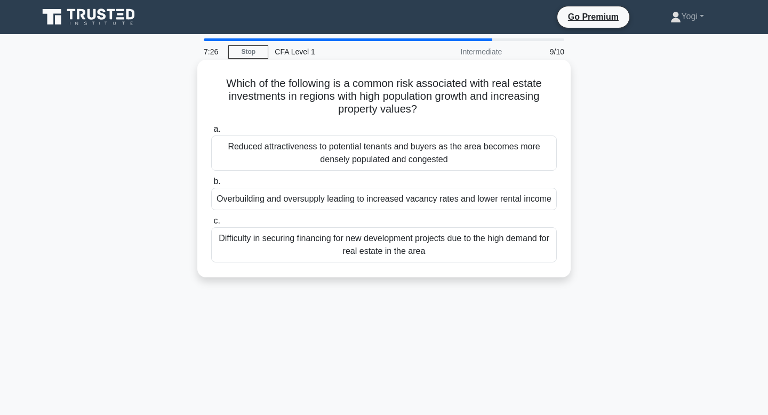
click at [332, 194] on div "Overbuilding and oversupply leading to increased vacancy rates and lower rental…" at bounding box center [384, 199] width 346 height 22
click at [211, 185] on input "b. Overbuilding and oversupply leading to increased vacancy rates and lower ren…" at bounding box center [211, 181] width 0 height 7
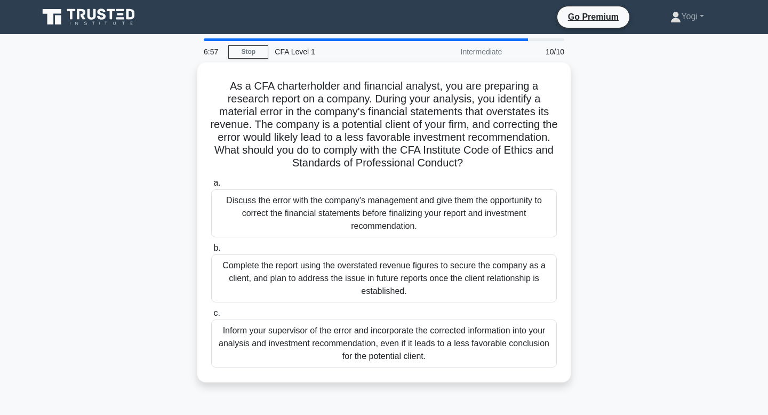
click at [332, 194] on div "Discuss the error with the company's management and give them the opportunity t…" at bounding box center [384, 213] width 346 height 48
click at [211, 187] on input "a. Discuss the error with the company's management and give them the opportunit…" at bounding box center [211, 183] width 0 height 7
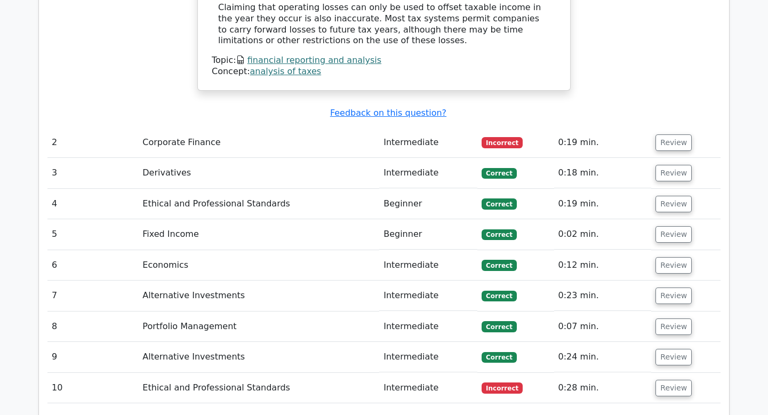
scroll to position [1270, 0]
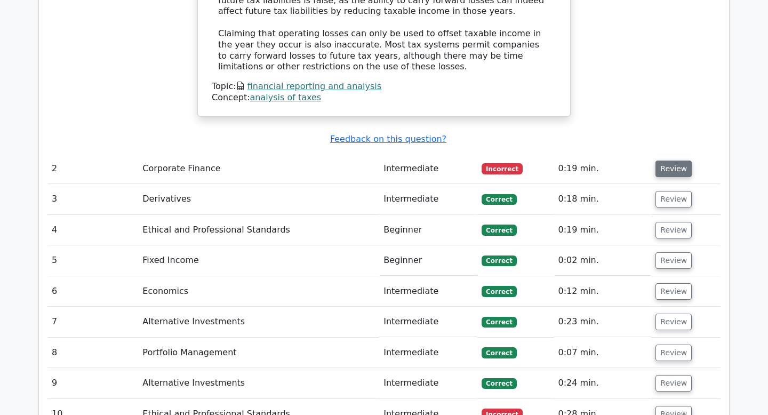
click at [663, 161] on button "Review" at bounding box center [673, 169] width 36 height 17
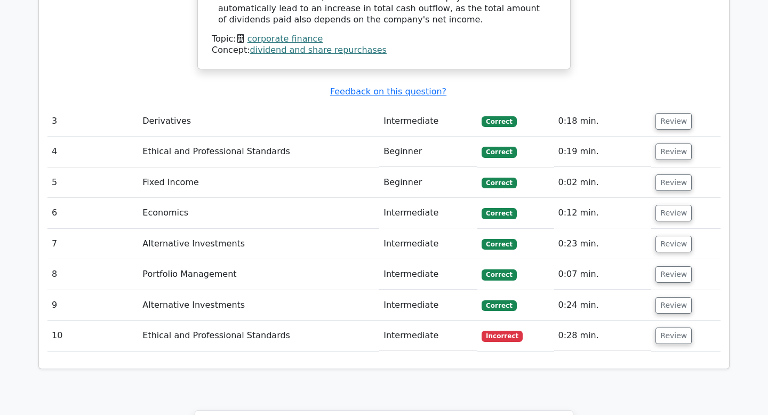
scroll to position [1883, 0]
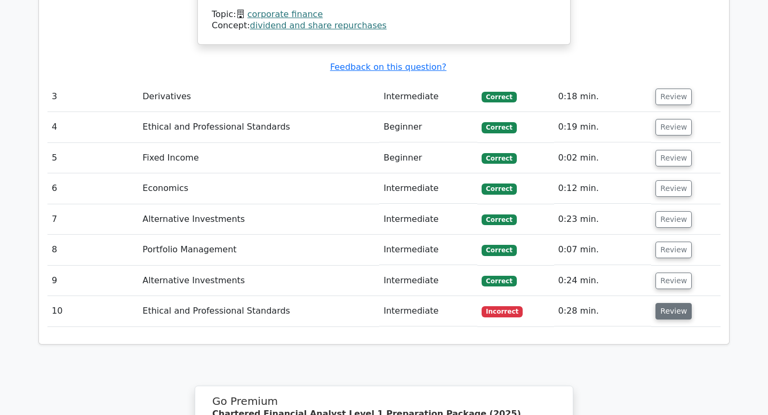
click at [667, 303] on button "Review" at bounding box center [673, 311] width 36 height 17
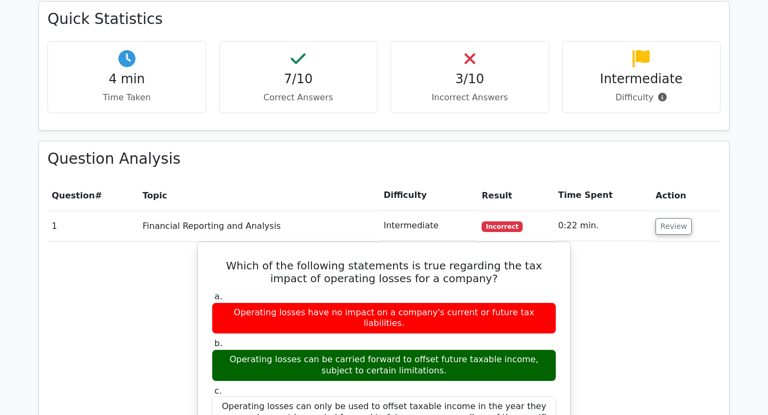
scroll to position [695, 0]
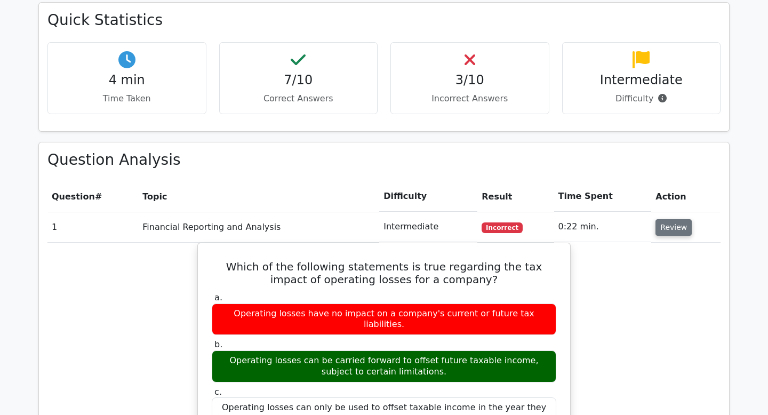
click at [666, 219] on button "Review" at bounding box center [673, 227] width 36 height 17
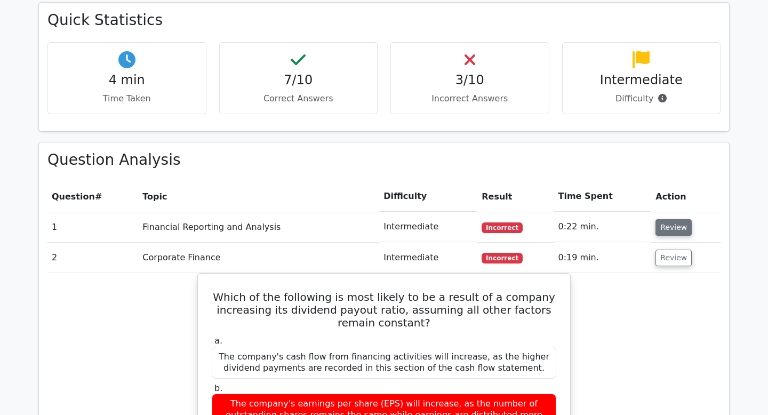
click at [666, 219] on button "Review" at bounding box center [673, 227] width 36 height 17
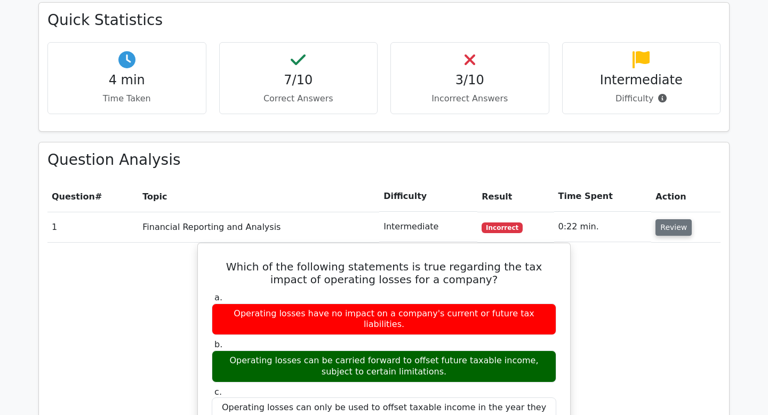
click at [666, 219] on button "Review" at bounding box center [673, 227] width 36 height 17
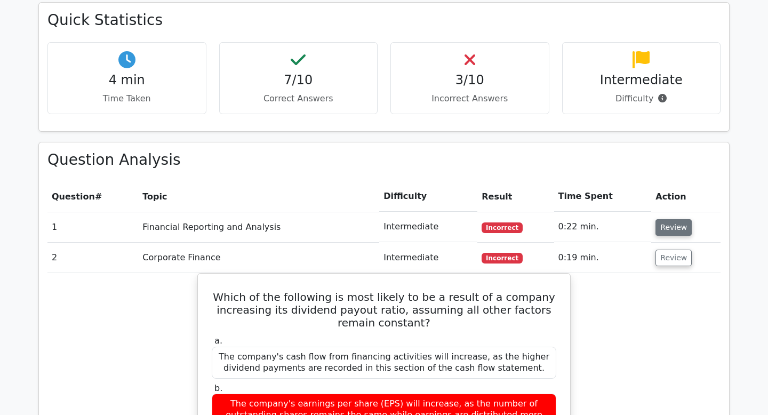
click at [666, 219] on button "Review" at bounding box center [673, 227] width 36 height 17
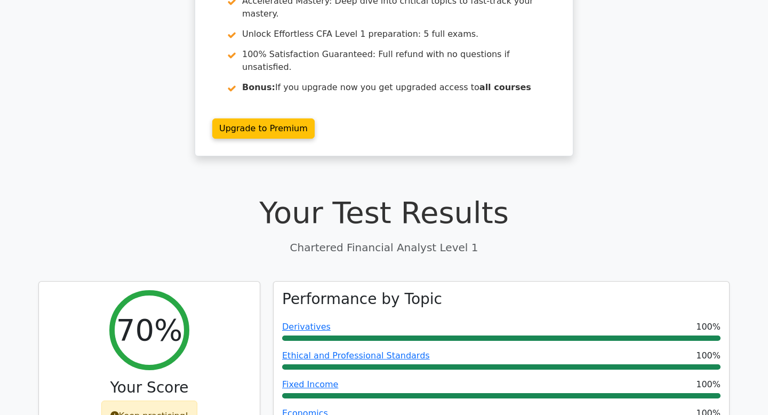
scroll to position [62, 0]
